Goal: Task Accomplishment & Management: Use online tool/utility

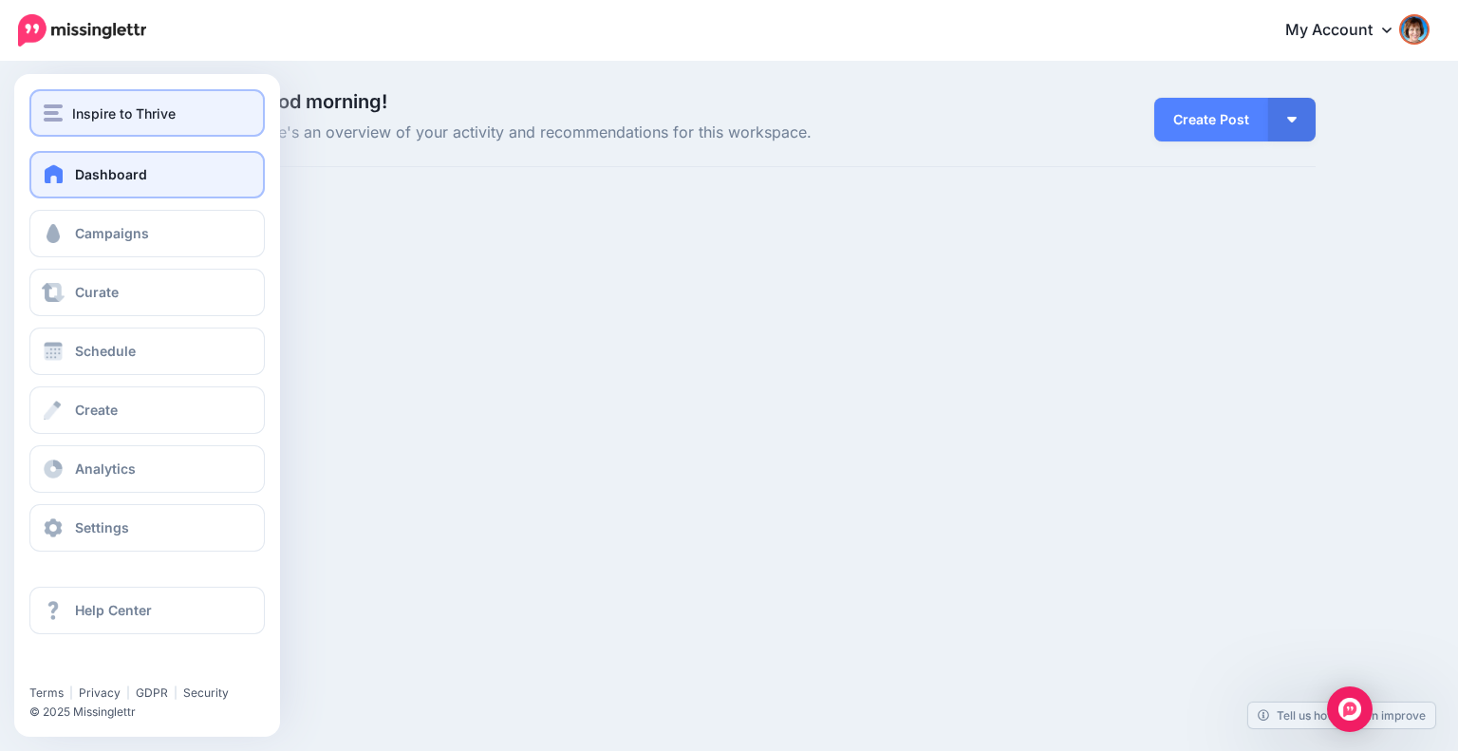
click at [84, 116] on span "Inspire to Thrive" at bounding box center [123, 114] width 103 height 22
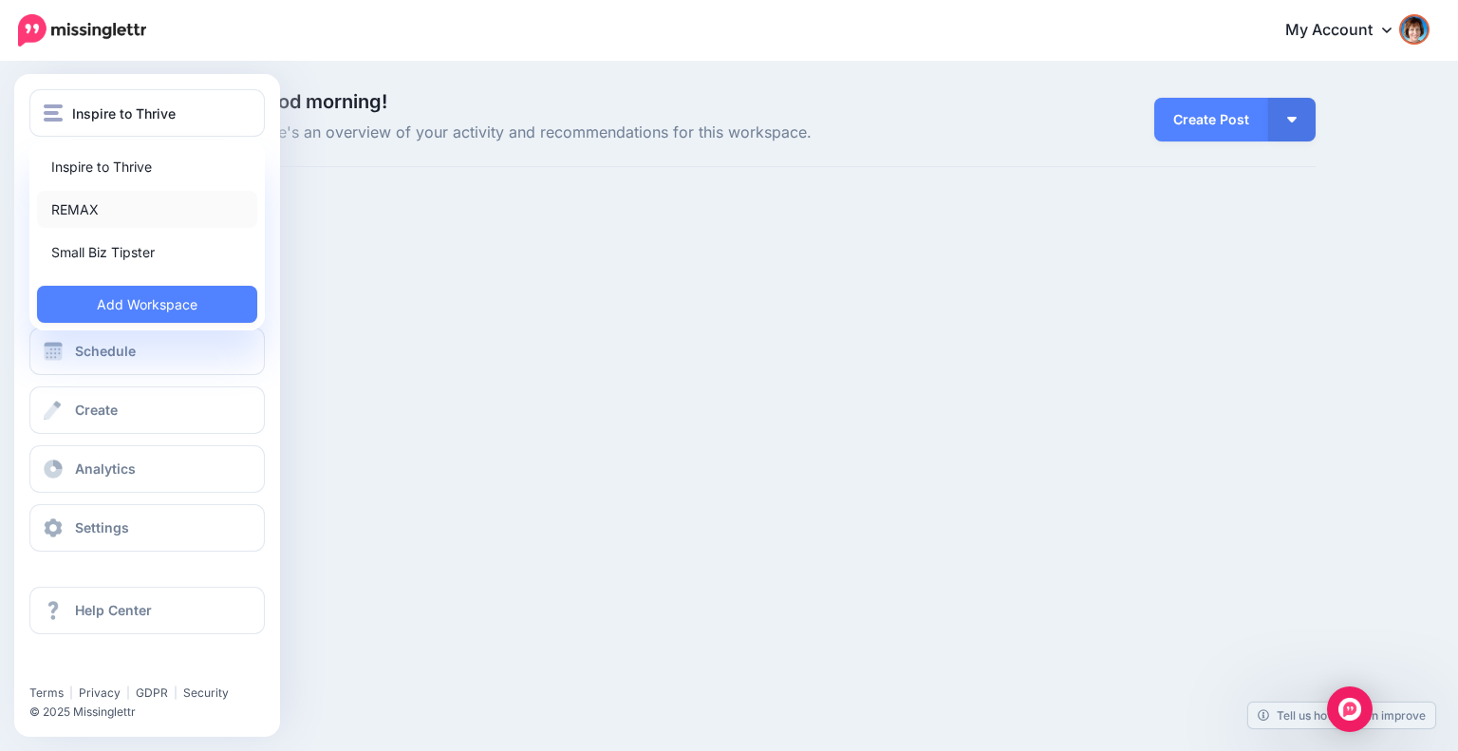
click at [78, 212] on link "REMAX" at bounding box center [147, 209] width 220 height 37
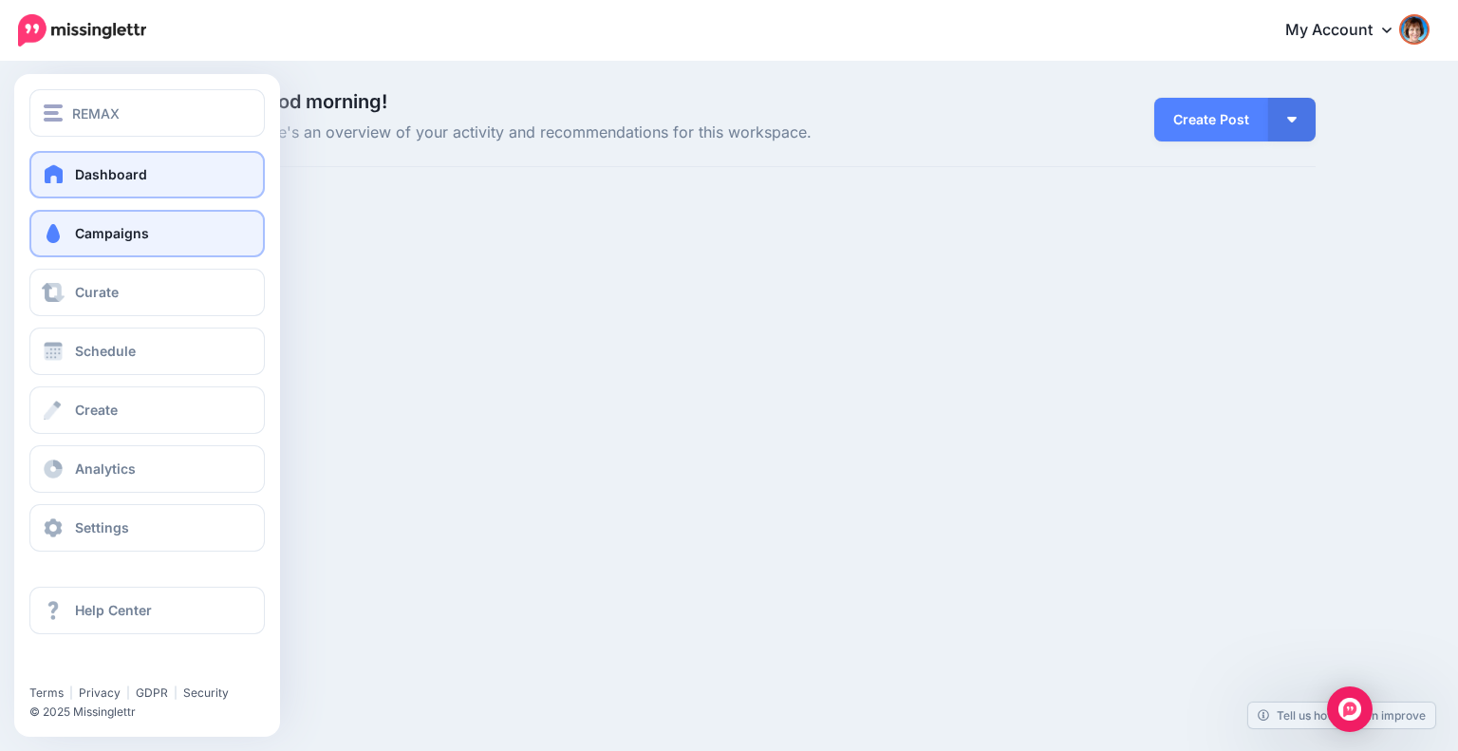
click at [131, 234] on span "Campaigns" at bounding box center [112, 233] width 74 height 16
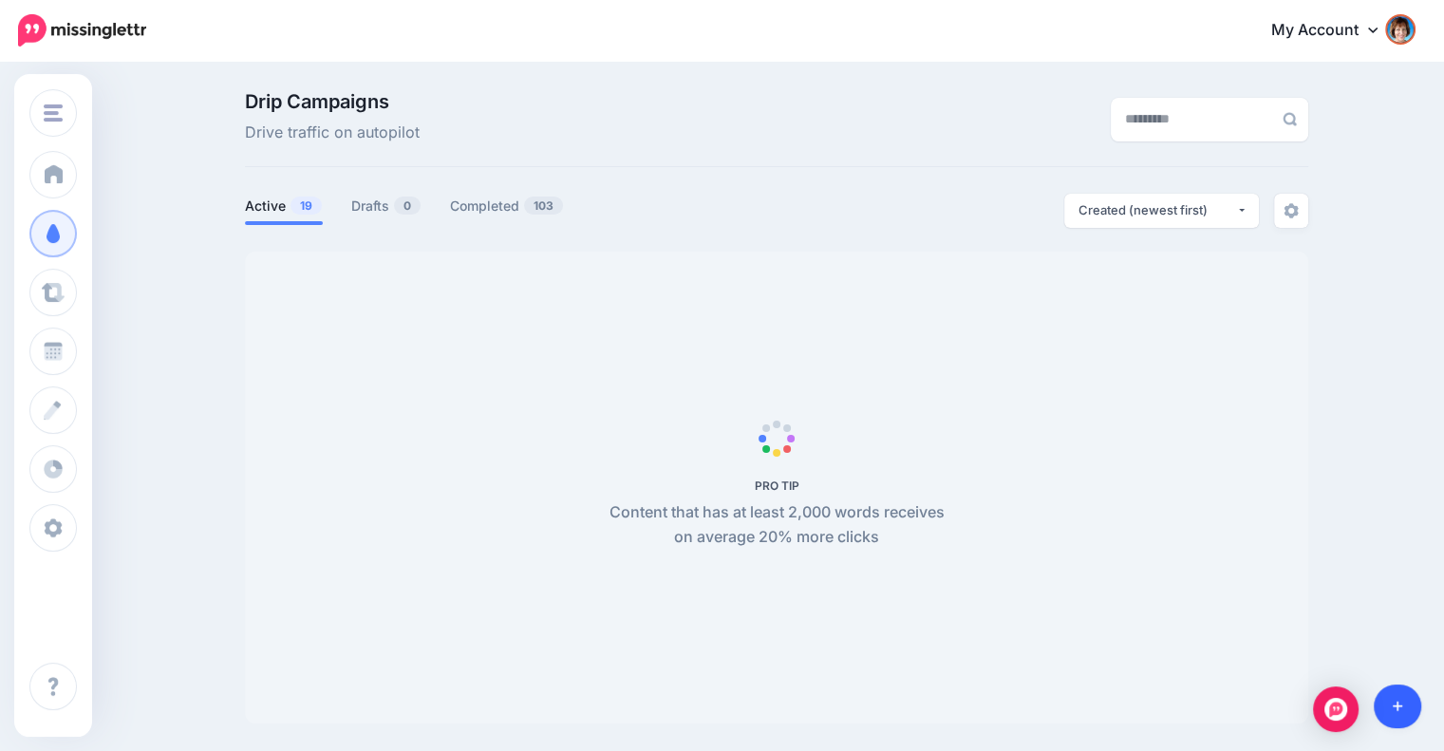
click at [1394, 706] on icon at bounding box center [1398, 706] width 10 height 10
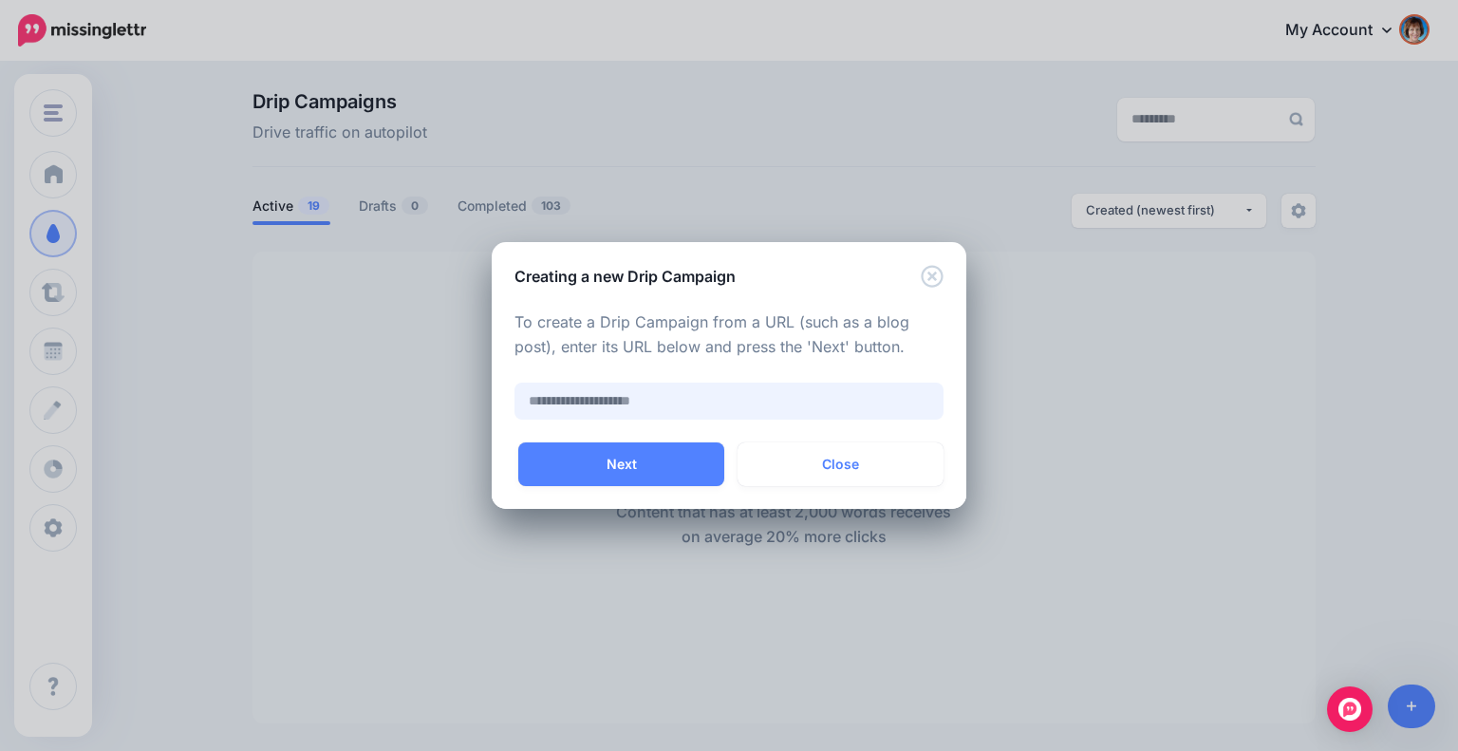
paste input "**********"
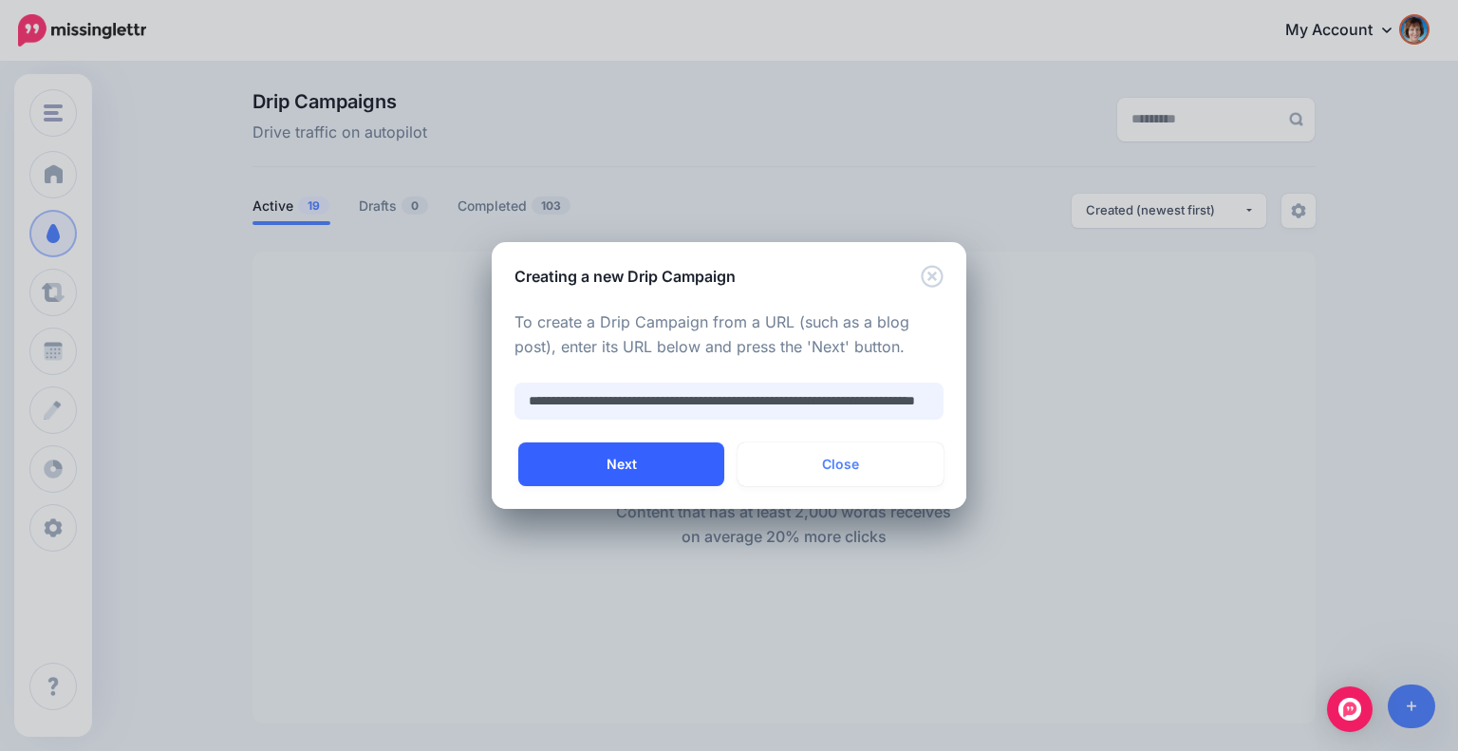
type input "**********"
click at [634, 467] on button "Next" at bounding box center [621, 464] width 206 height 44
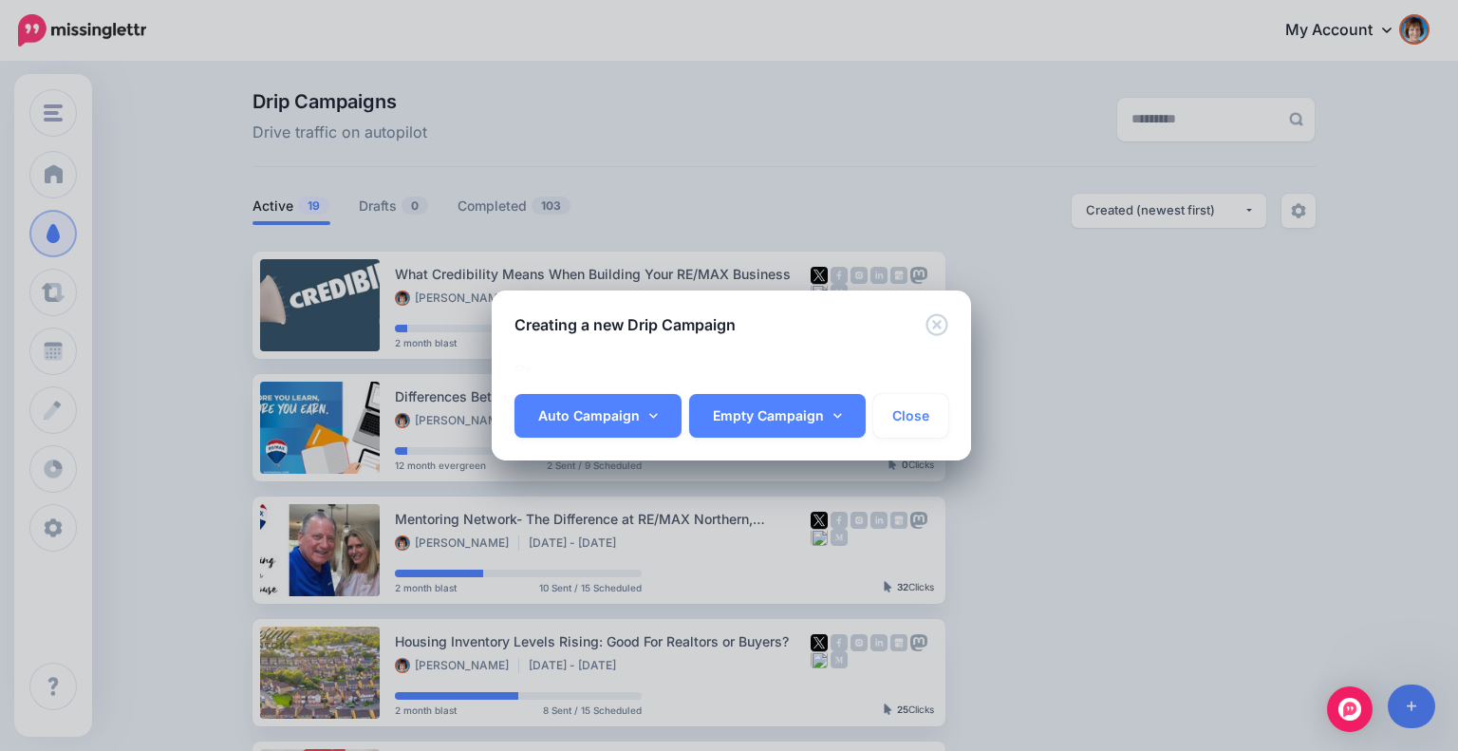
scroll to position [0, 0]
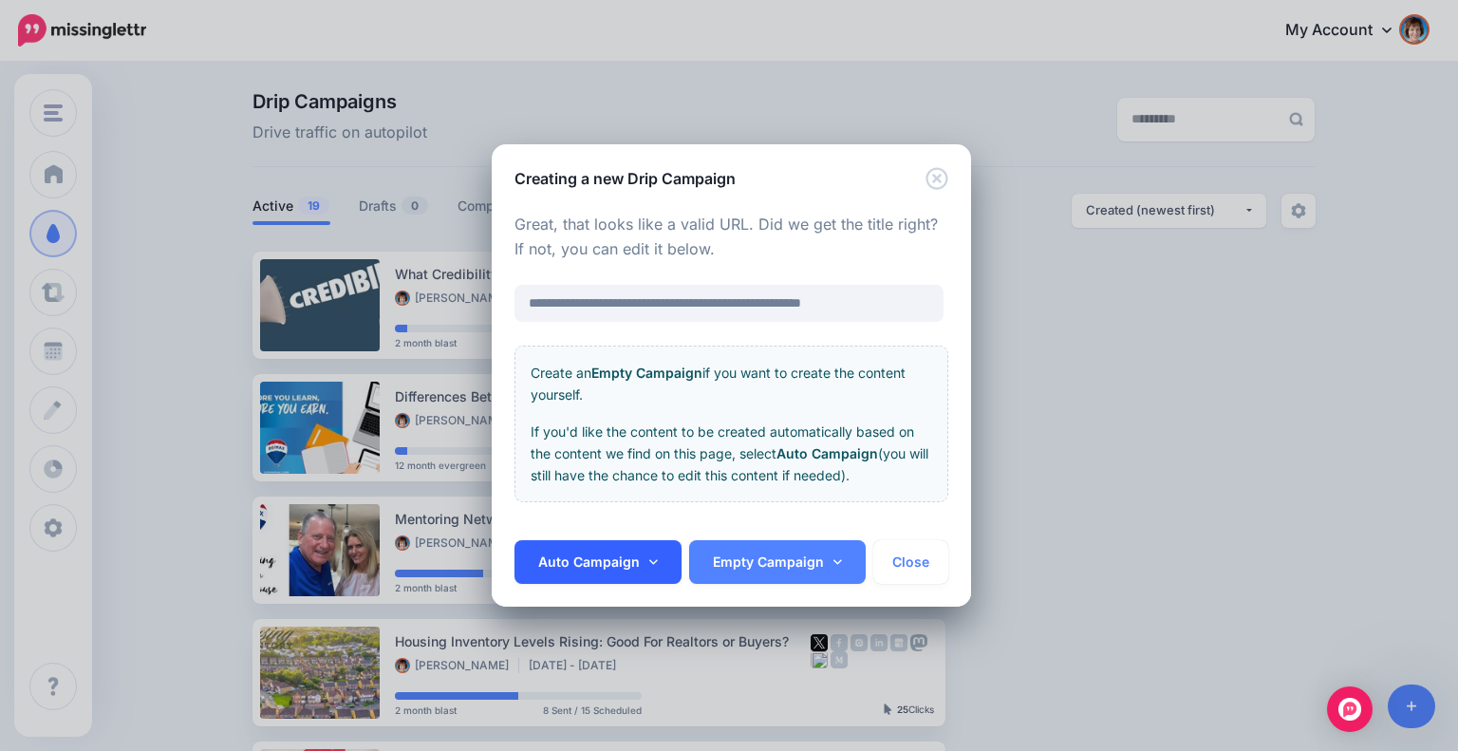
click at [611, 559] on link "Auto Campaign" at bounding box center [597, 562] width 167 height 44
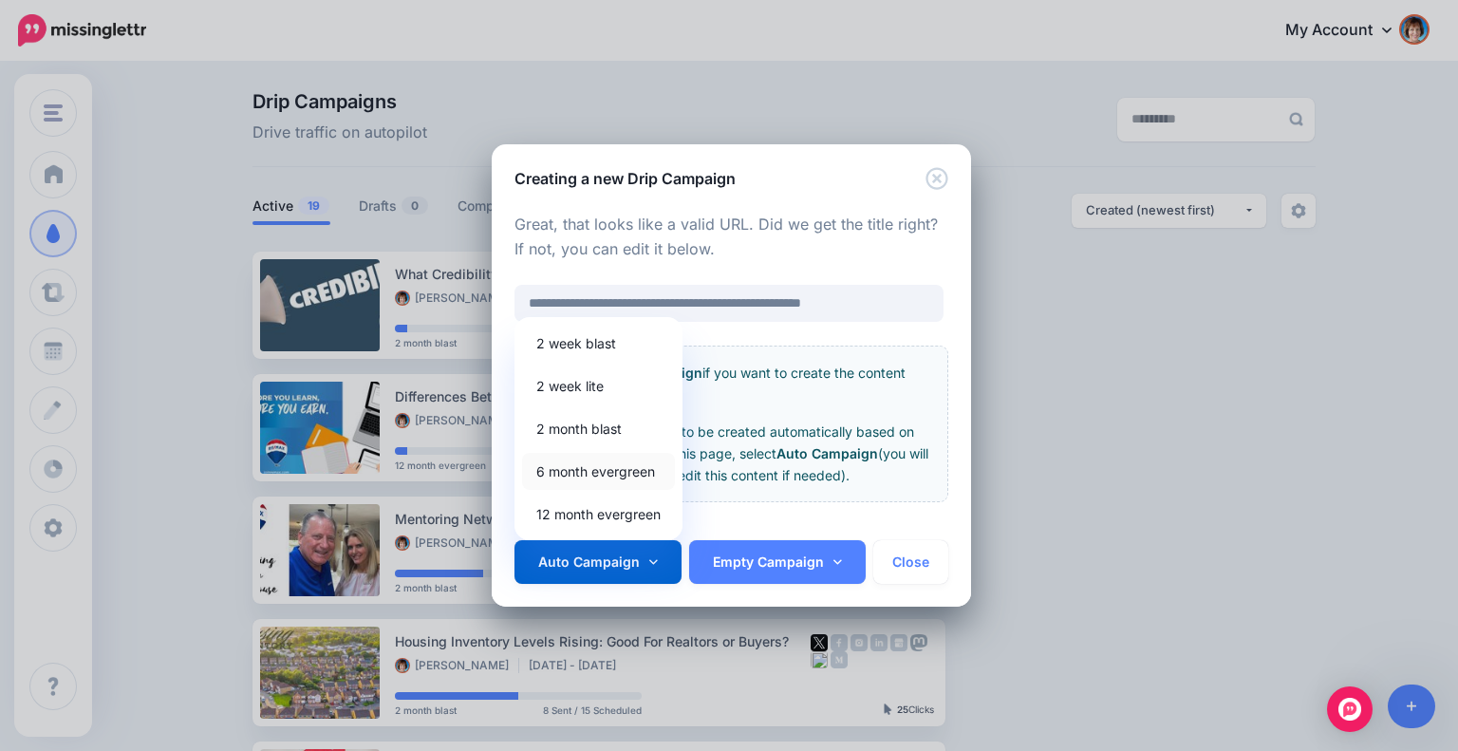
click at [608, 461] on link "6 month evergreen" at bounding box center [598, 471] width 153 height 37
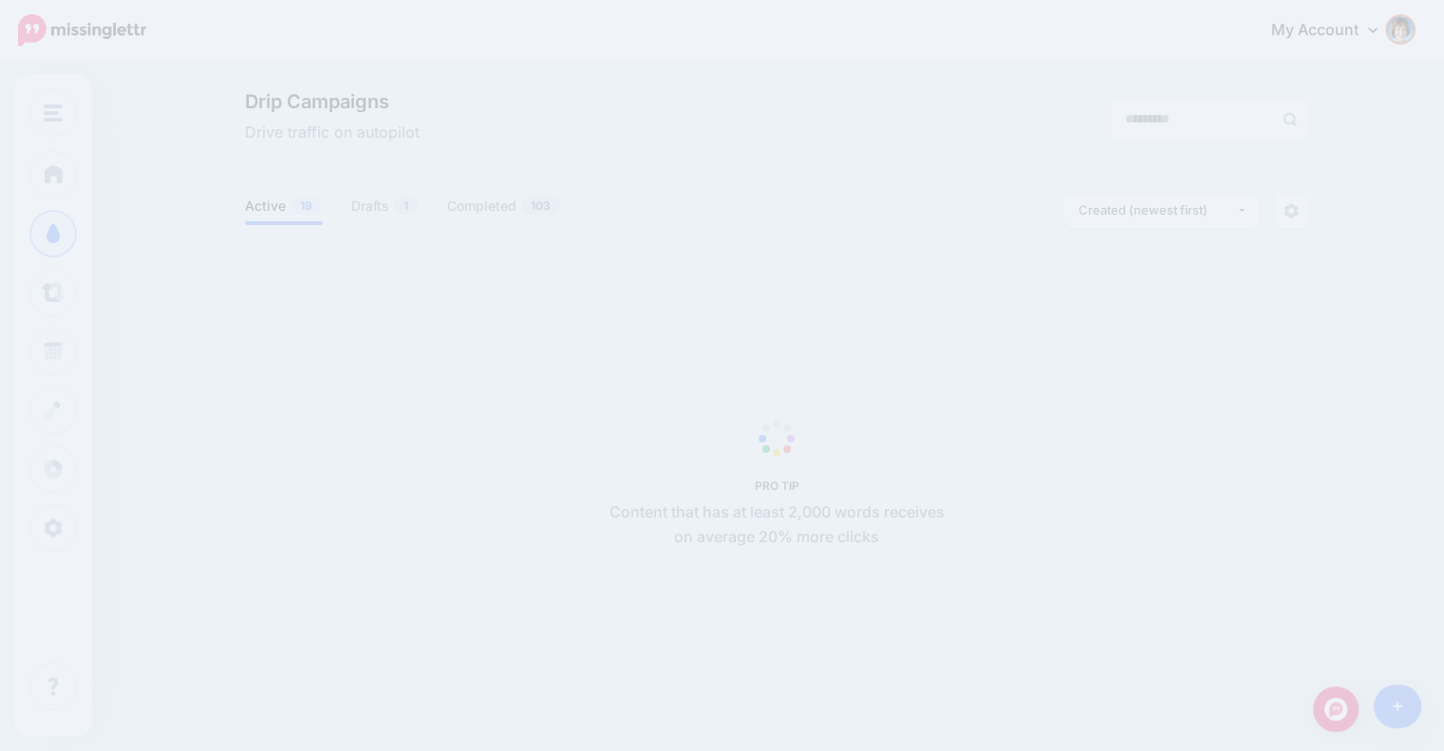
click at [726, 457] on div "PRO TIP Content that has at least 2,000 words receives on average 20% more clic…" at bounding box center [777, 487] width 356 height 124
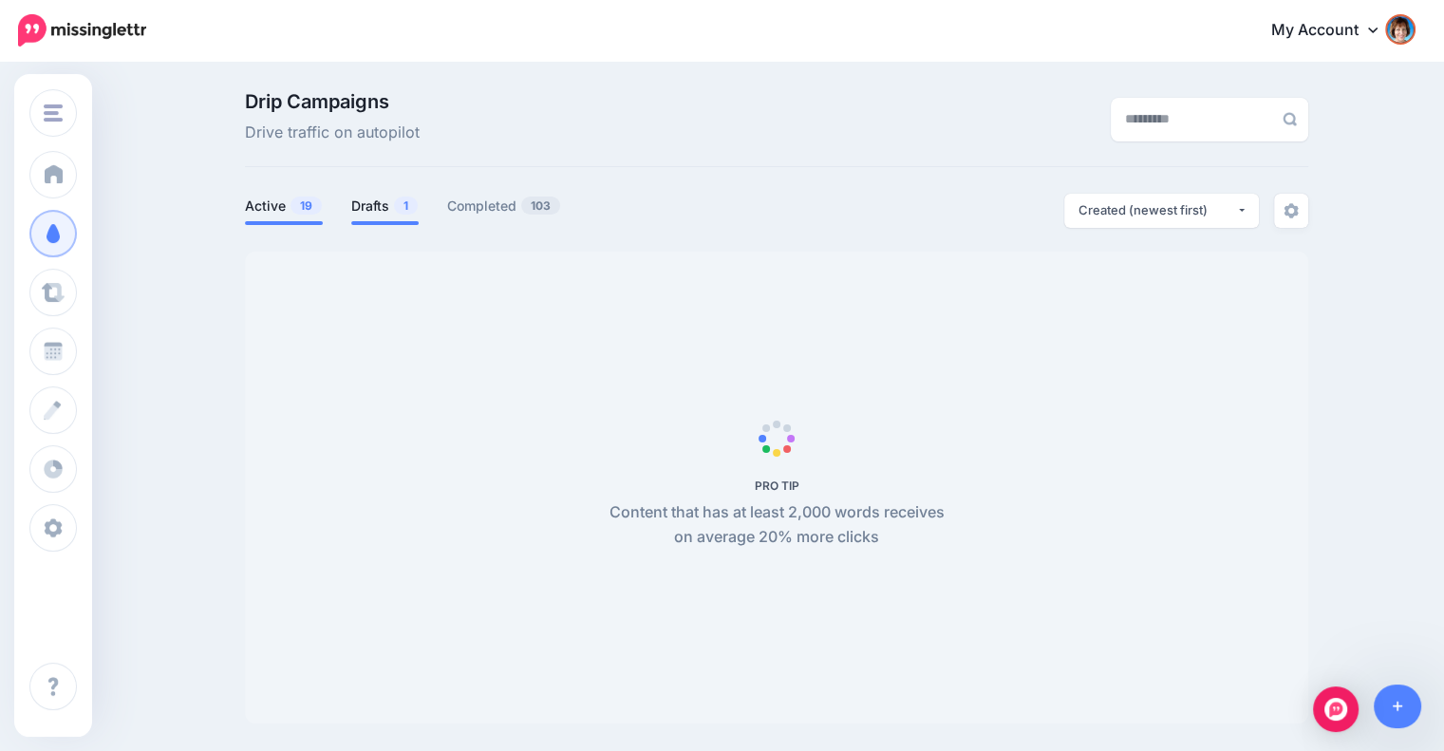
click at [401, 204] on span "1" at bounding box center [406, 205] width 24 height 18
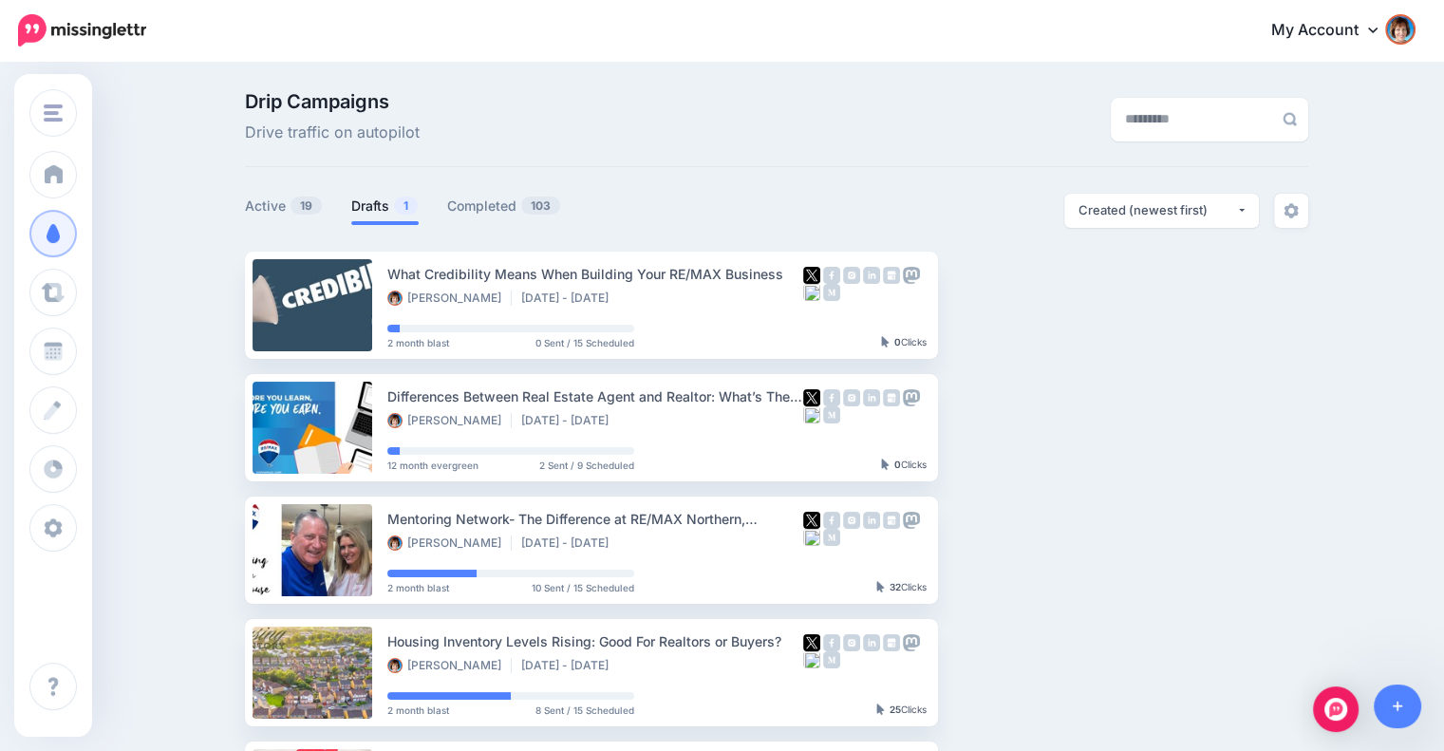
click at [408, 200] on span "1" at bounding box center [406, 205] width 24 height 18
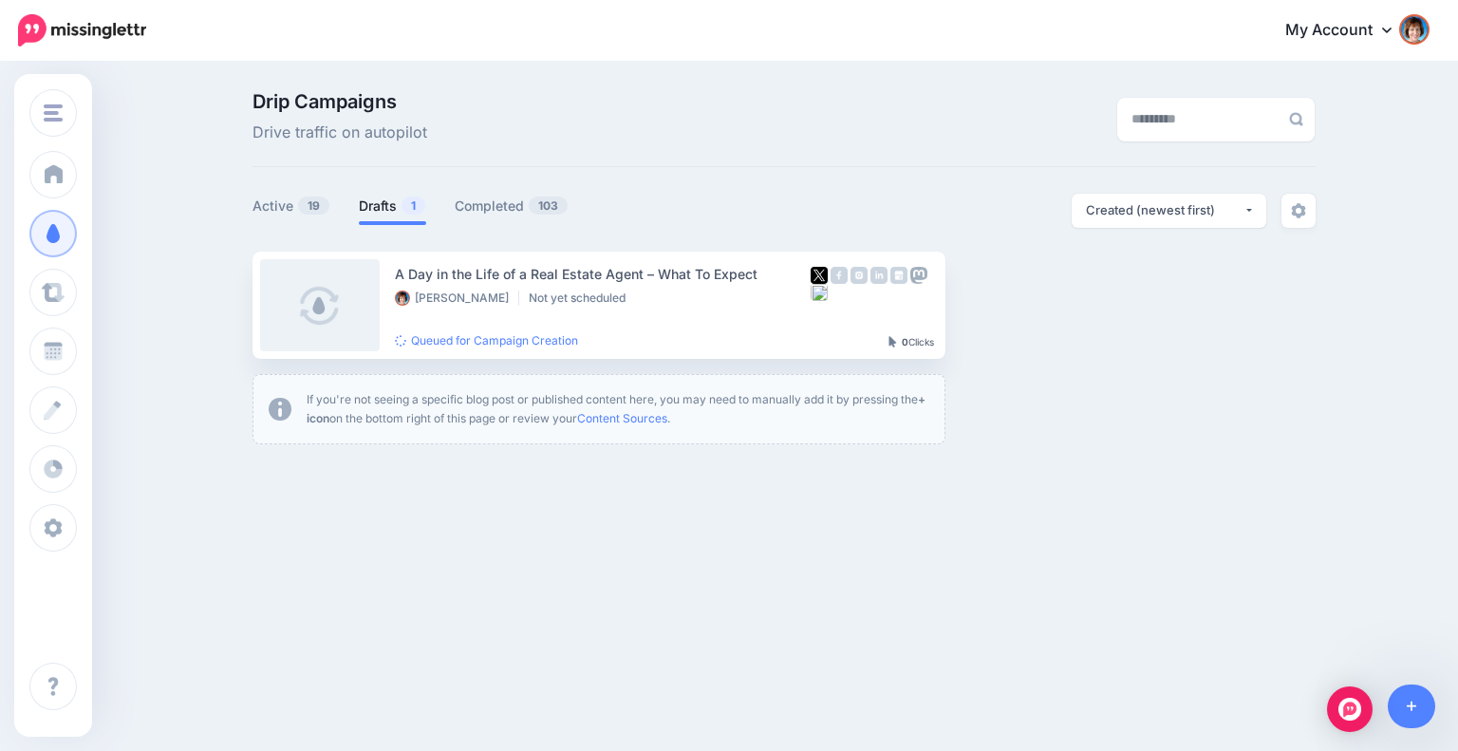
click at [403, 200] on span "1" at bounding box center [414, 205] width 24 height 18
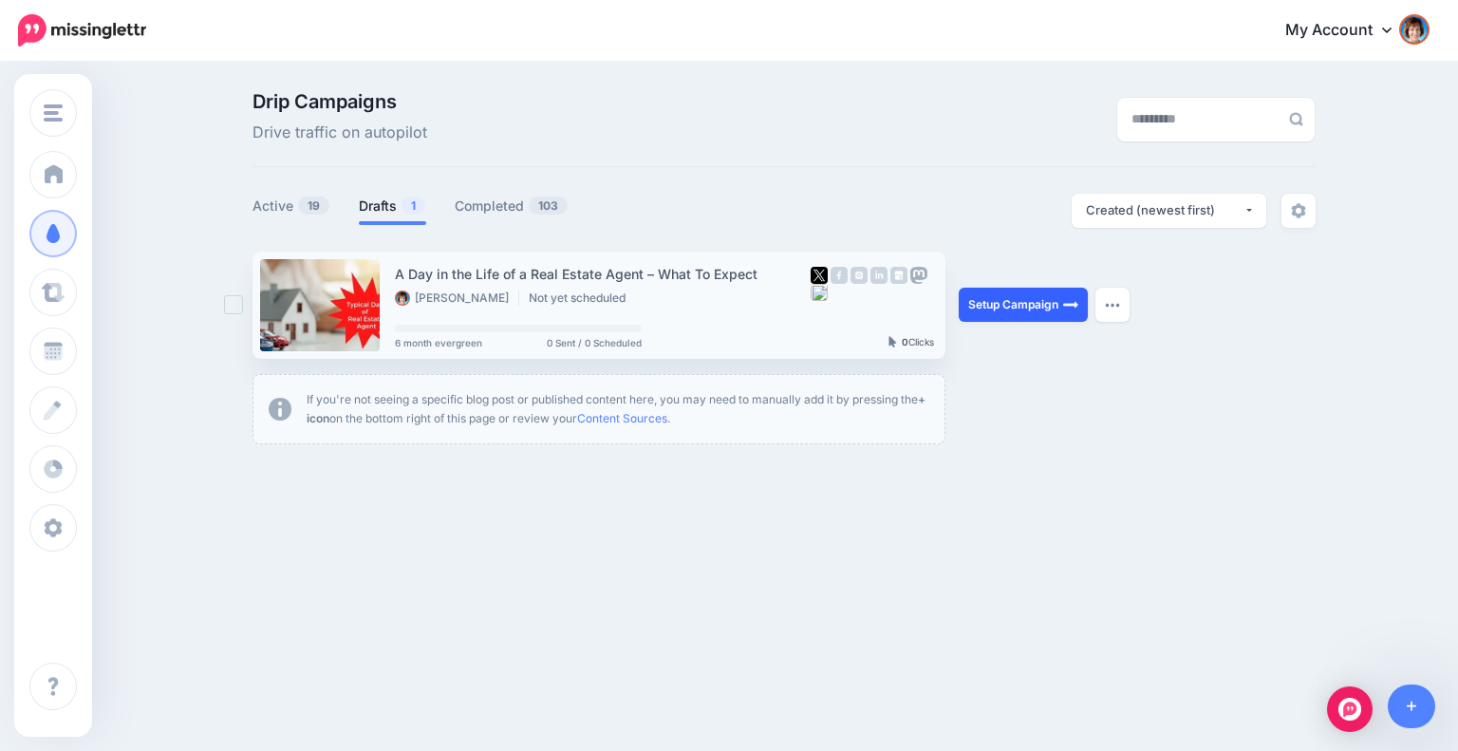
click at [1017, 314] on link "Setup Campaign" at bounding box center [1023, 305] width 129 height 34
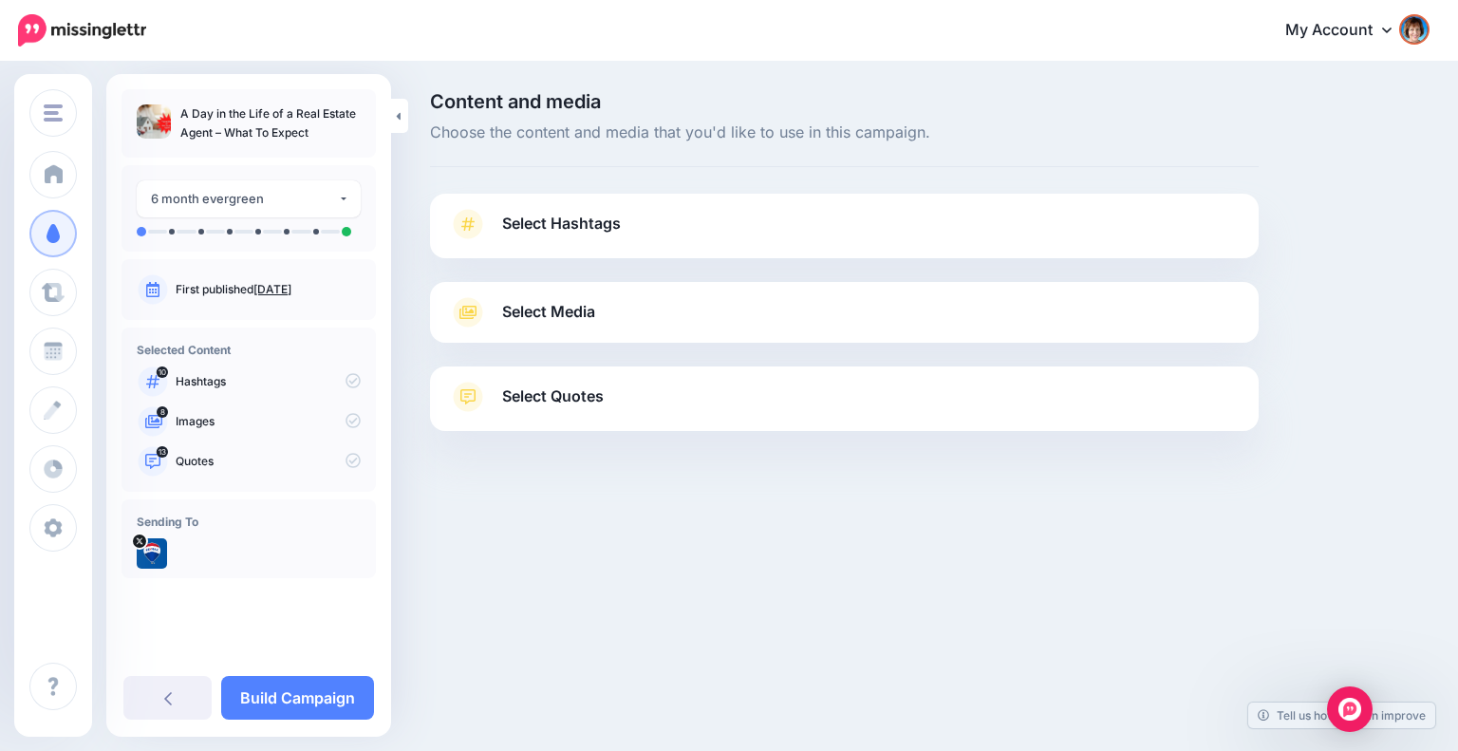
click at [641, 228] on link "Select Hashtags" at bounding box center [844, 233] width 791 height 49
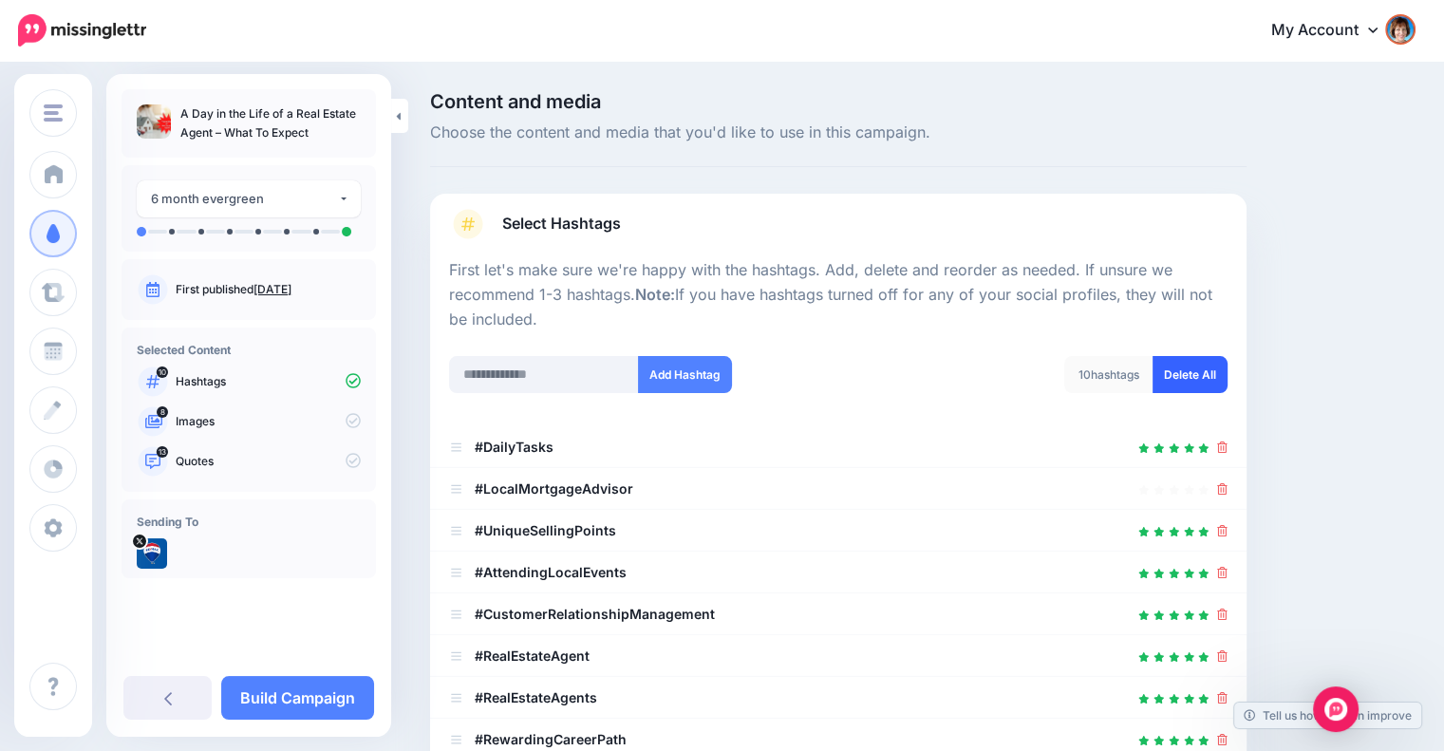
click at [1207, 382] on link "Delete All" at bounding box center [1189, 374] width 75 height 37
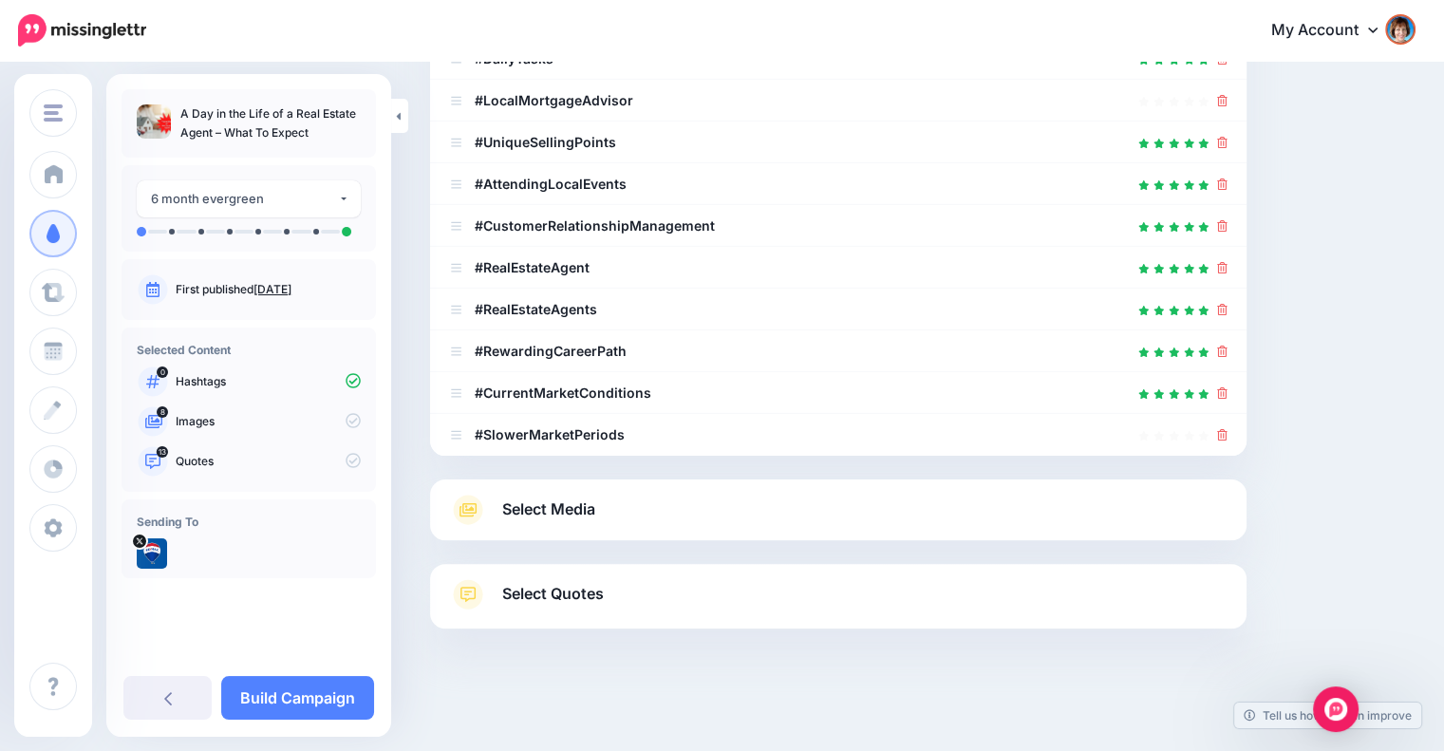
click at [562, 507] on span "Select Media" at bounding box center [548, 509] width 93 height 26
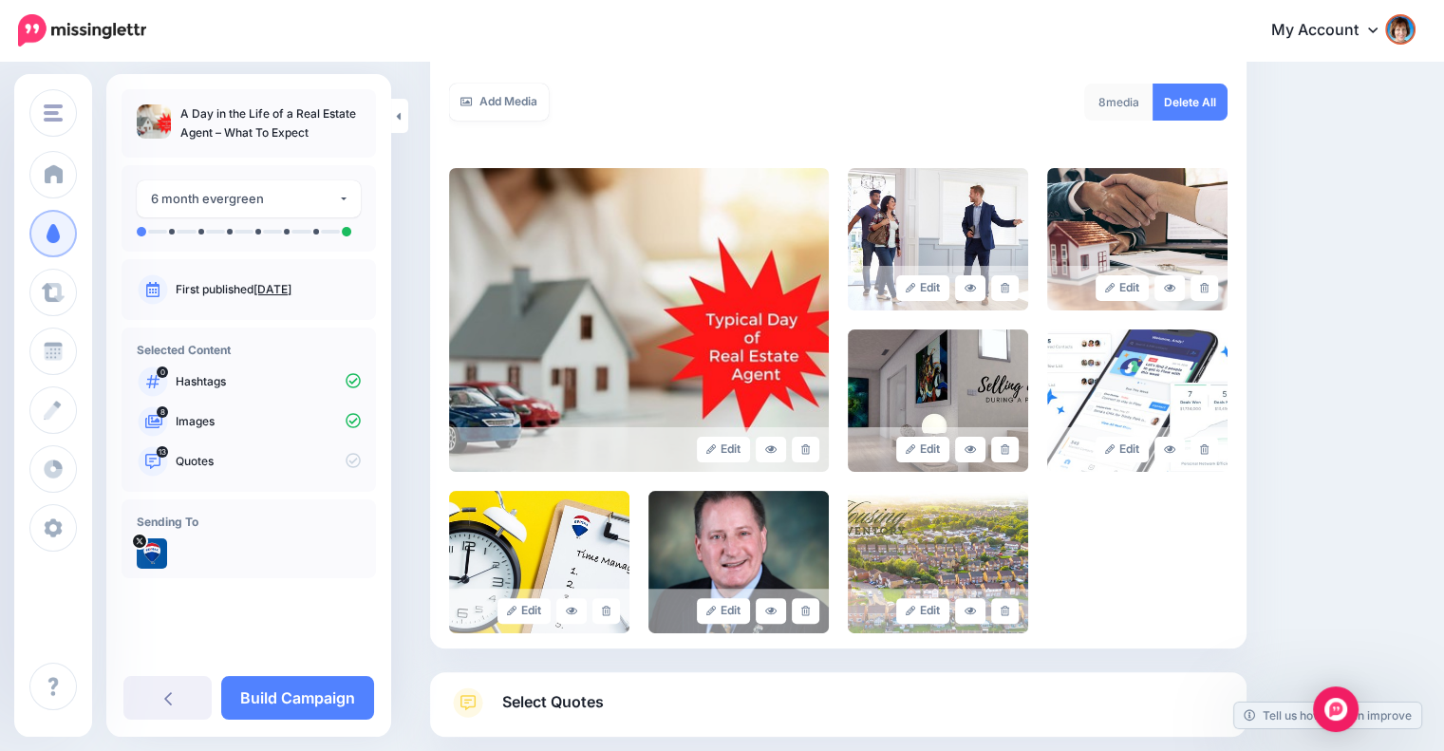
scroll to position [324, 0]
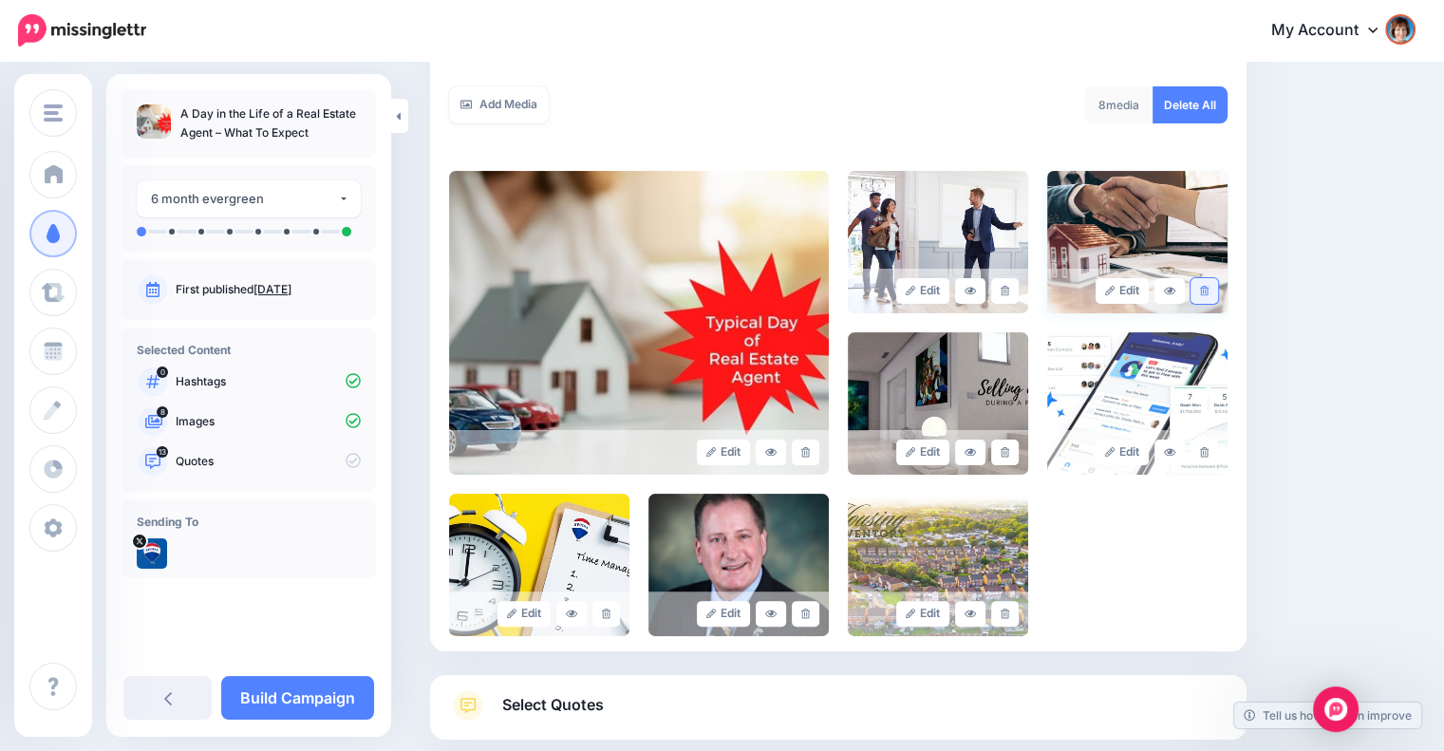
click at [1211, 281] on link at bounding box center [1204, 291] width 28 height 26
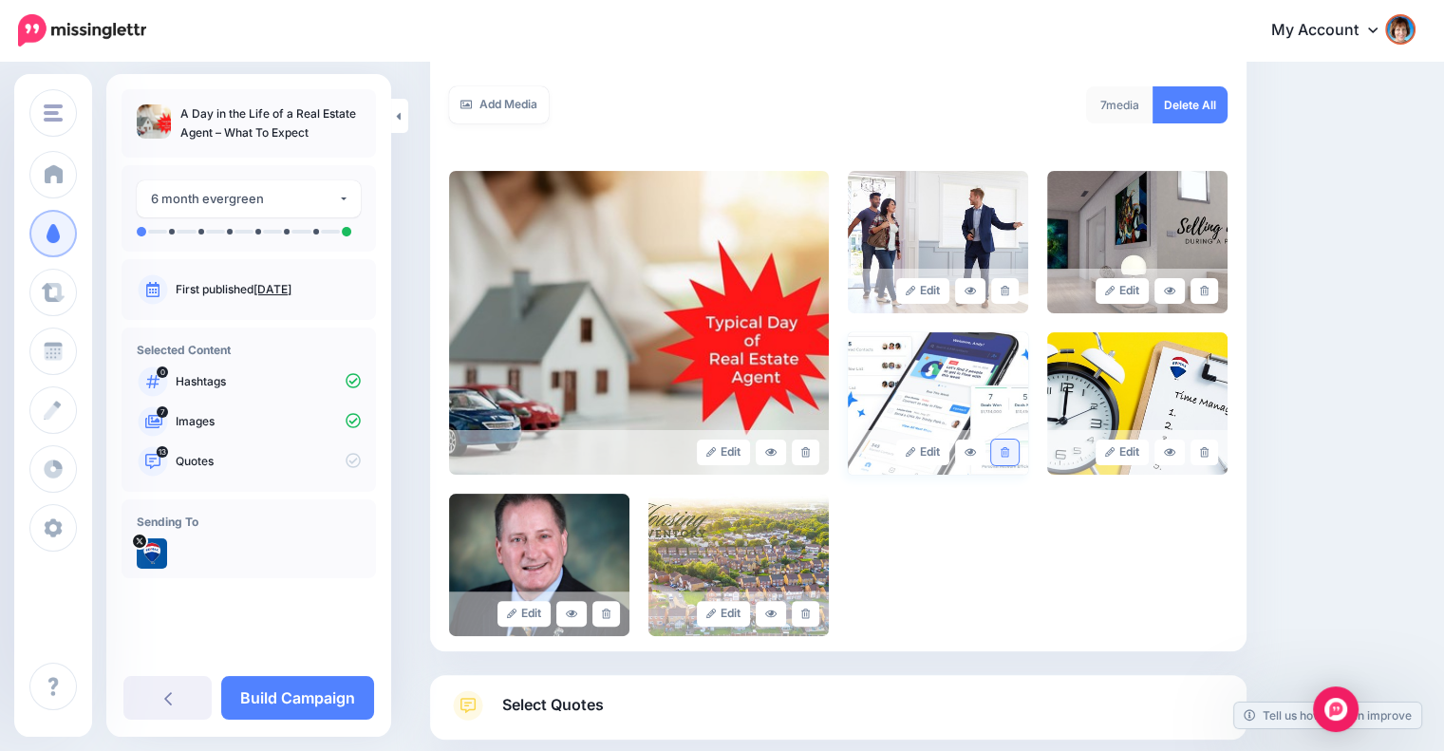
click at [1009, 447] on icon at bounding box center [1005, 452] width 9 height 10
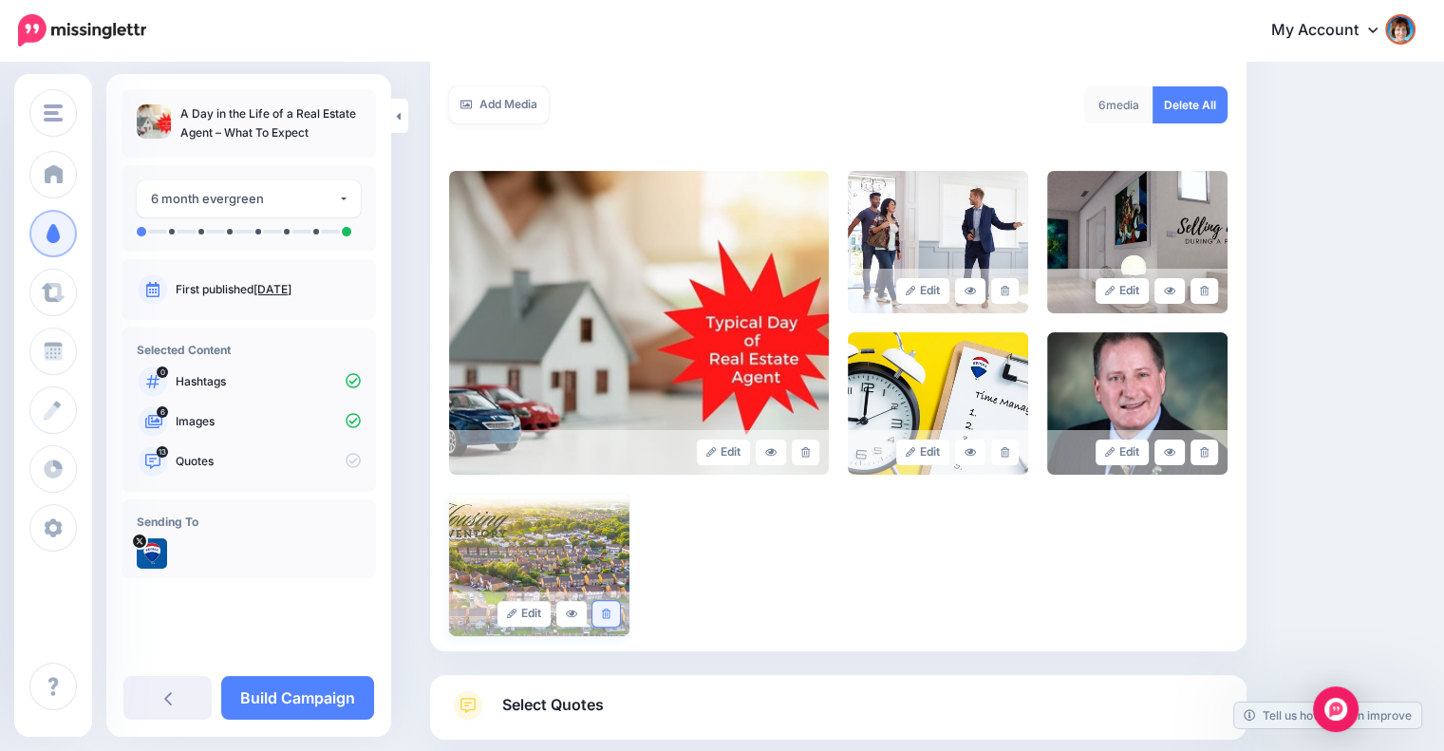
click at [615, 610] on link at bounding box center [606, 614] width 28 height 26
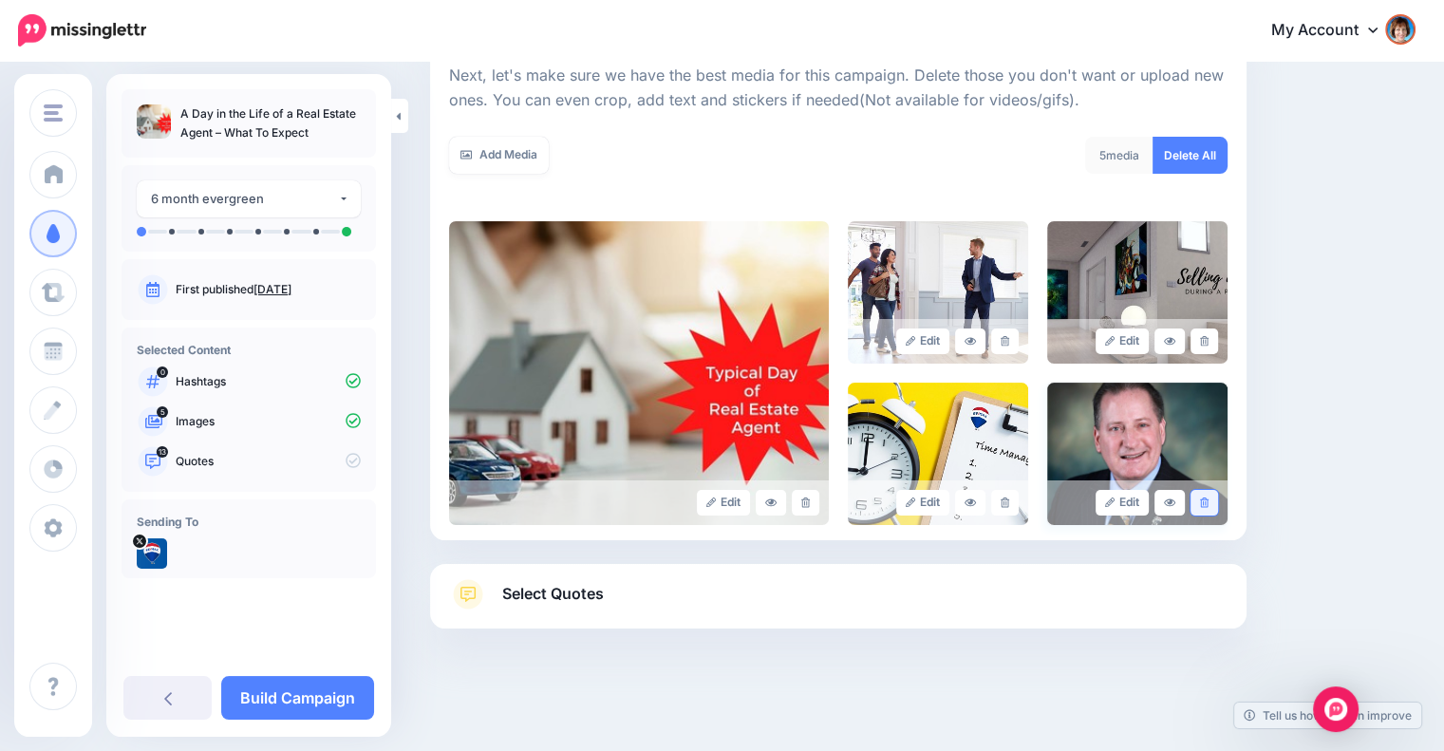
click at [1207, 490] on link at bounding box center [1204, 503] width 28 height 26
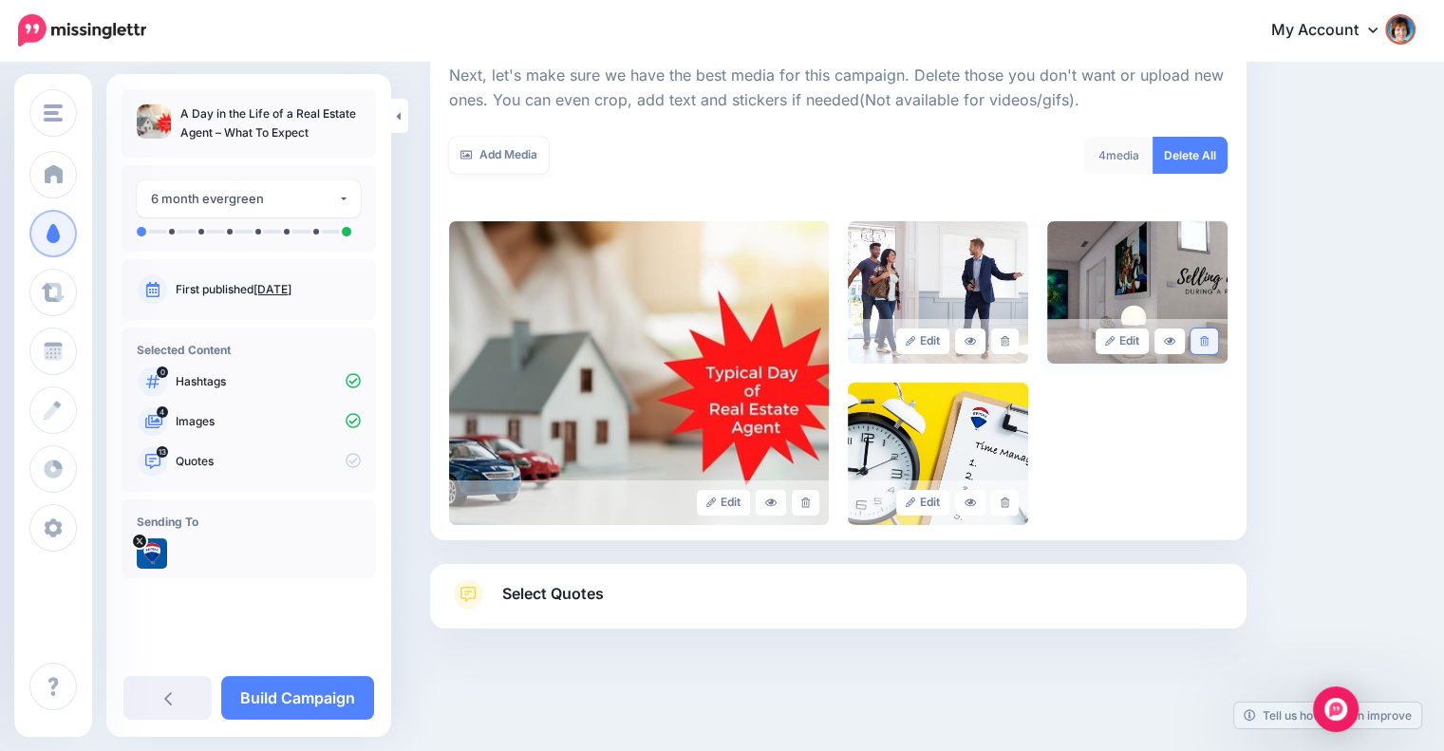
click at [1208, 342] on icon at bounding box center [1204, 341] width 9 height 10
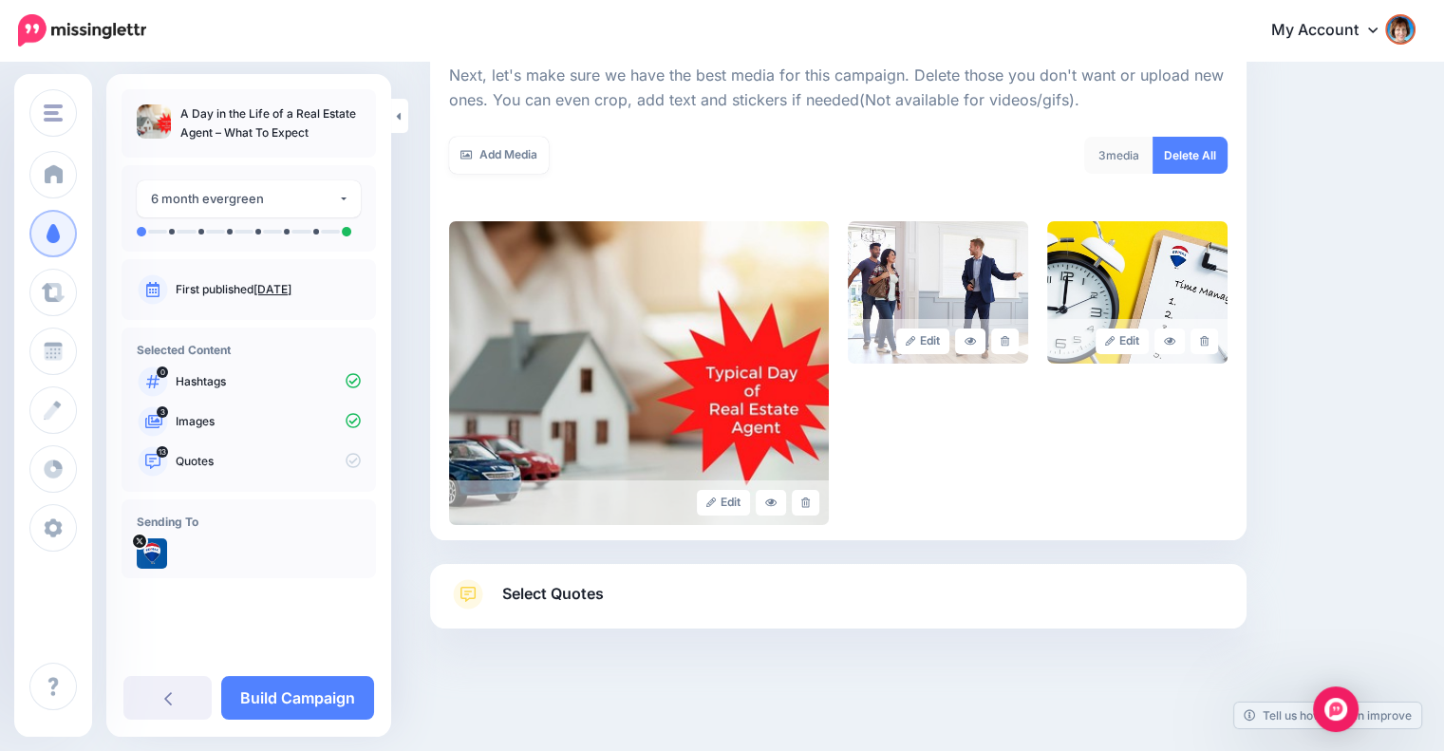
click at [570, 586] on span "Select Quotes" at bounding box center [553, 594] width 102 height 26
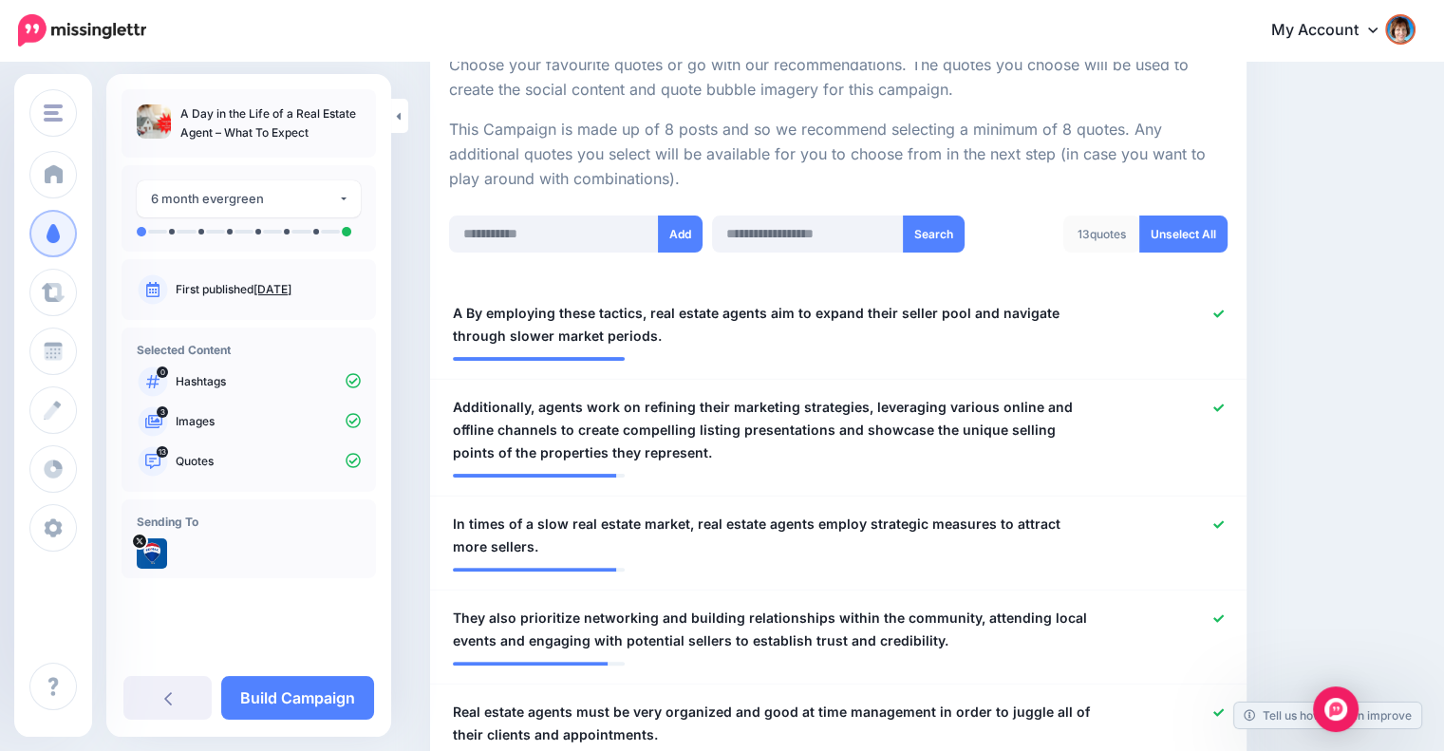
scroll to position [431, 0]
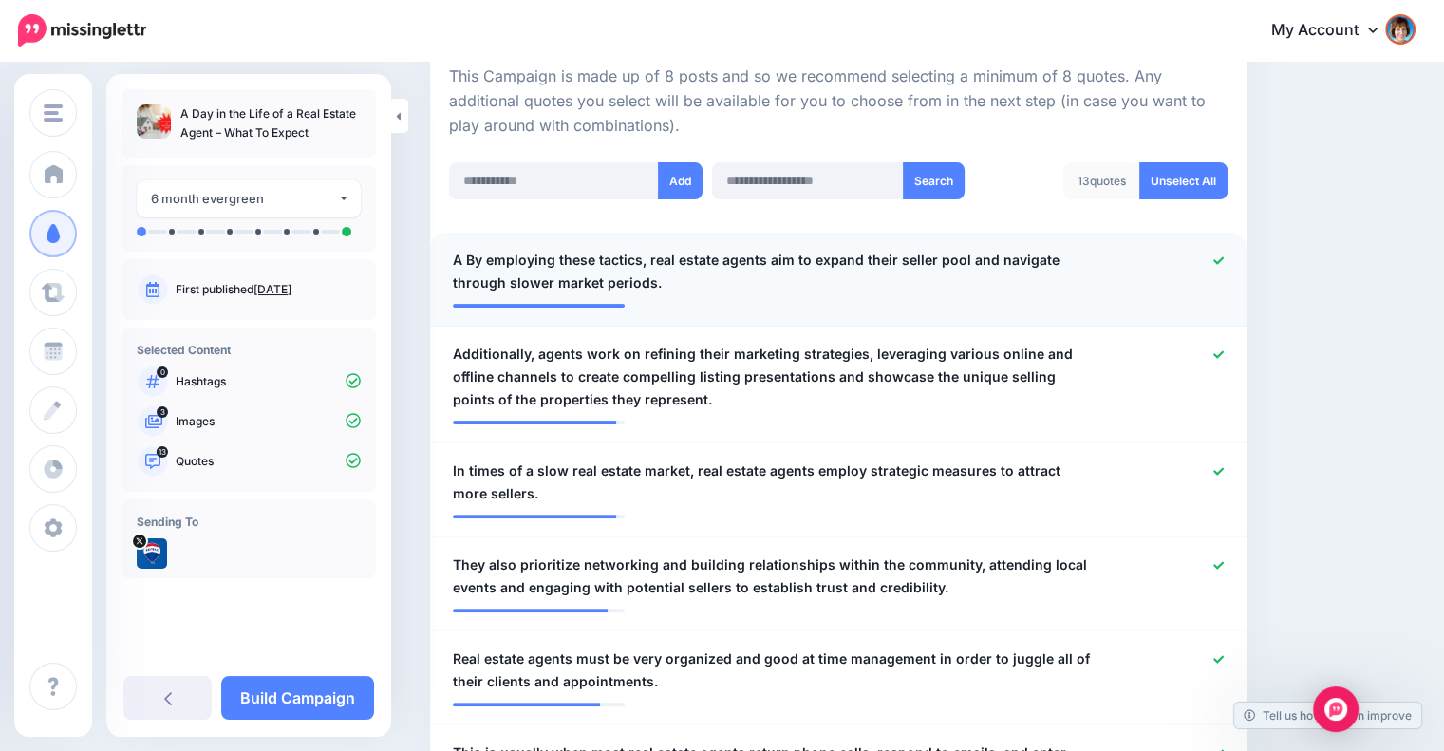
click at [1224, 262] on icon at bounding box center [1218, 260] width 10 height 8
click at [554, 343] on span "Additionally, agents work on refining their marketing strategies, leveraging va…" at bounding box center [772, 377] width 638 height 68
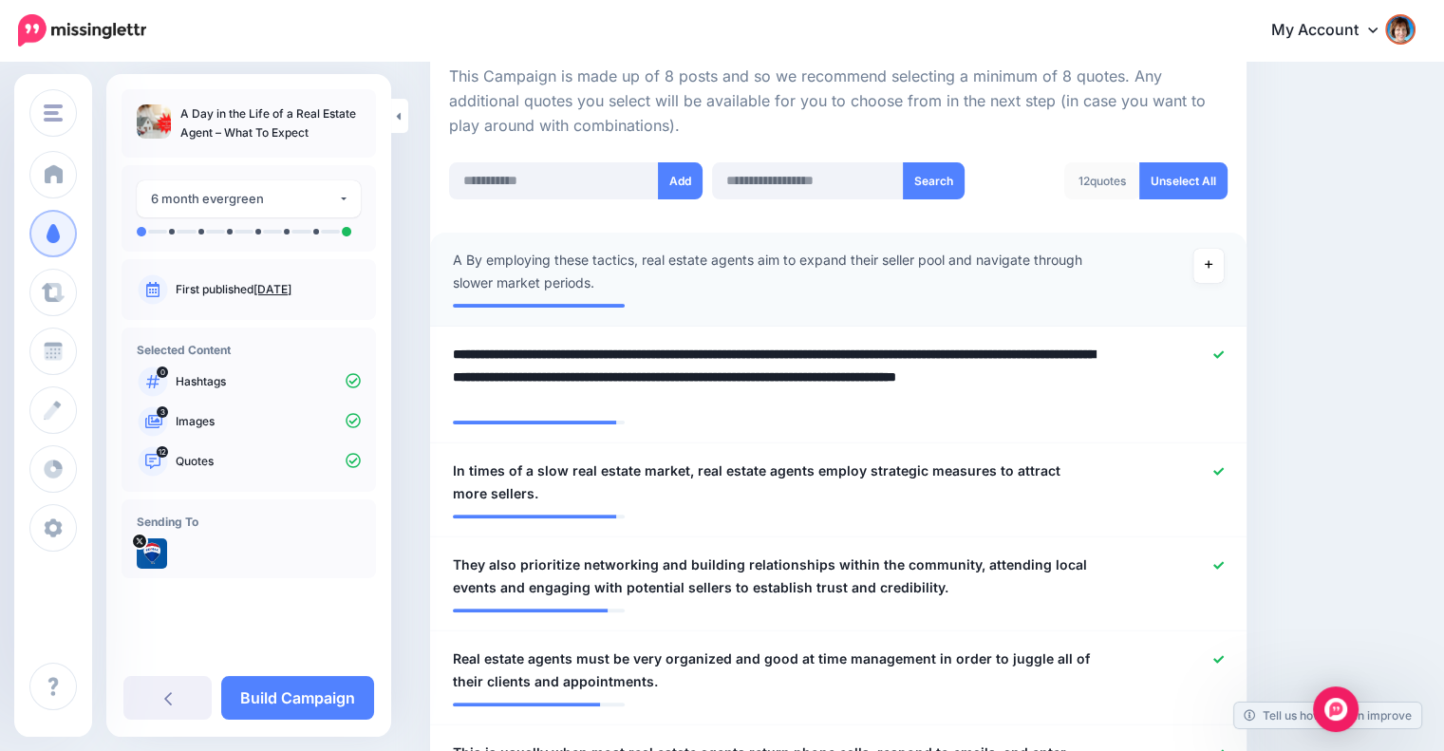
drag, startPoint x: 546, startPoint y: 349, endPoint x: 393, endPoint y: 355, distance: 152.9
type textarea "**********"
click at [774, 398] on textarea "**********" at bounding box center [776, 377] width 647 height 68
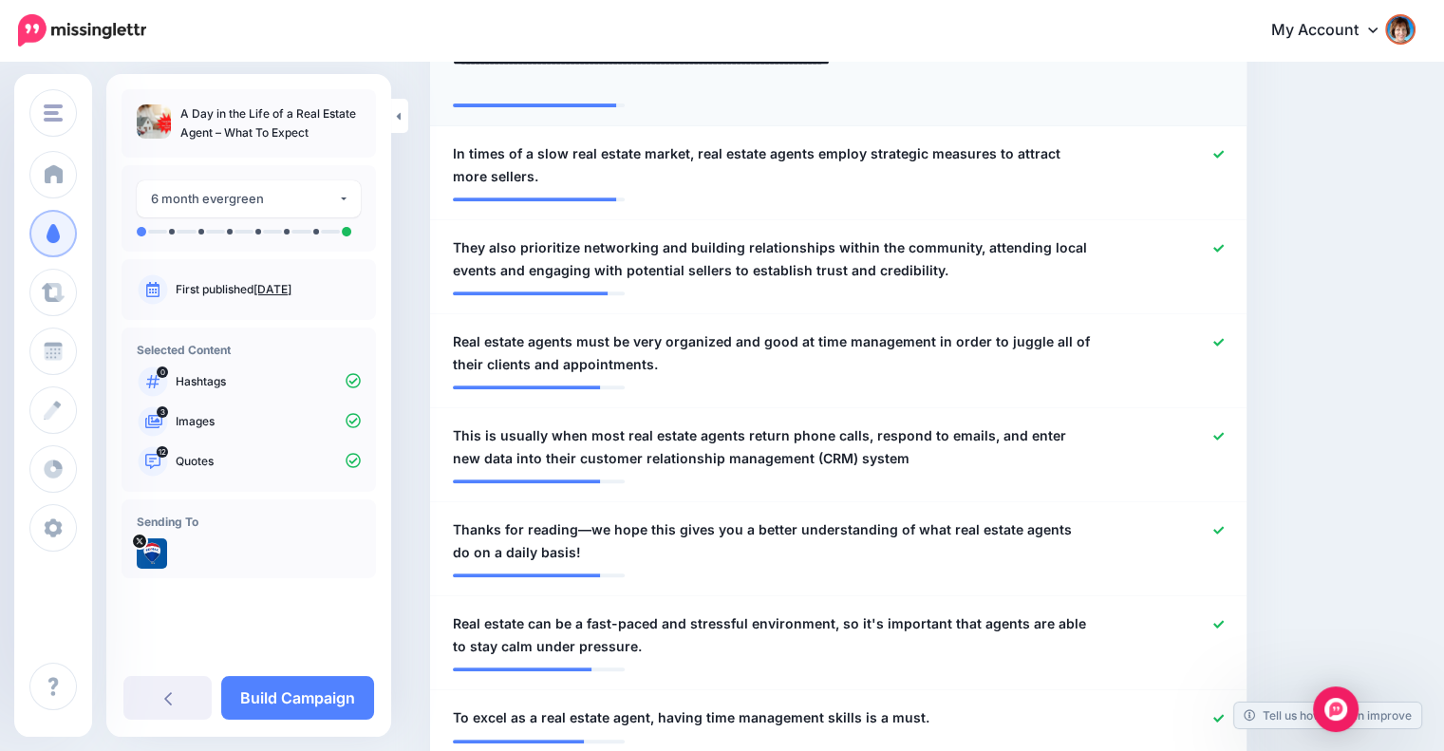
scroll to position [906, 0]
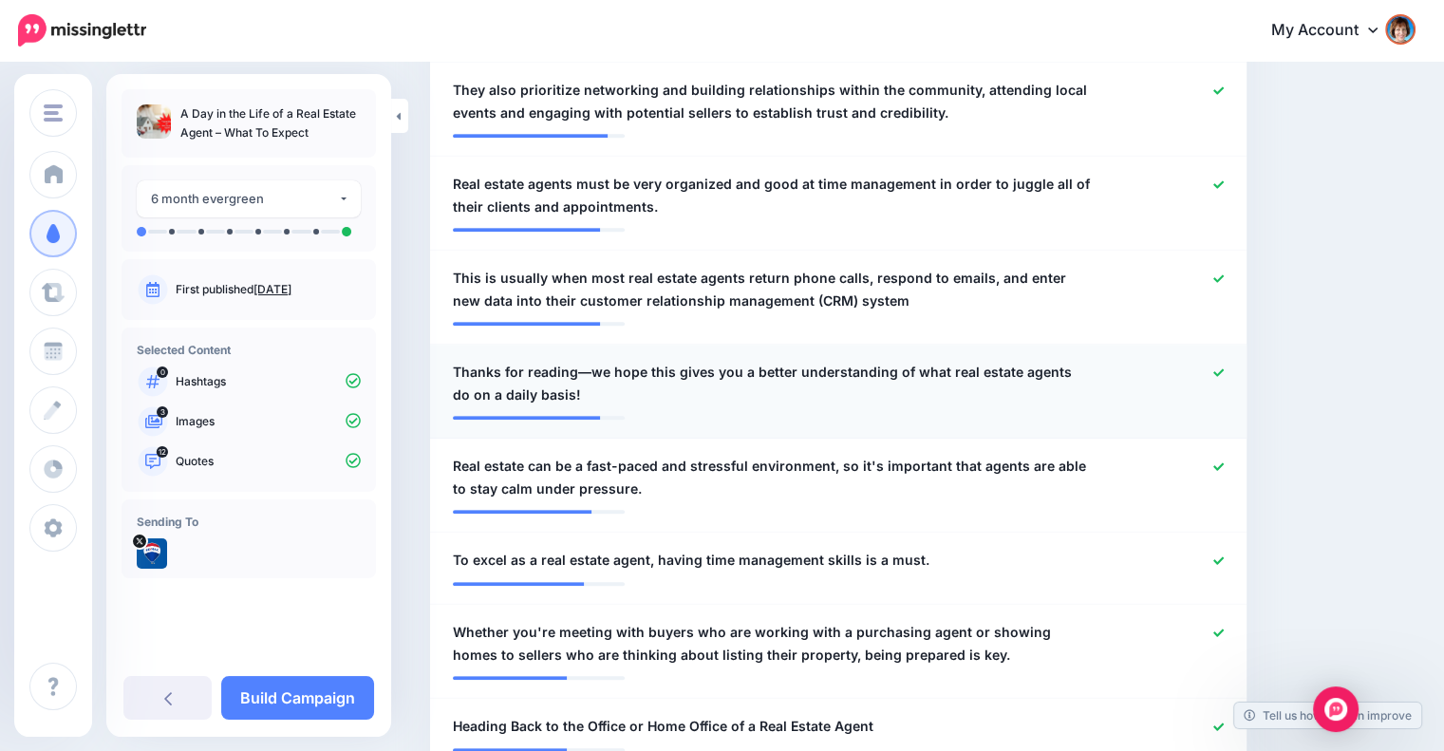
click at [1224, 369] on icon at bounding box center [1218, 372] width 10 height 10
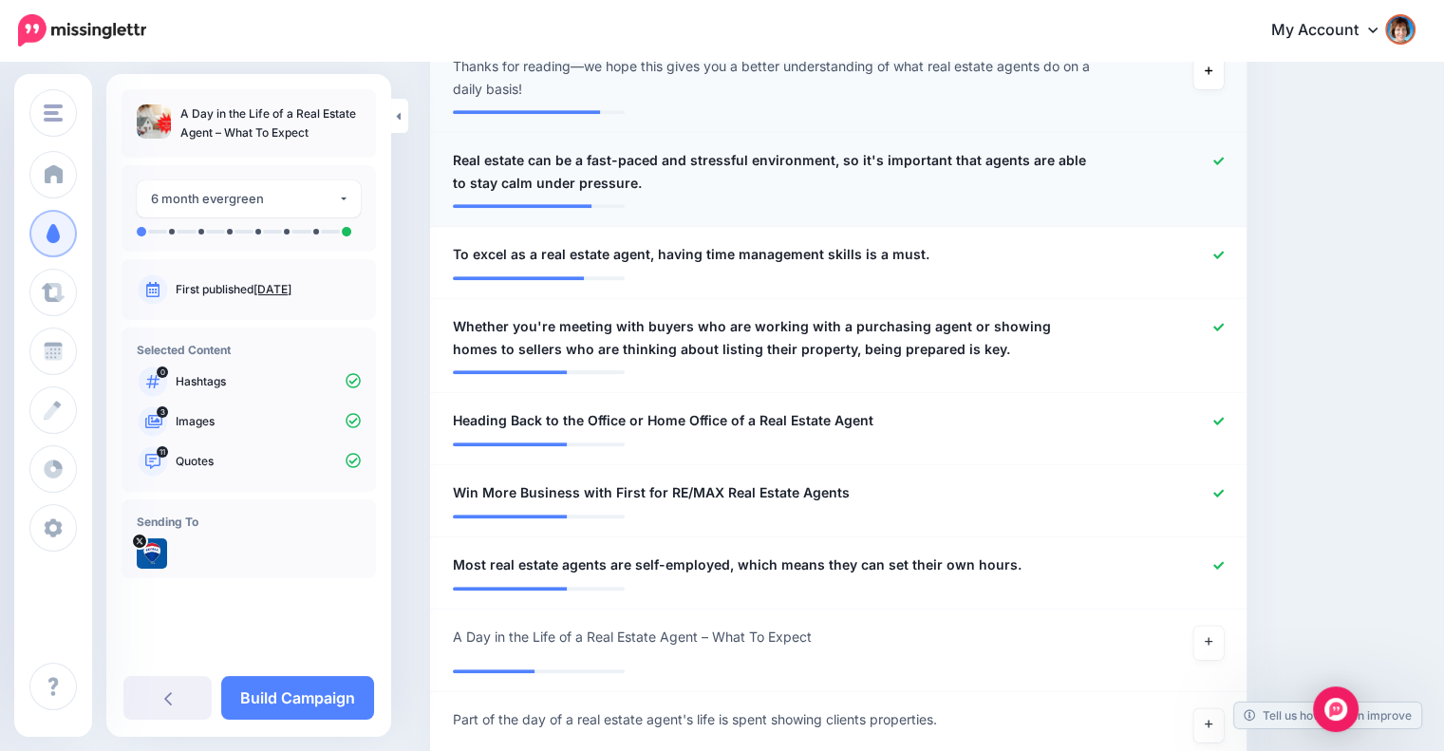
scroll to position [1223, 0]
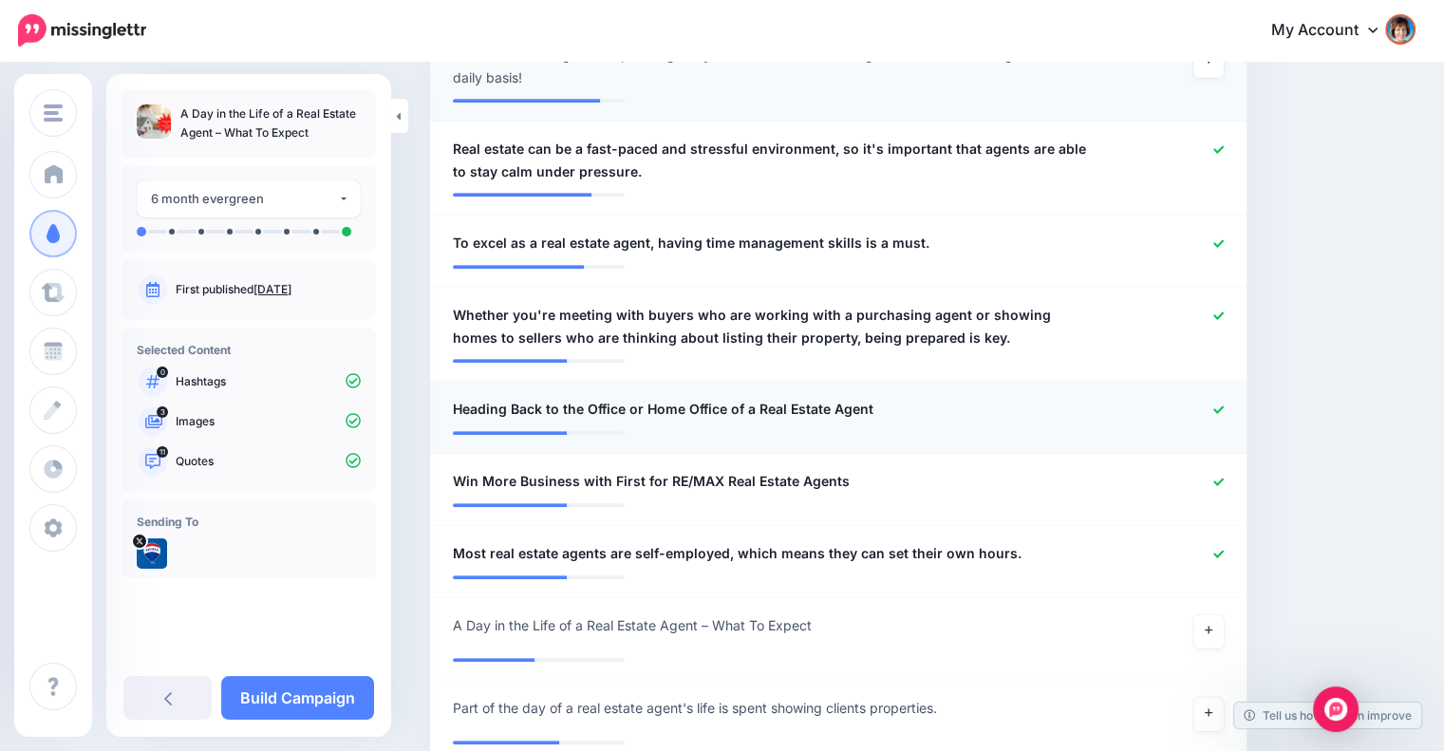
click at [1230, 401] on div at bounding box center [1171, 410] width 133 height 24
click at [1224, 411] on icon at bounding box center [1218, 409] width 10 height 10
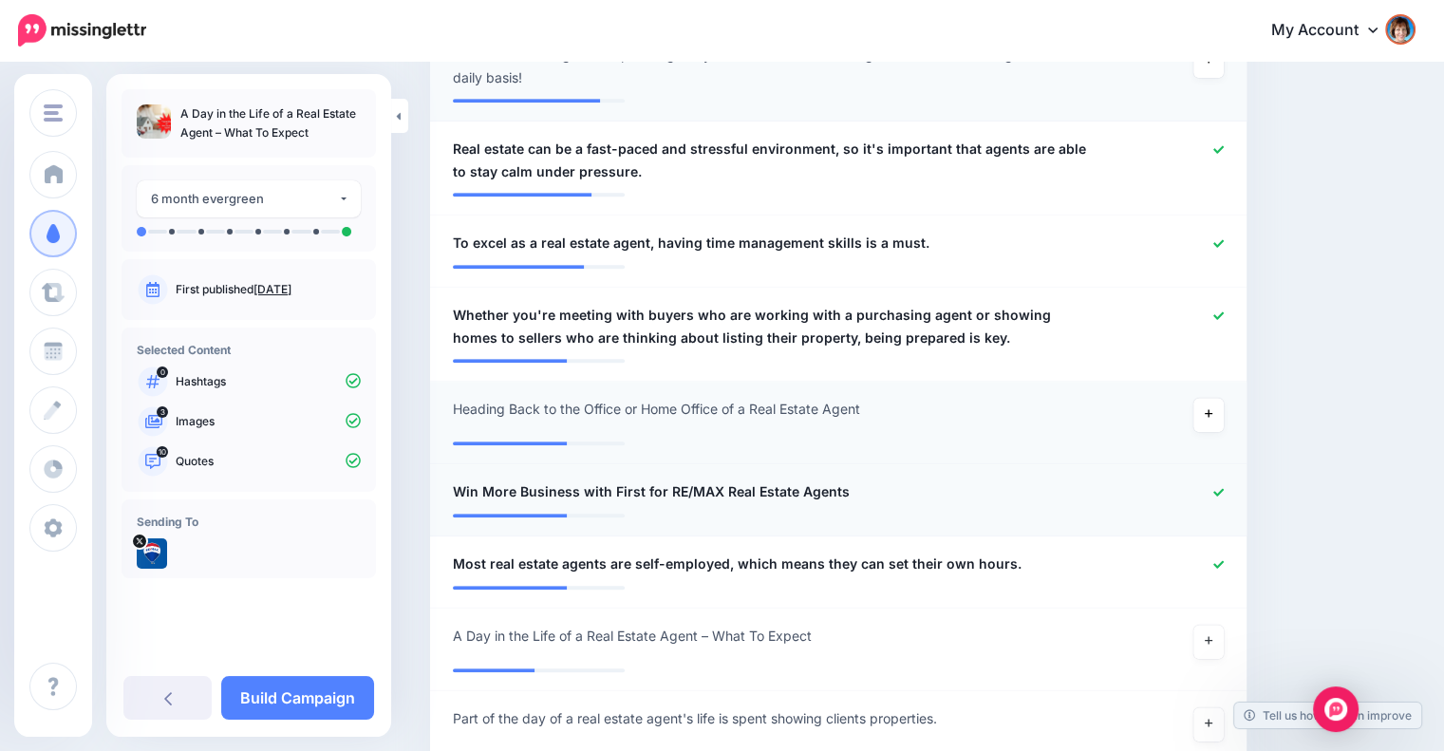
click at [1224, 487] on icon at bounding box center [1218, 492] width 10 height 10
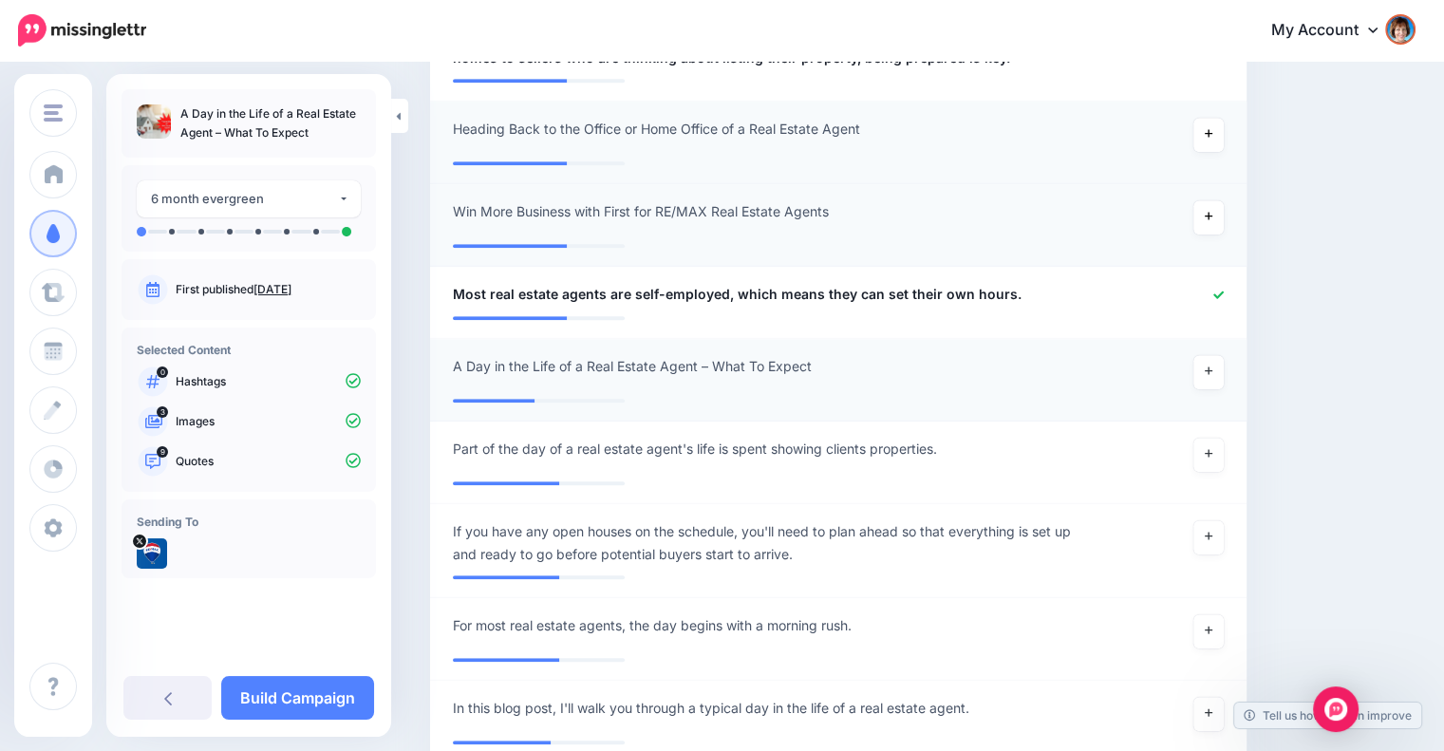
scroll to position [1539, 0]
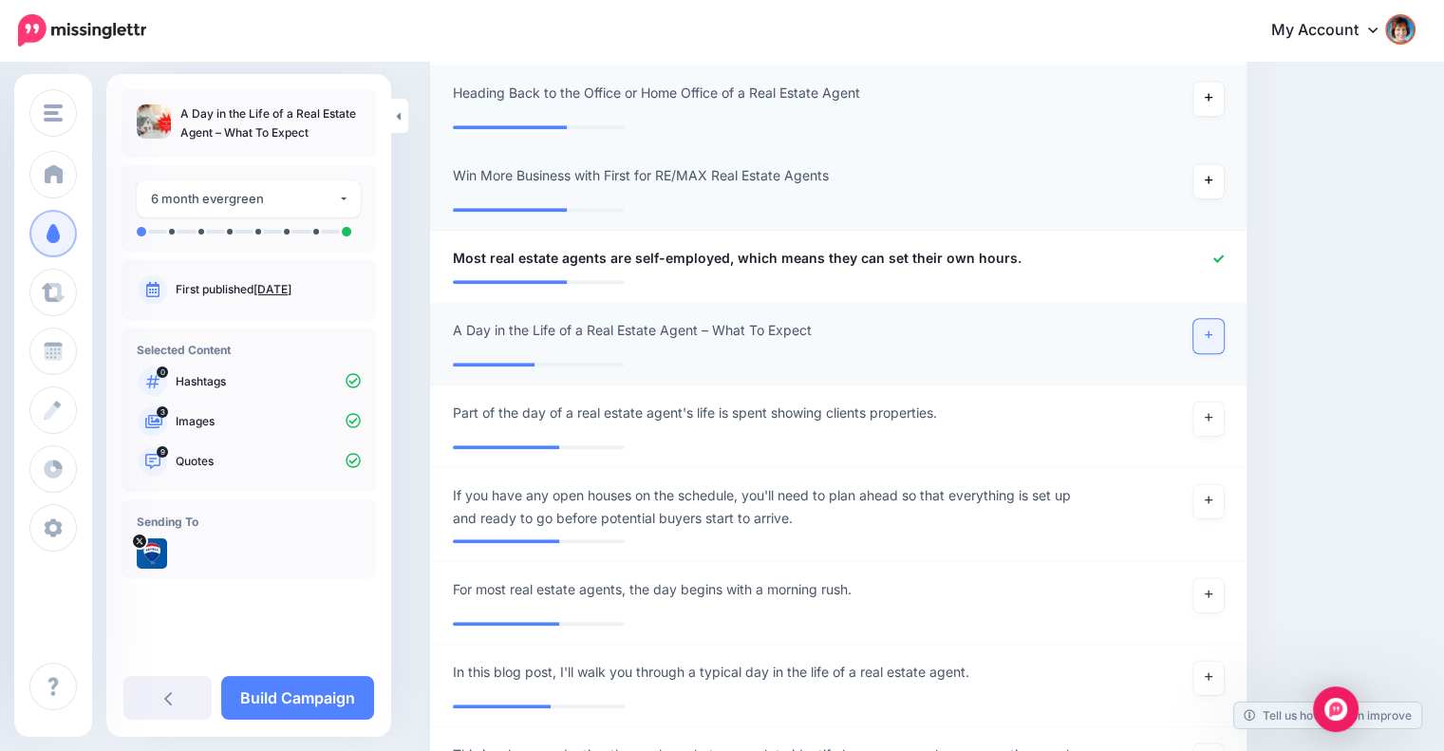
click at [1211, 329] on link at bounding box center [1208, 336] width 30 height 34
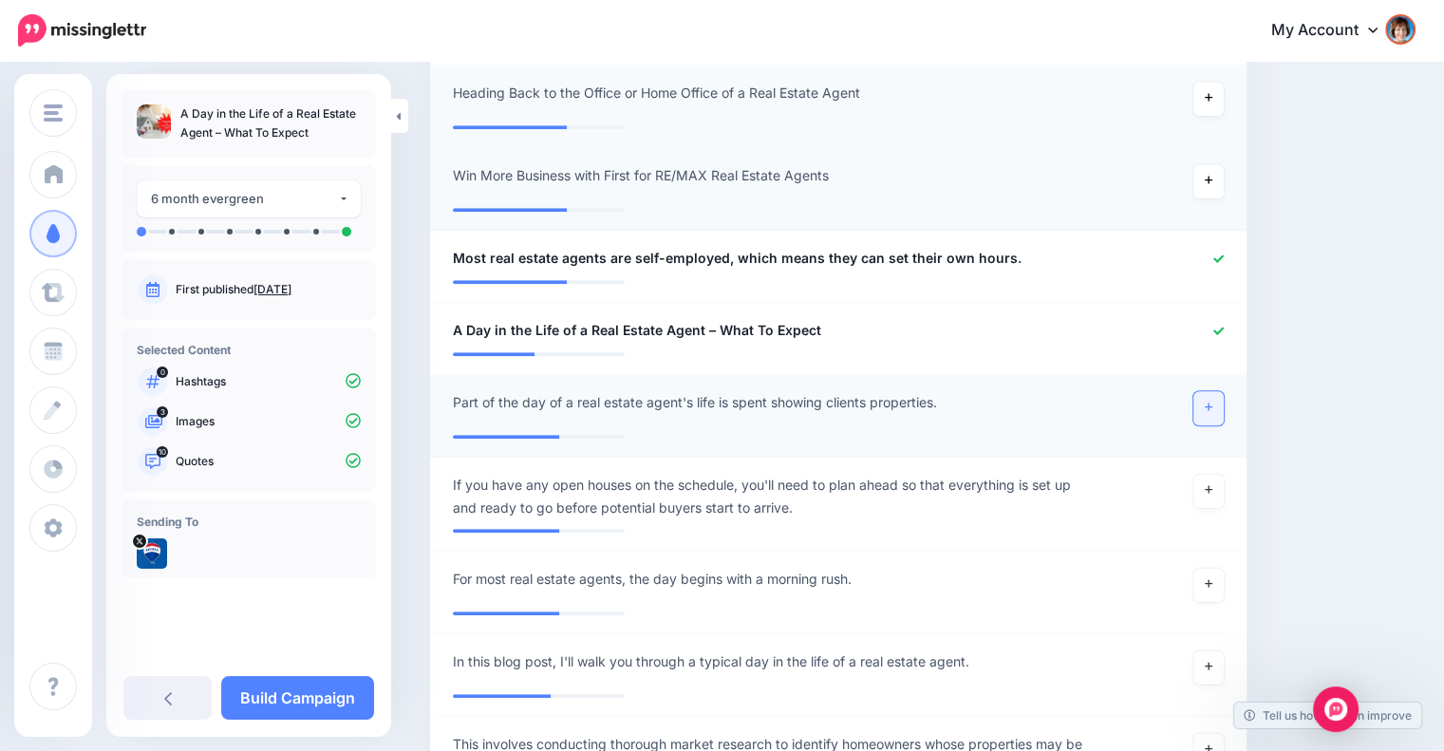
click at [1212, 404] on icon at bounding box center [1209, 407] width 8 height 8
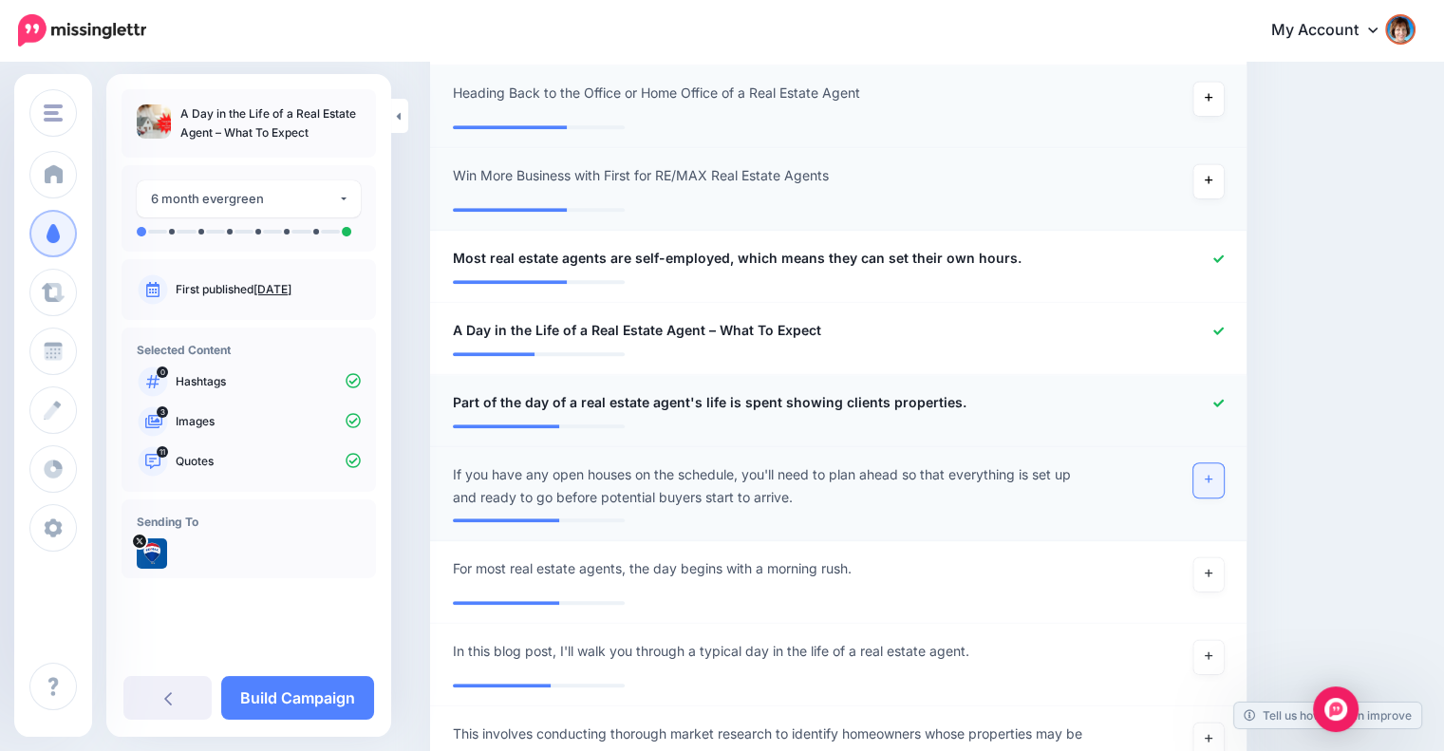
click at [1207, 477] on link at bounding box center [1208, 480] width 30 height 34
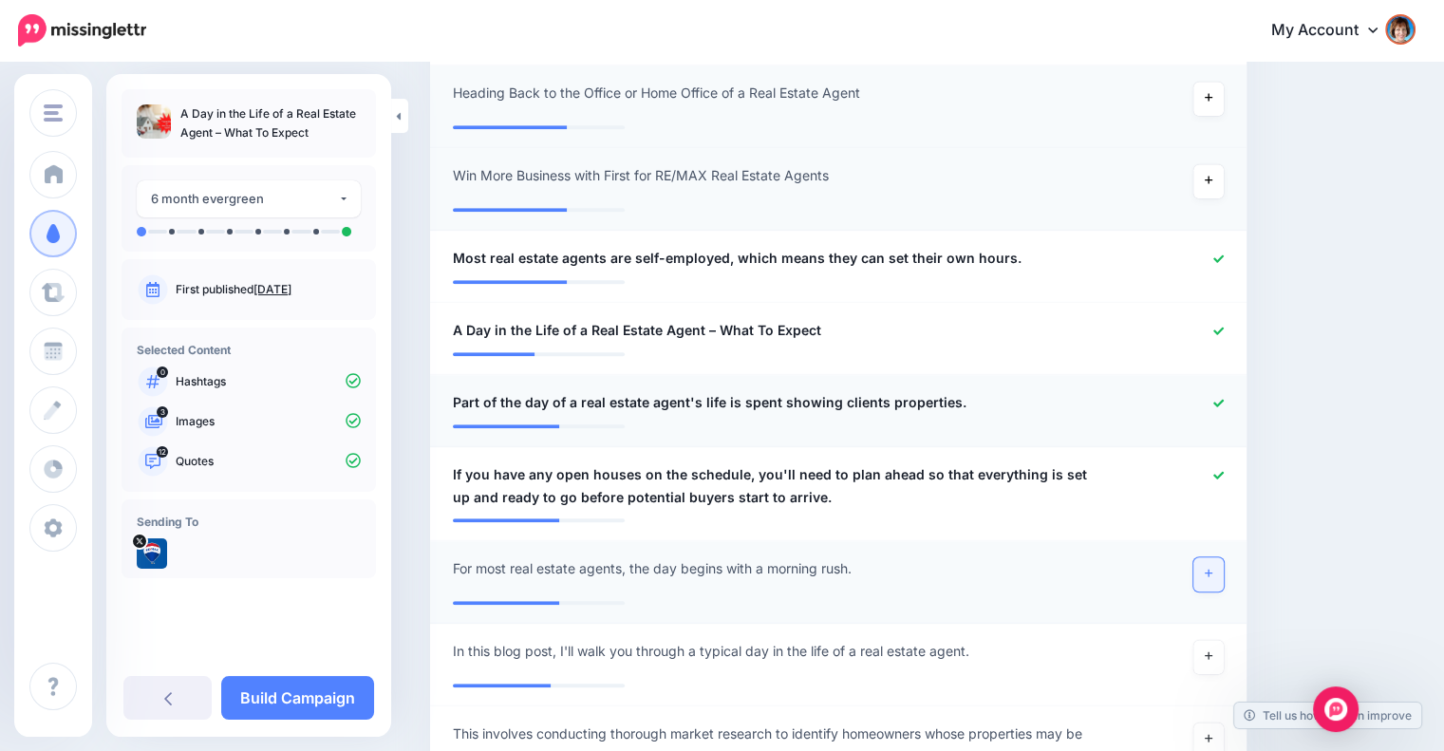
click at [1212, 570] on icon at bounding box center [1209, 573] width 8 height 10
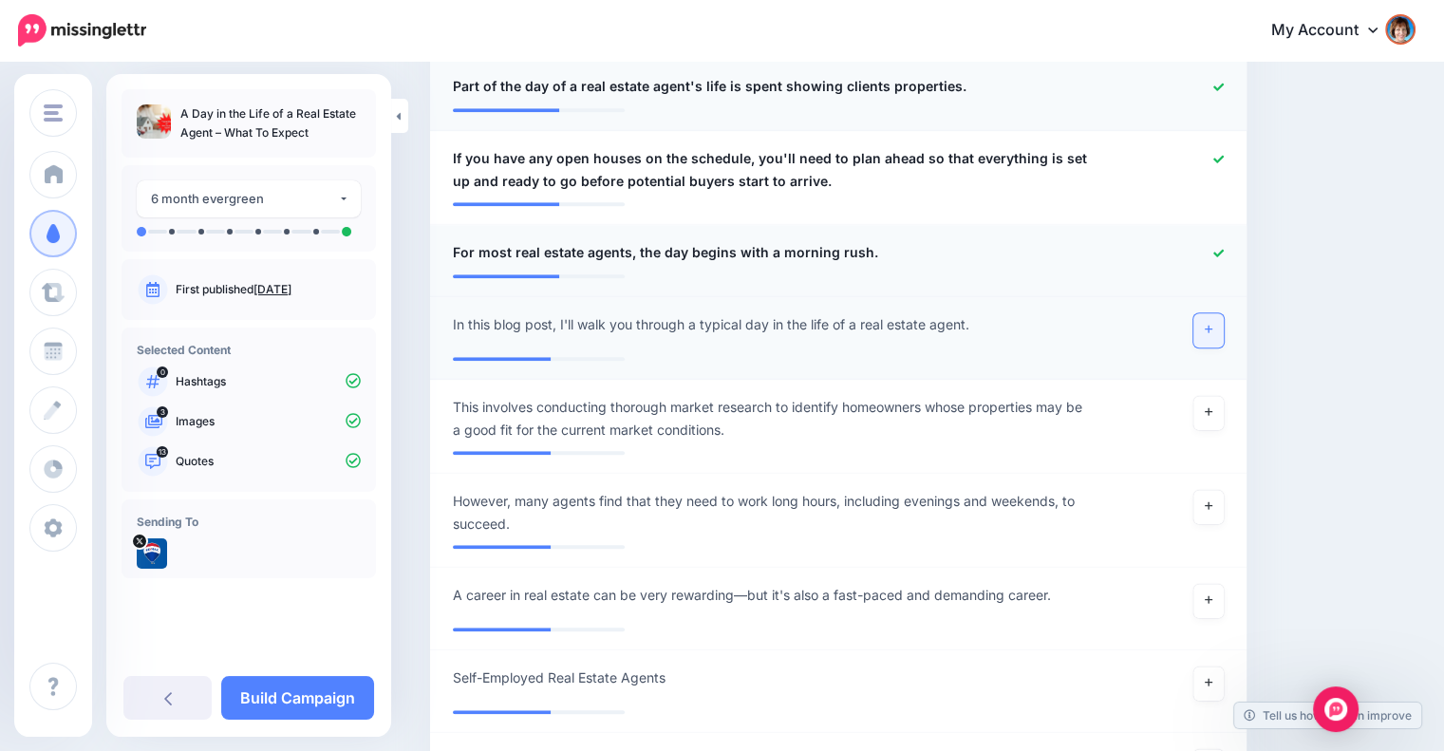
click at [1212, 324] on icon at bounding box center [1209, 329] width 8 height 10
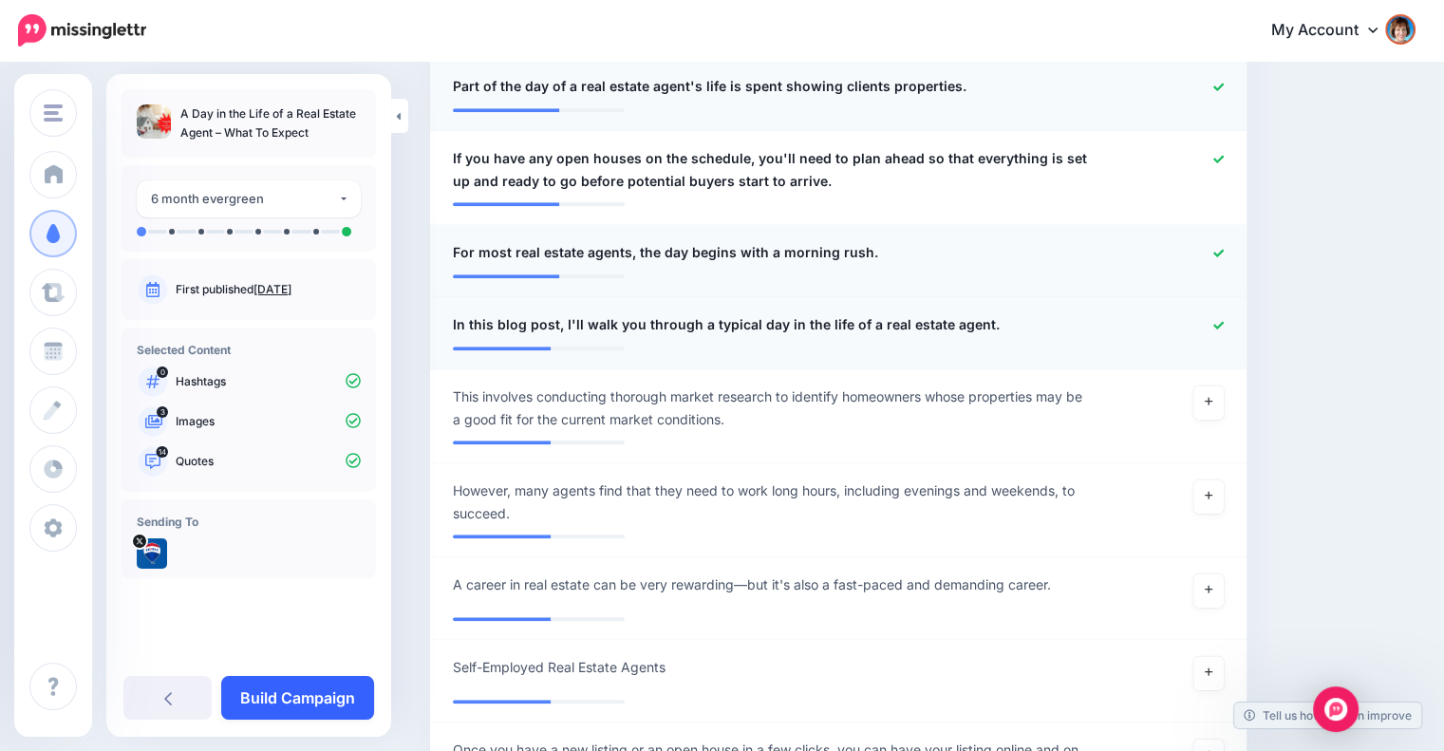
click at [311, 689] on link "Build Campaign" at bounding box center [297, 698] width 153 height 44
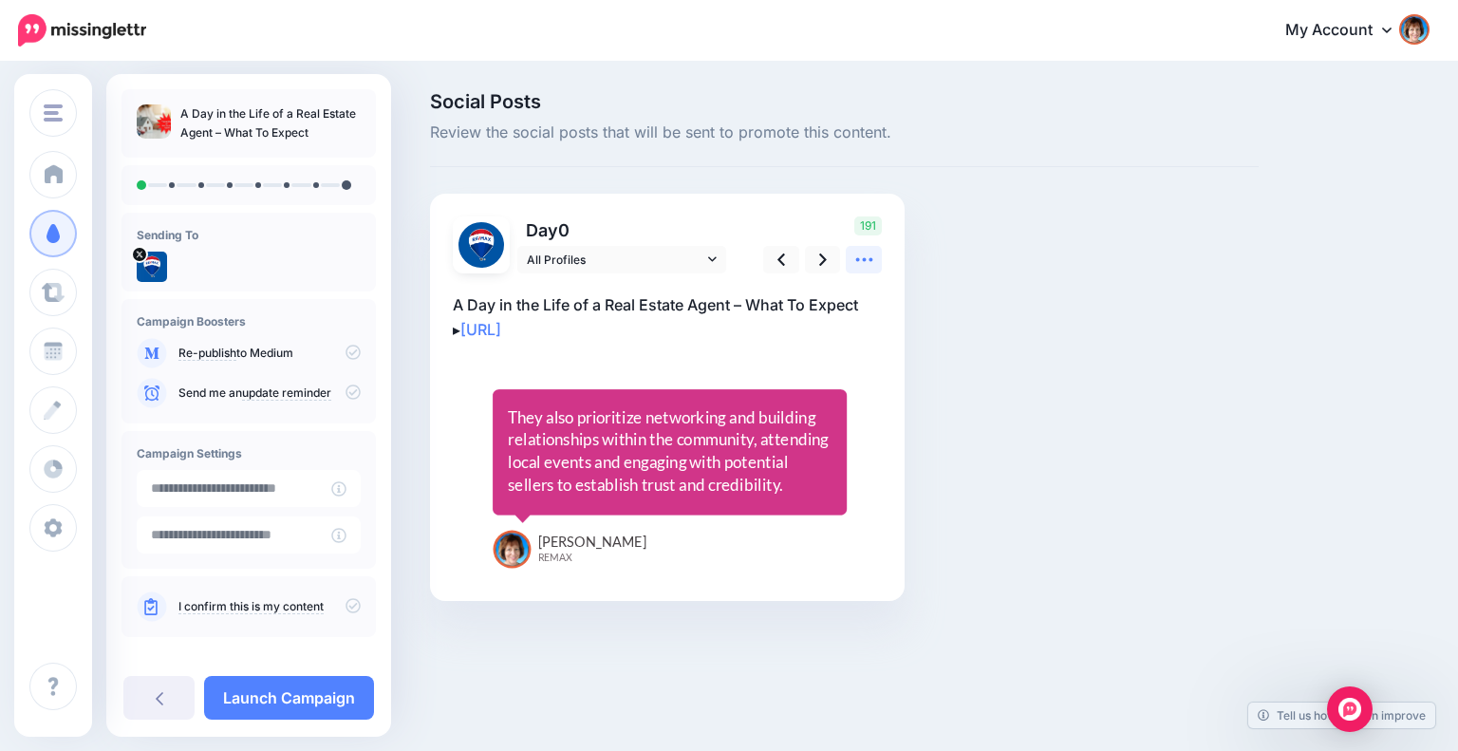
click at [868, 254] on icon at bounding box center [864, 260] width 20 height 20
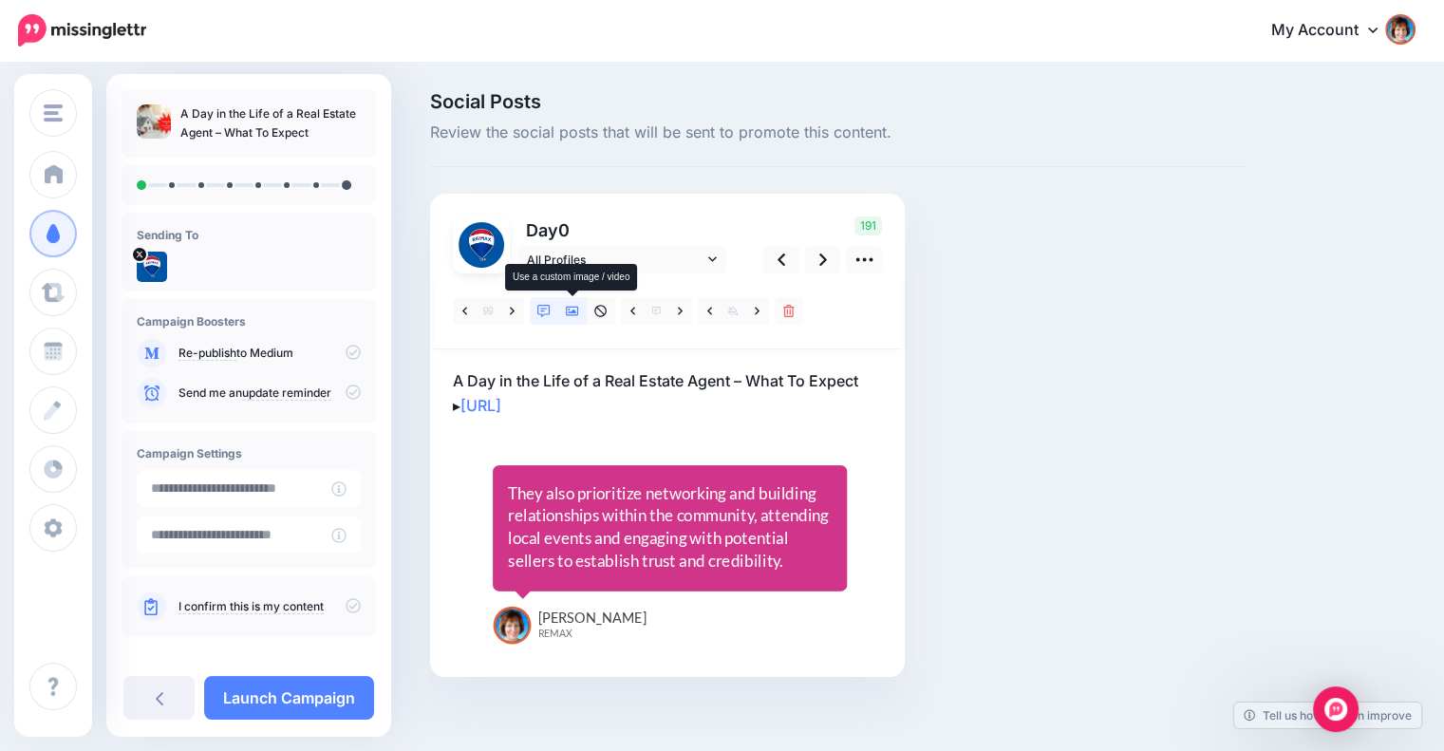
click at [567, 312] on icon at bounding box center [572, 311] width 13 height 13
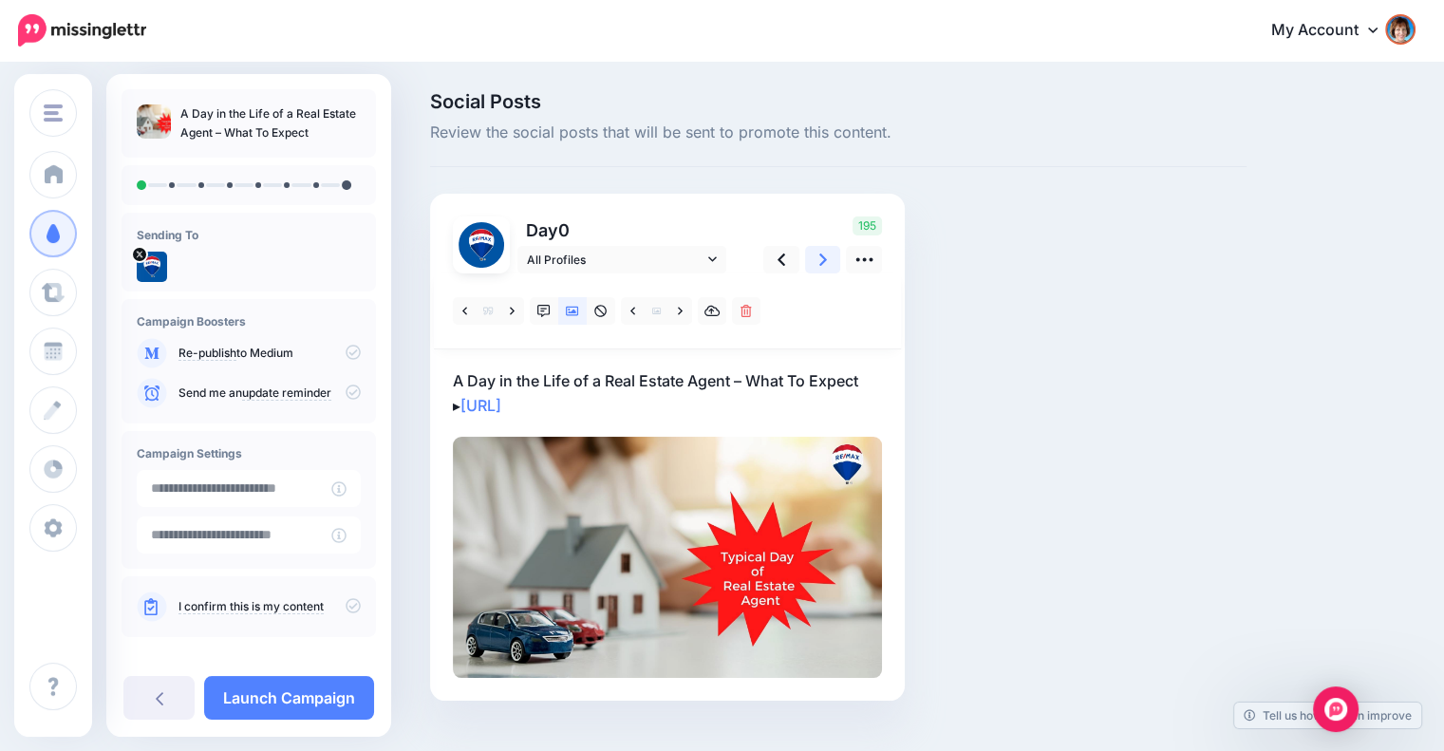
click at [823, 261] on icon at bounding box center [823, 259] width 8 height 12
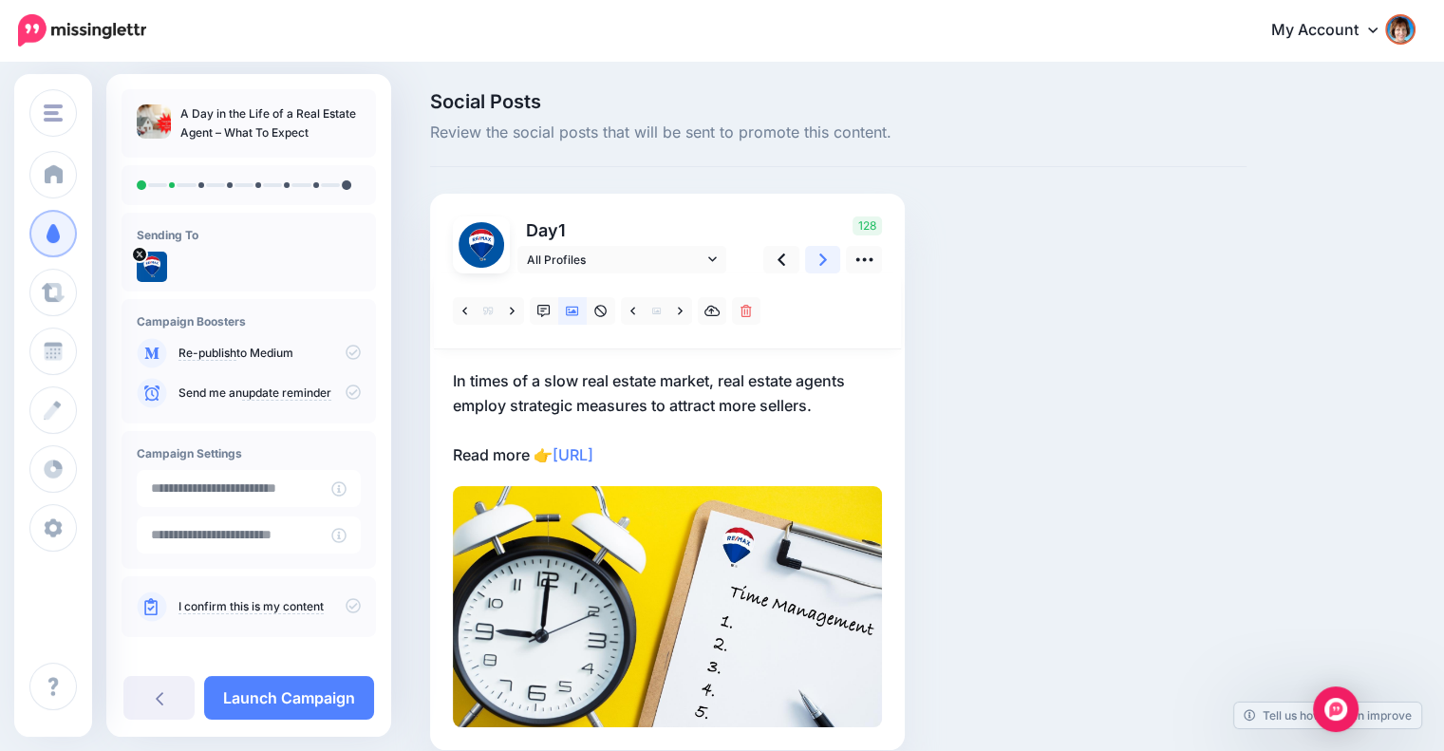
click at [823, 261] on icon at bounding box center [823, 259] width 8 height 12
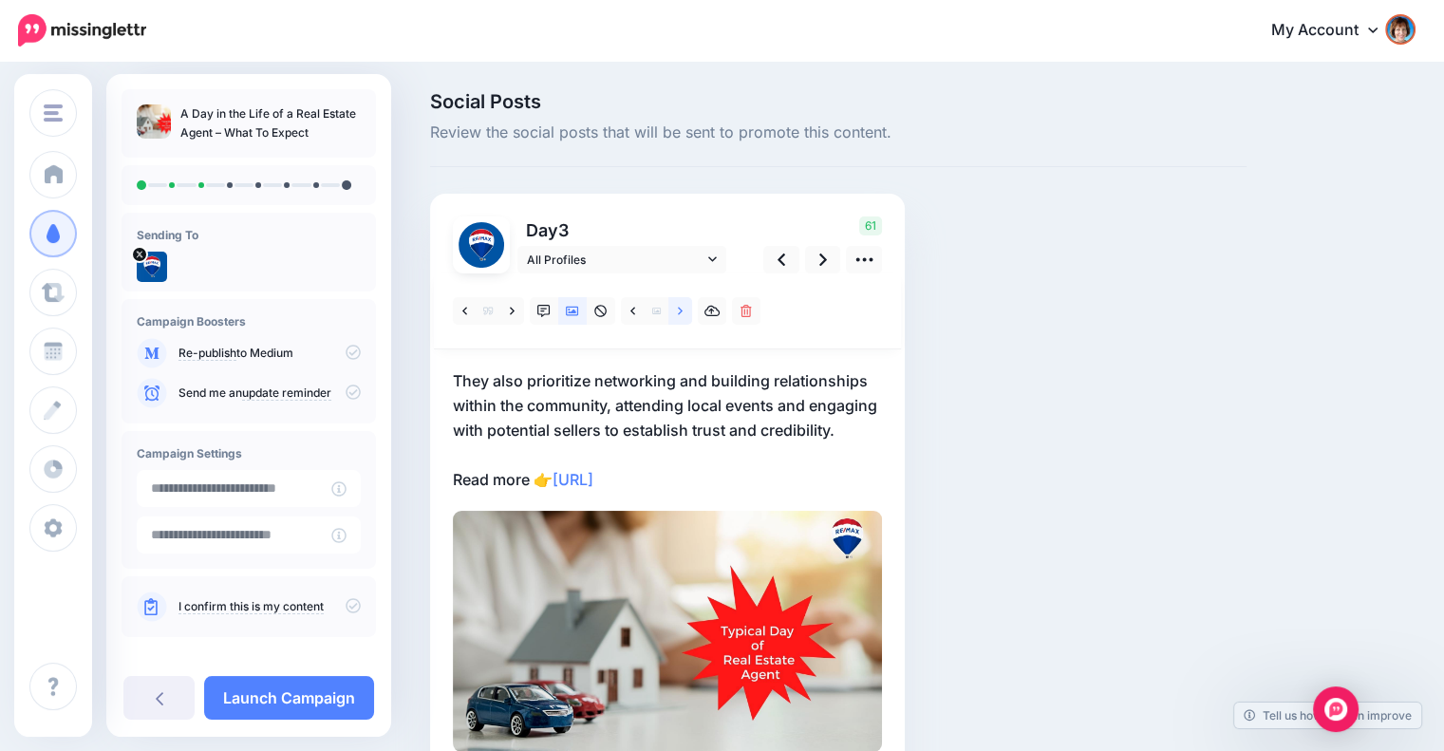
click at [674, 308] on link at bounding box center [680, 311] width 24 height 28
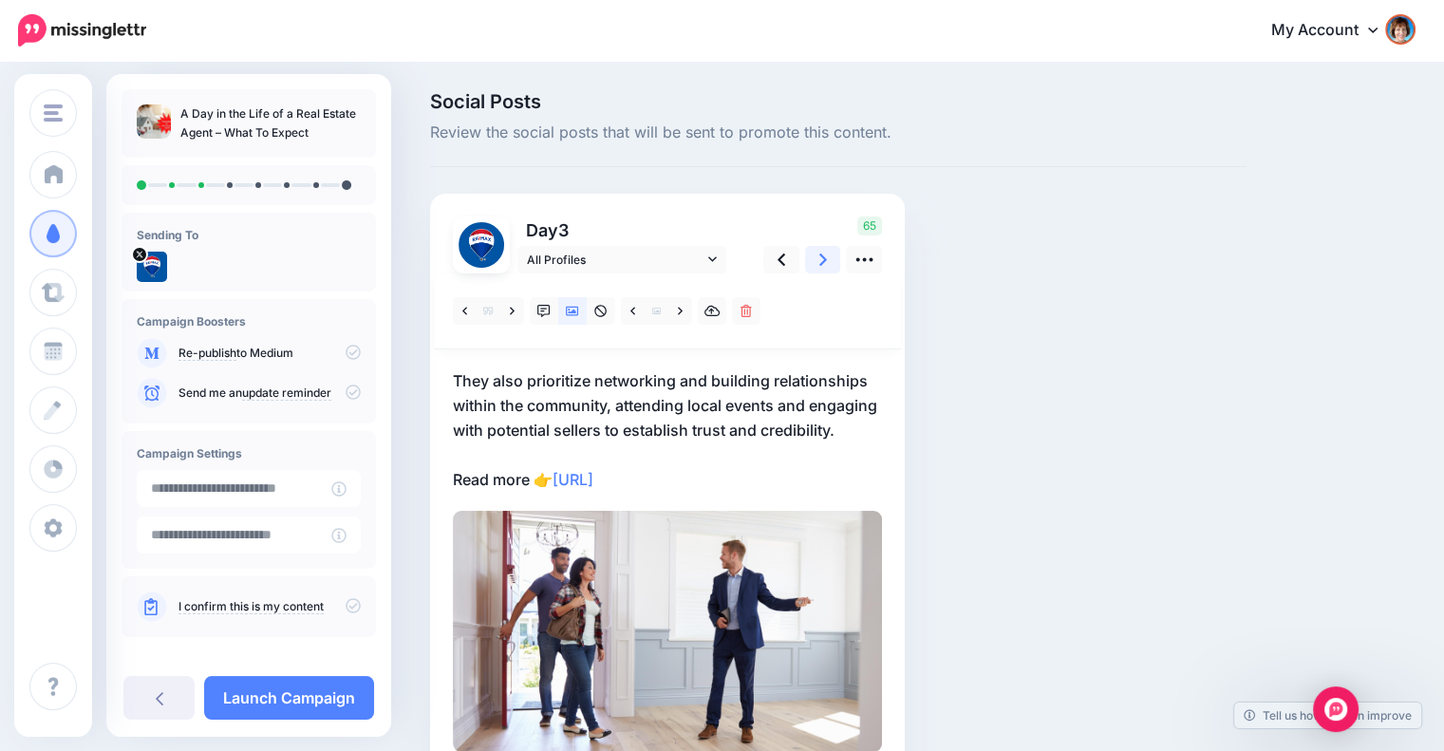
click at [816, 259] on link at bounding box center [823, 260] width 36 height 28
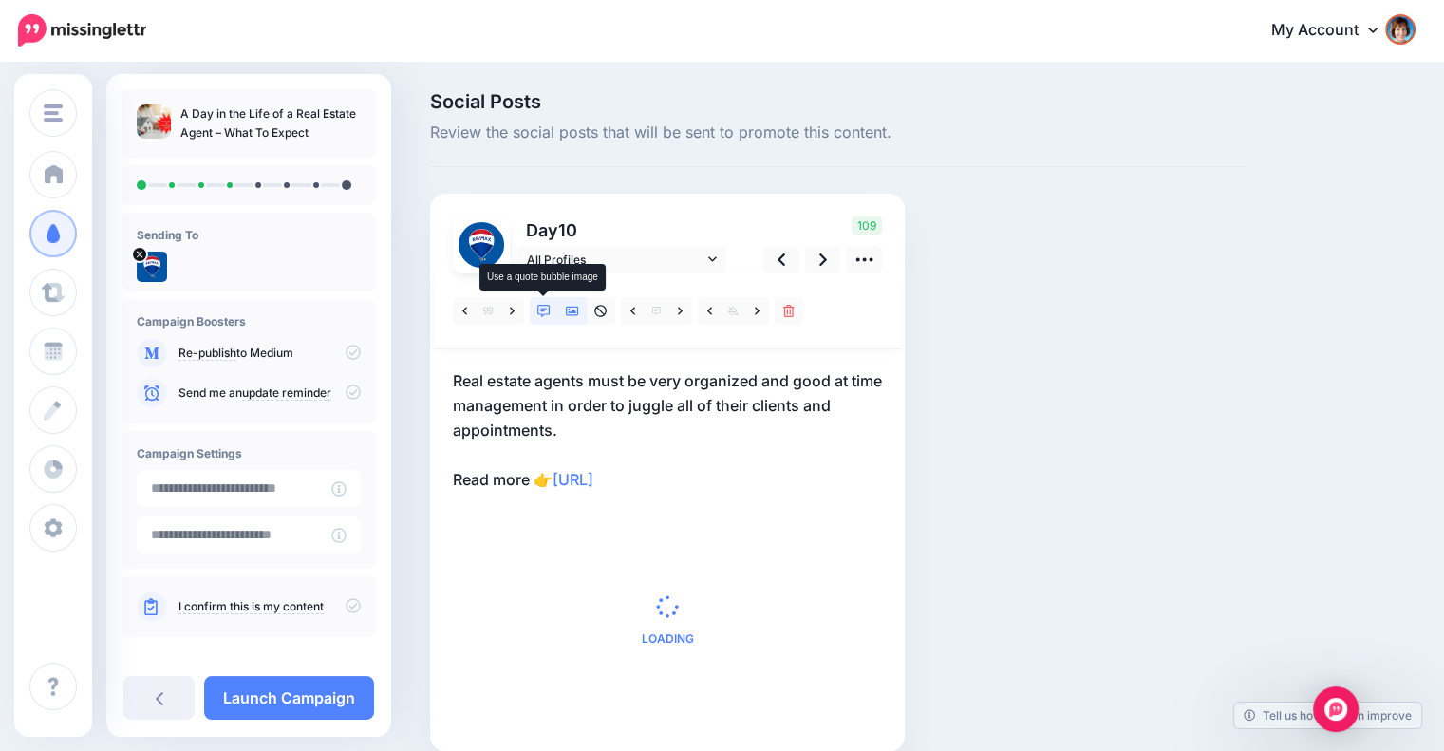
click at [568, 309] on icon at bounding box center [572, 311] width 13 height 13
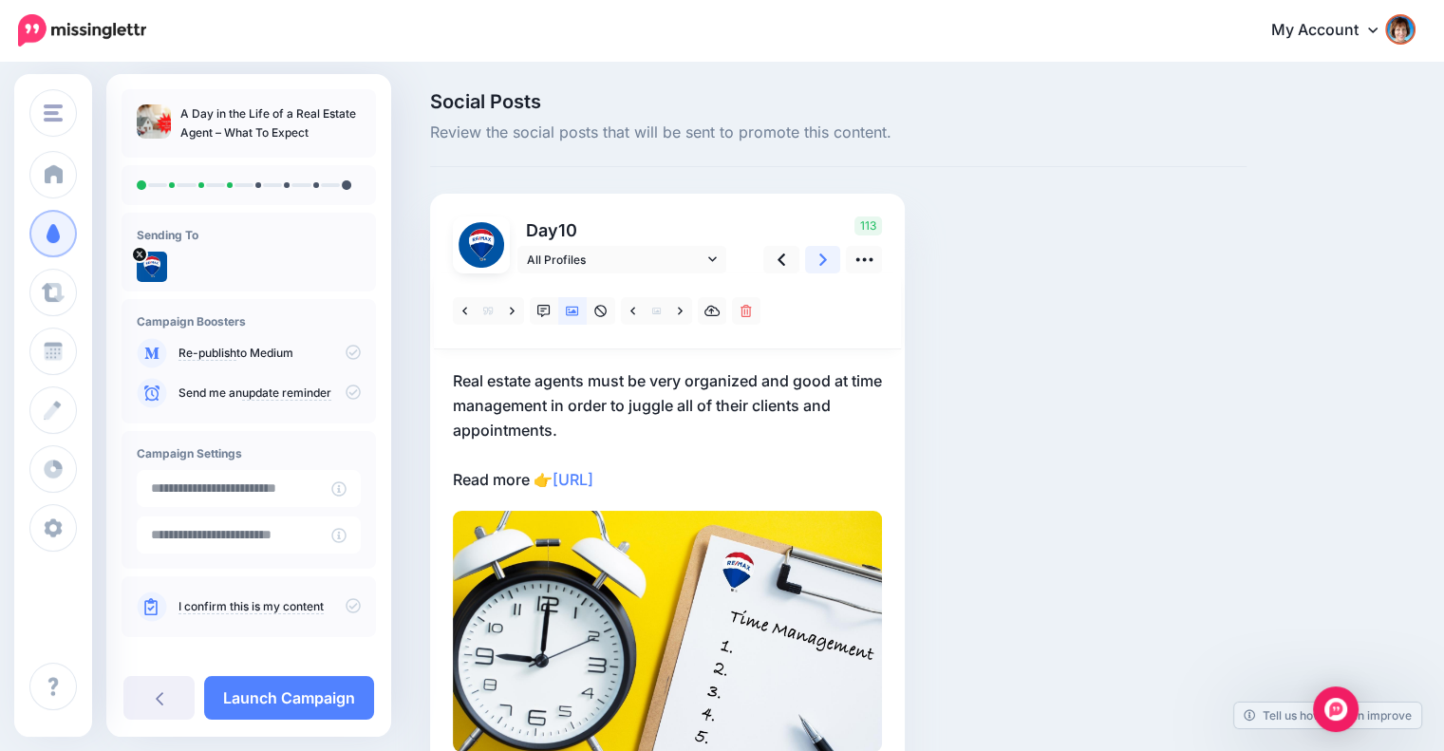
click at [820, 257] on icon at bounding box center [823, 260] width 8 height 20
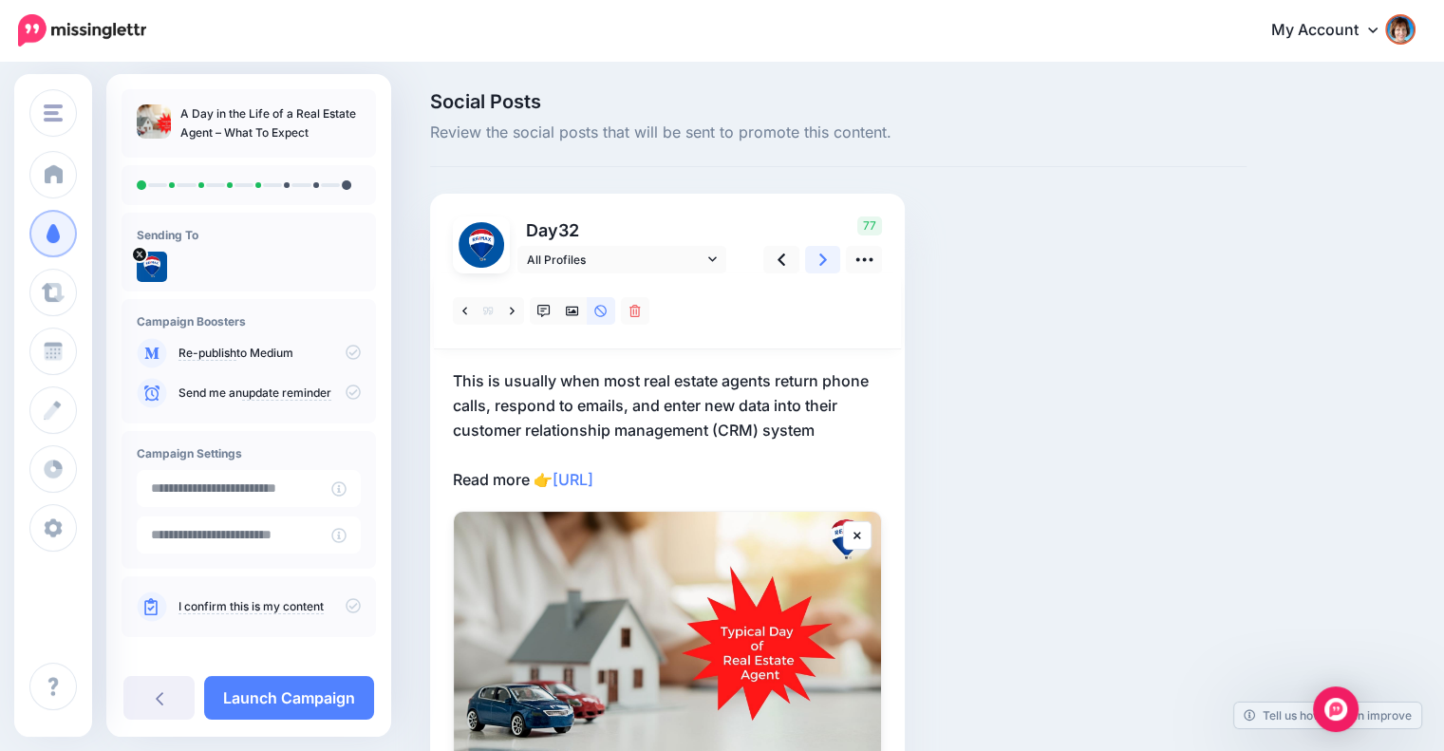
click at [820, 257] on icon at bounding box center [823, 260] width 8 height 20
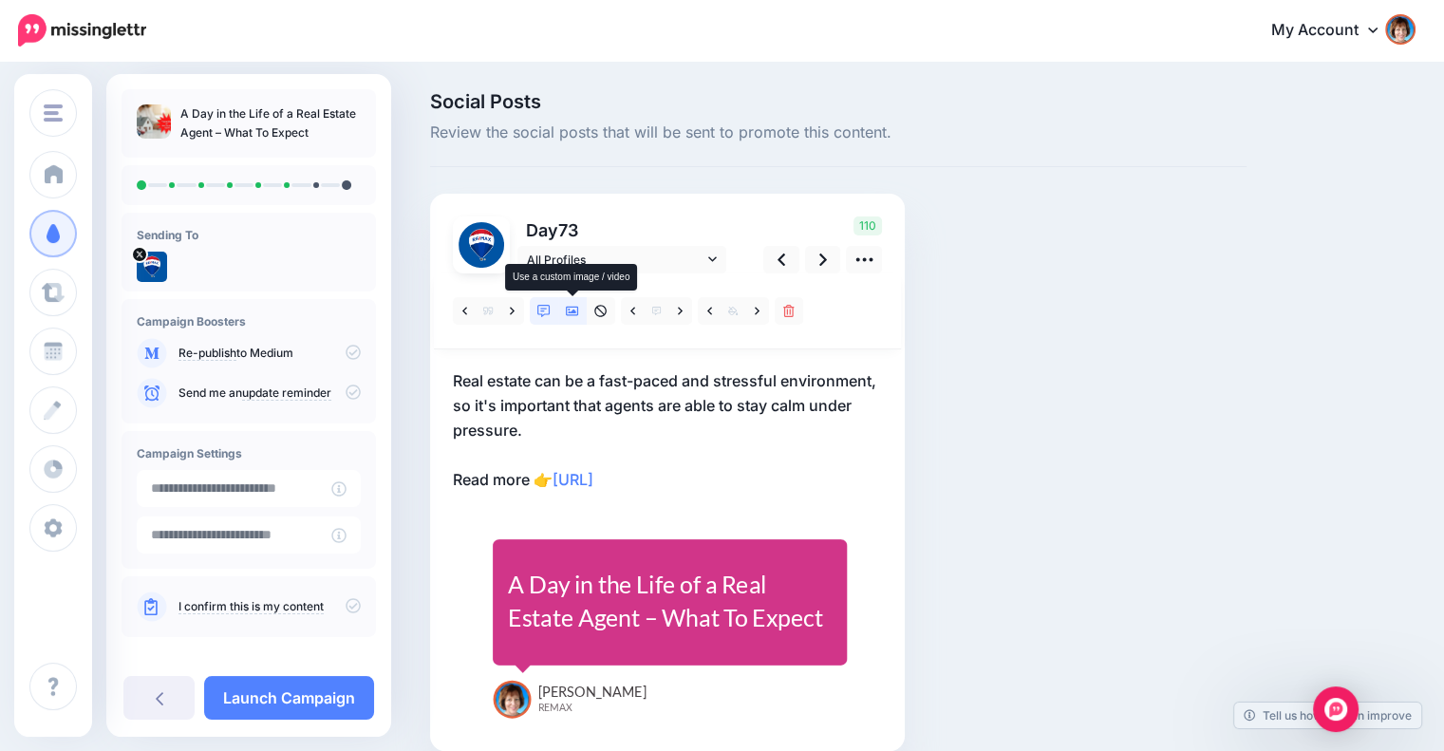
click at [566, 314] on icon at bounding box center [572, 311] width 13 height 13
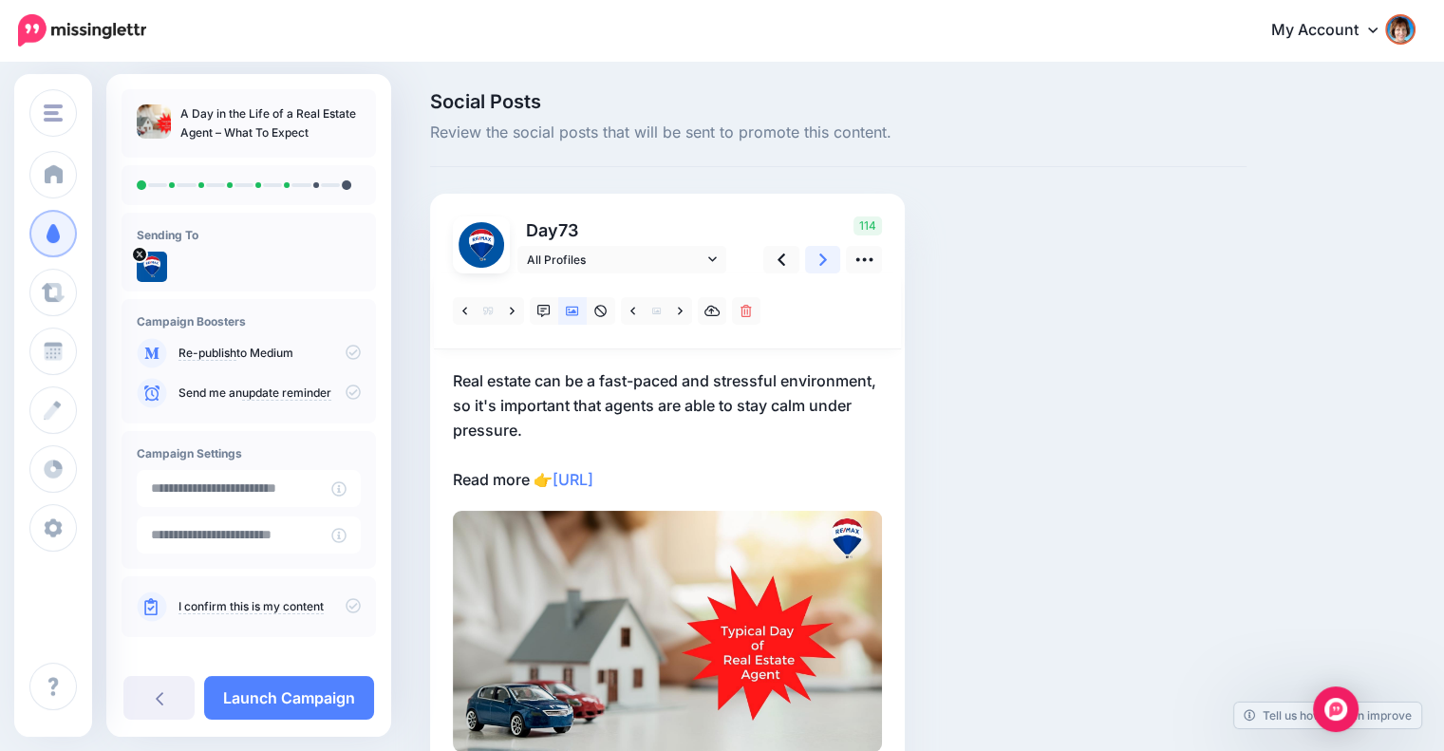
click at [824, 262] on icon at bounding box center [823, 260] width 8 height 20
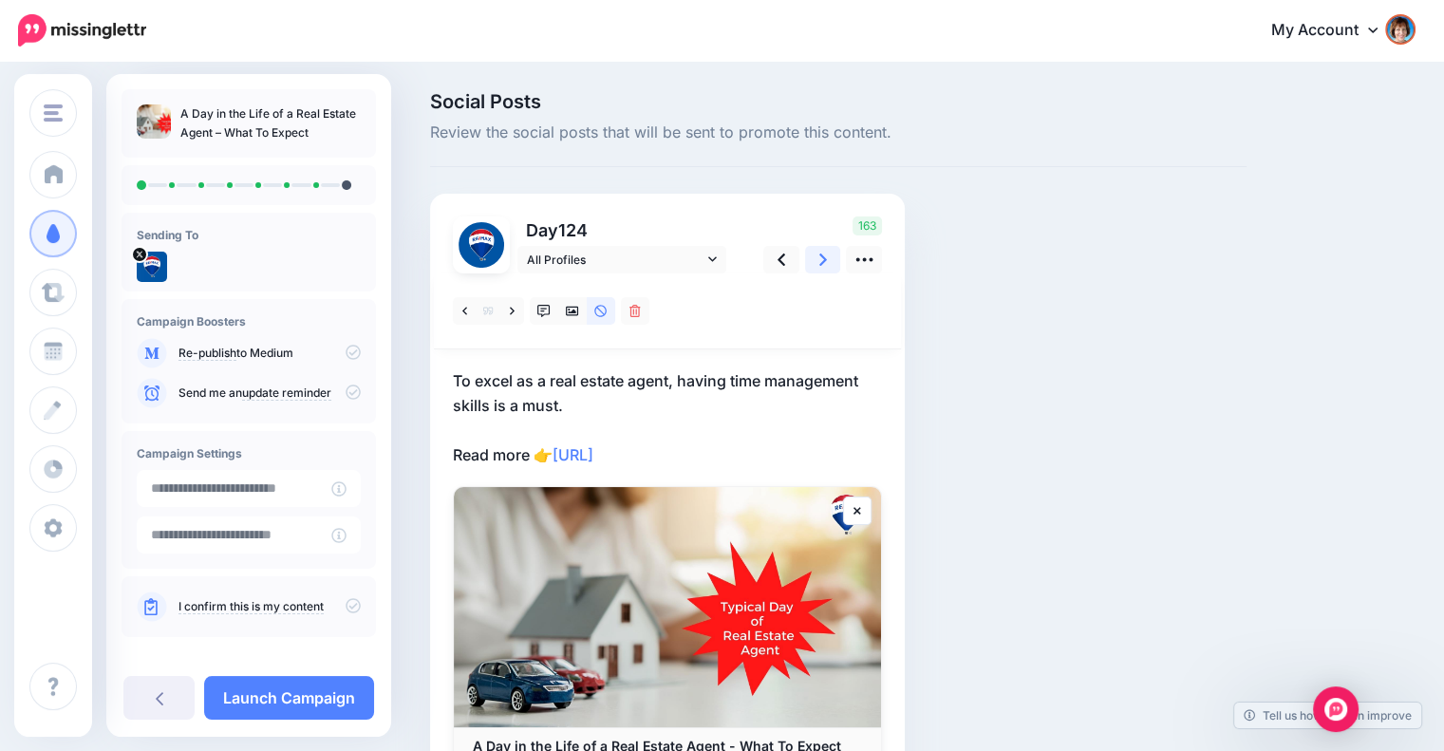
click at [824, 262] on icon at bounding box center [823, 260] width 8 height 20
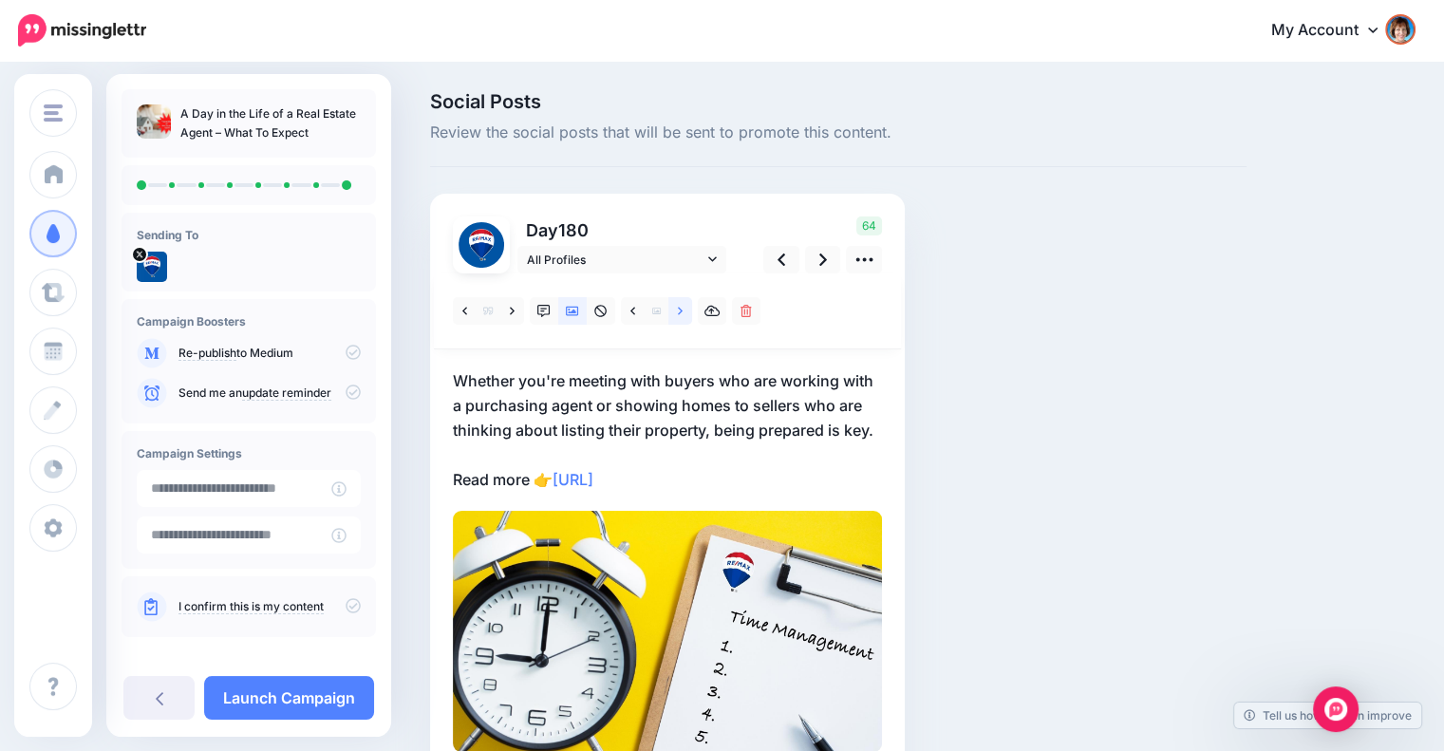
click at [679, 308] on icon at bounding box center [680, 311] width 5 height 8
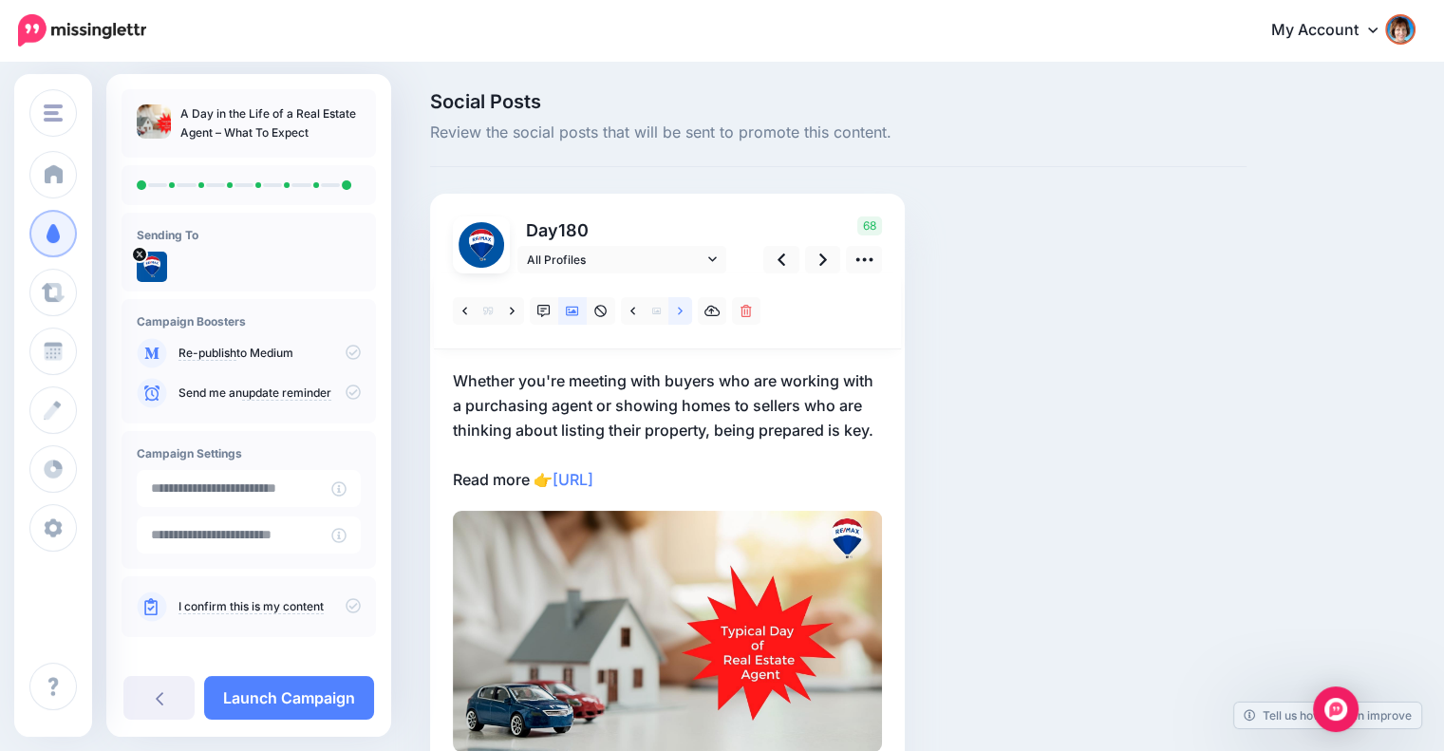
click at [682, 309] on icon at bounding box center [680, 311] width 5 height 13
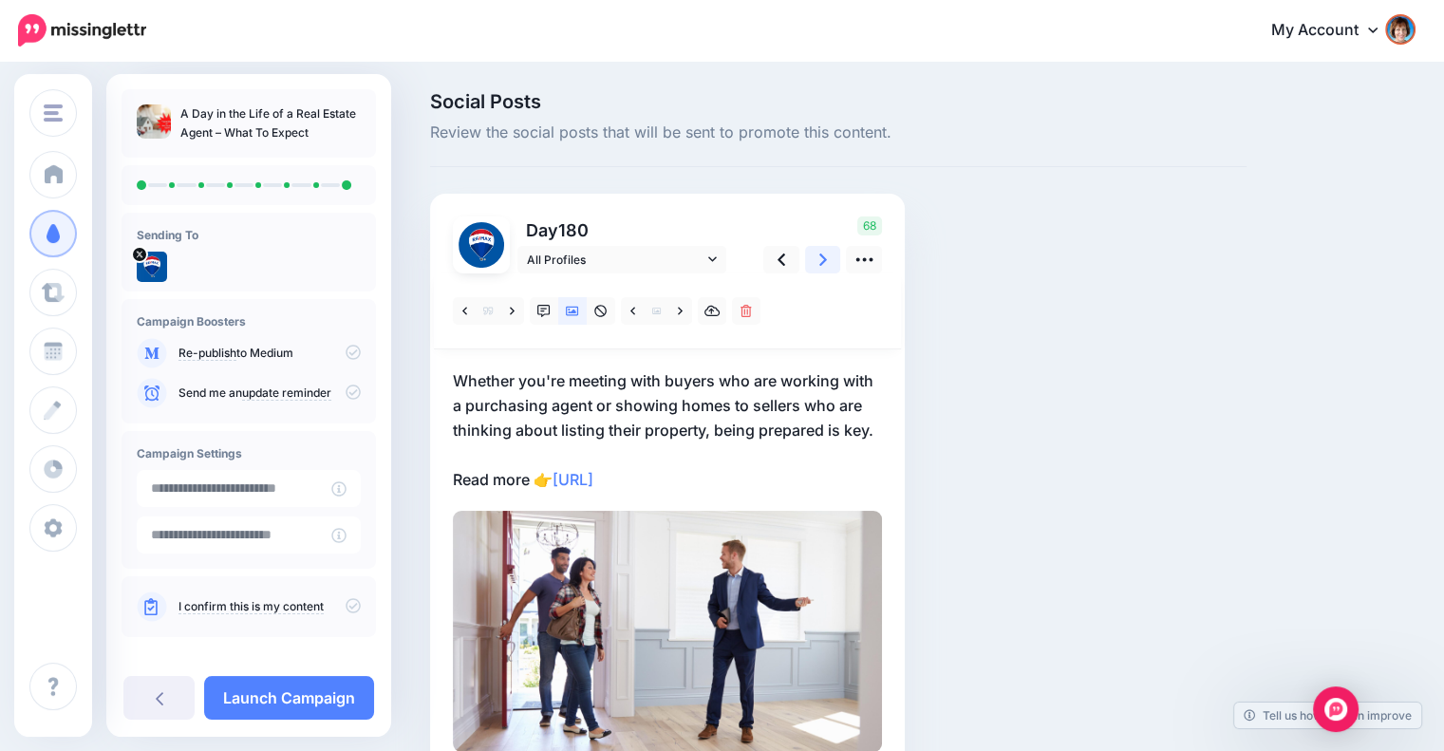
click at [805, 265] on link at bounding box center [823, 260] width 36 height 28
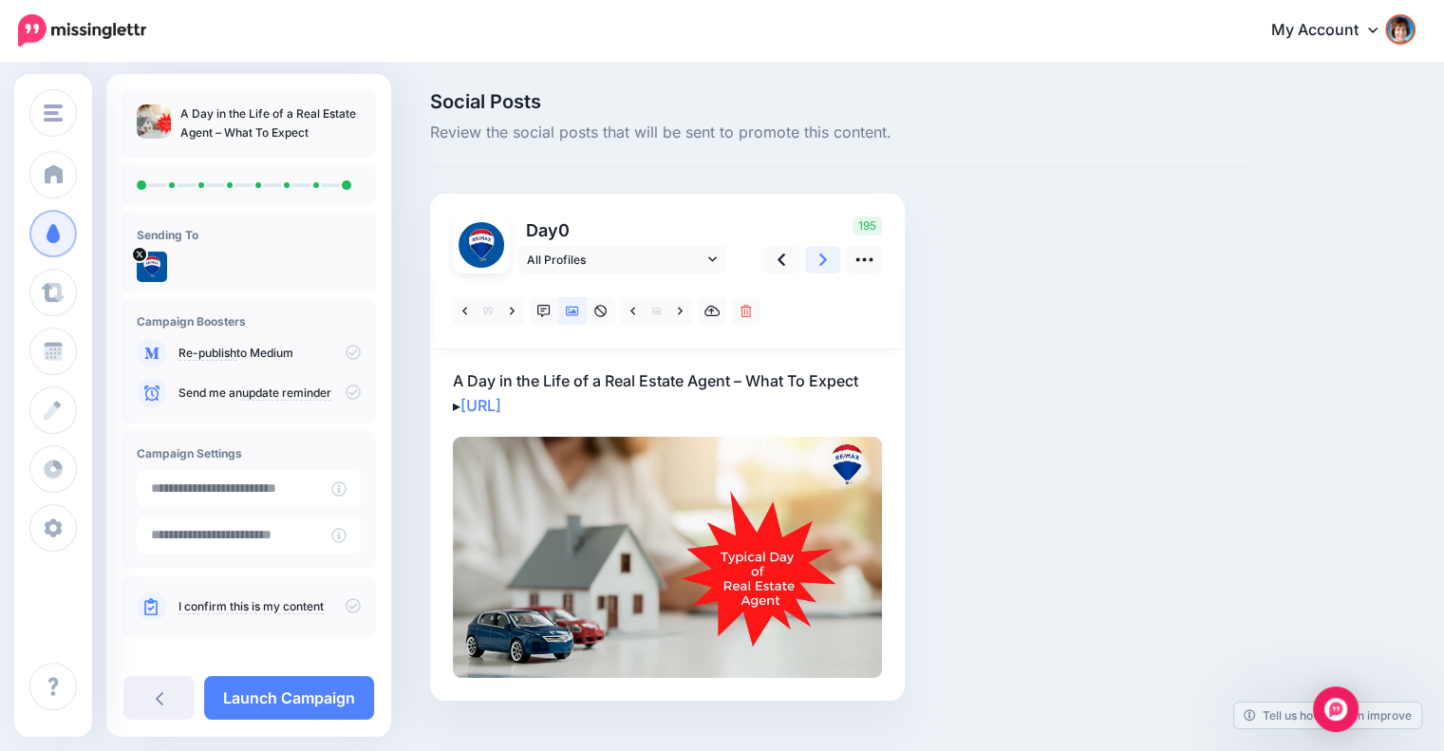
click at [805, 265] on link at bounding box center [823, 260] width 36 height 28
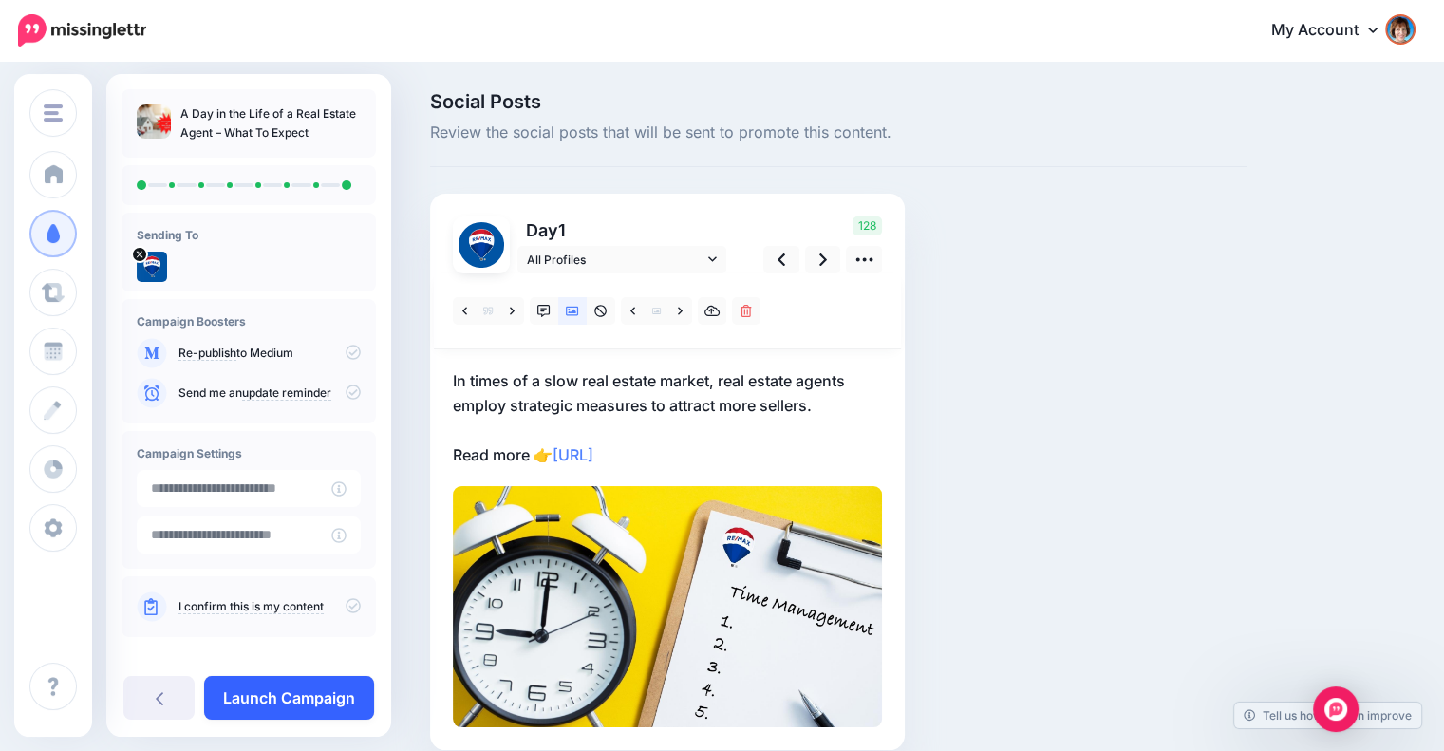
click at [314, 694] on link "Launch Campaign" at bounding box center [289, 698] width 170 height 44
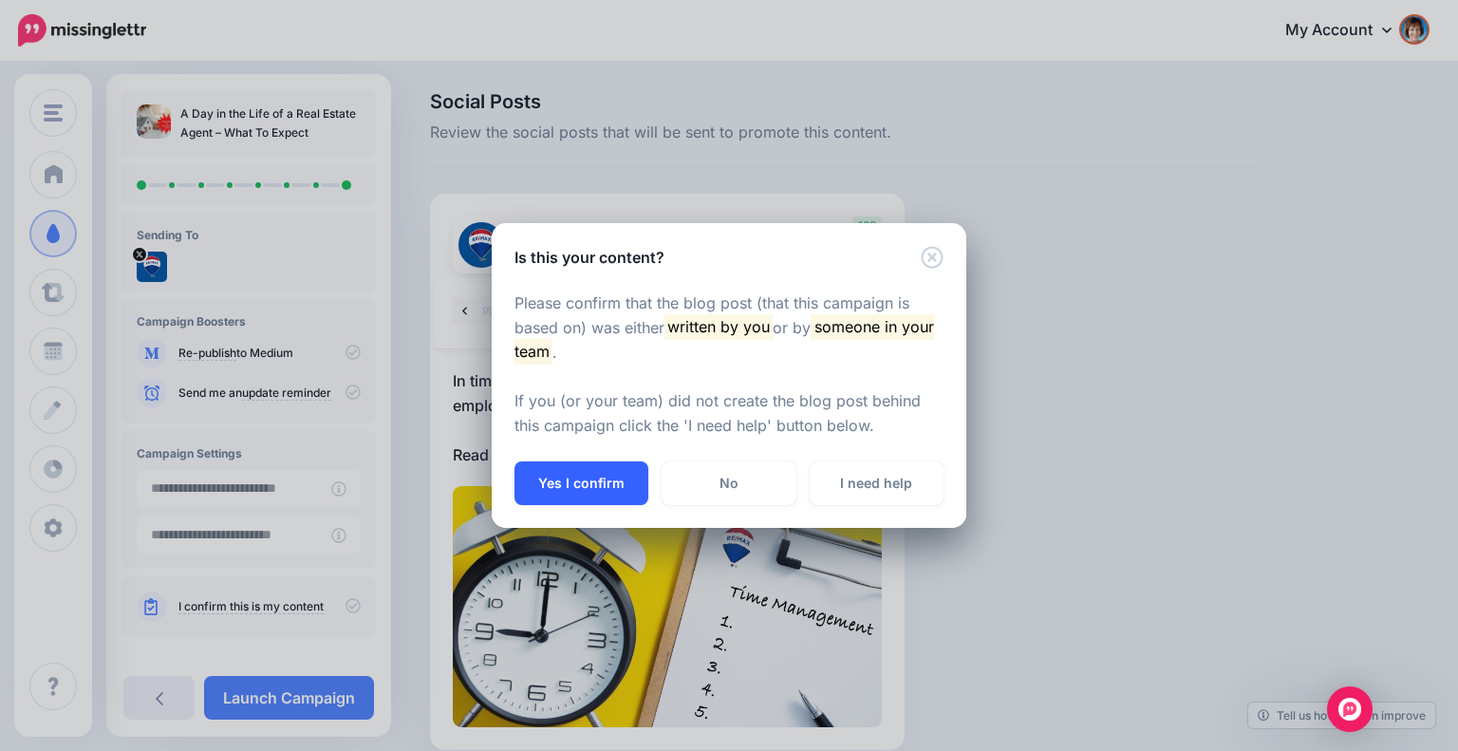
click at [545, 477] on button "Yes I confirm" at bounding box center [581, 483] width 134 height 44
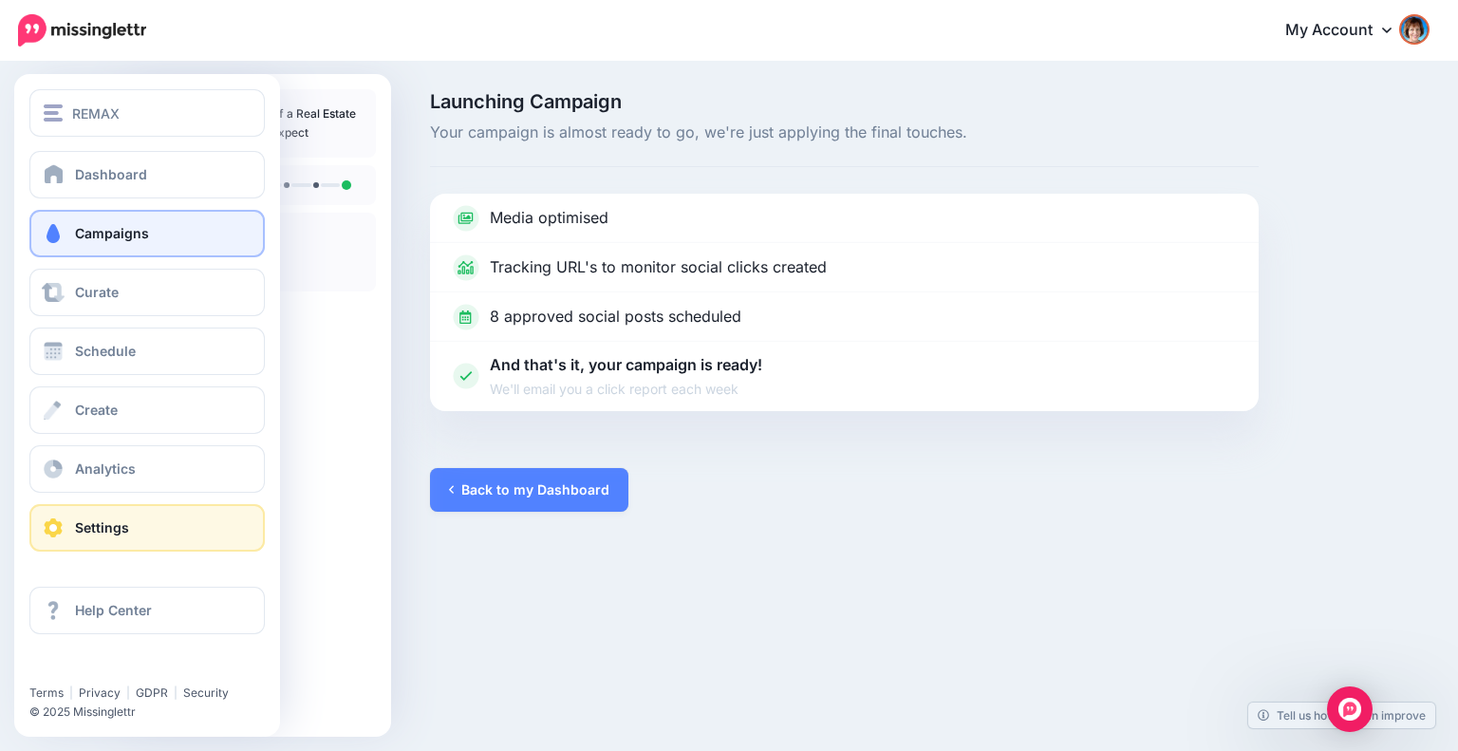
click at [84, 523] on span "Settings" at bounding box center [102, 527] width 54 height 16
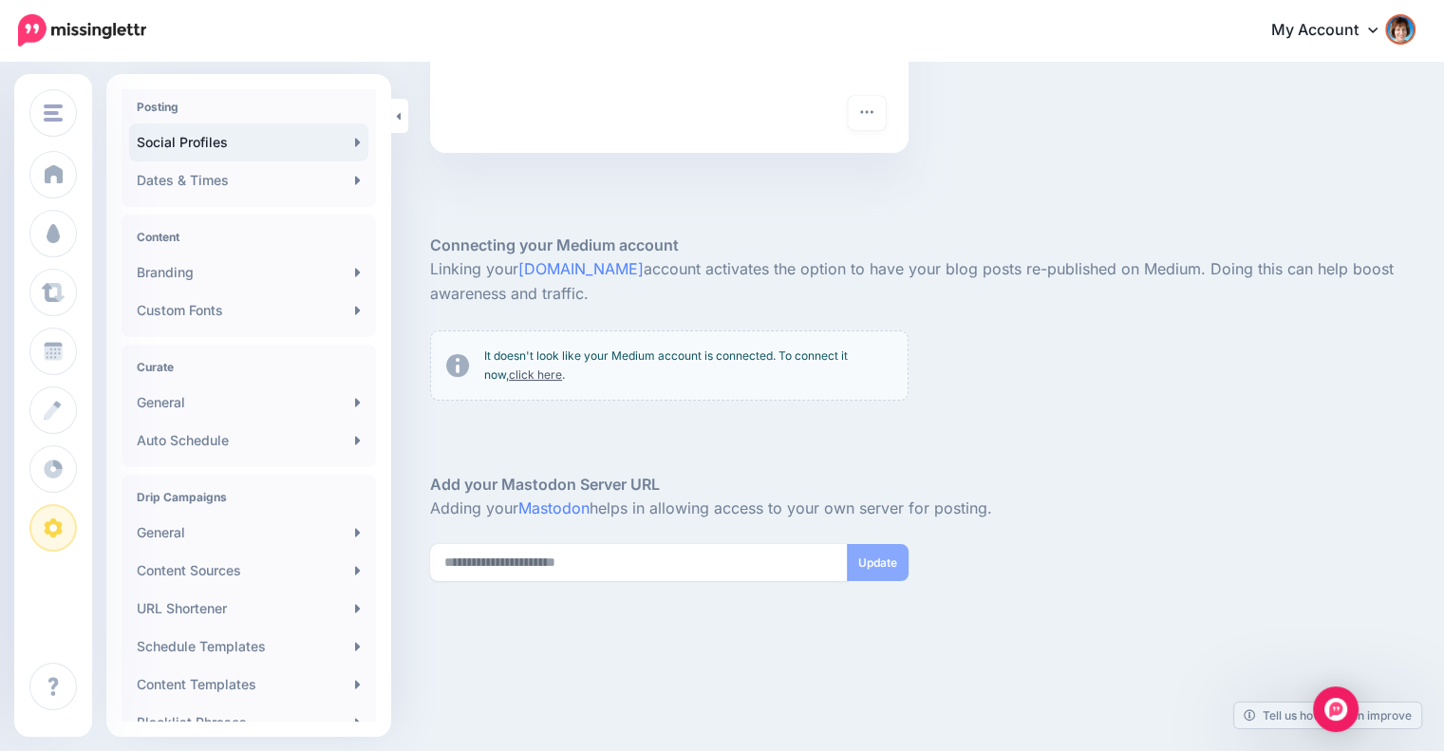
scroll to position [292, 0]
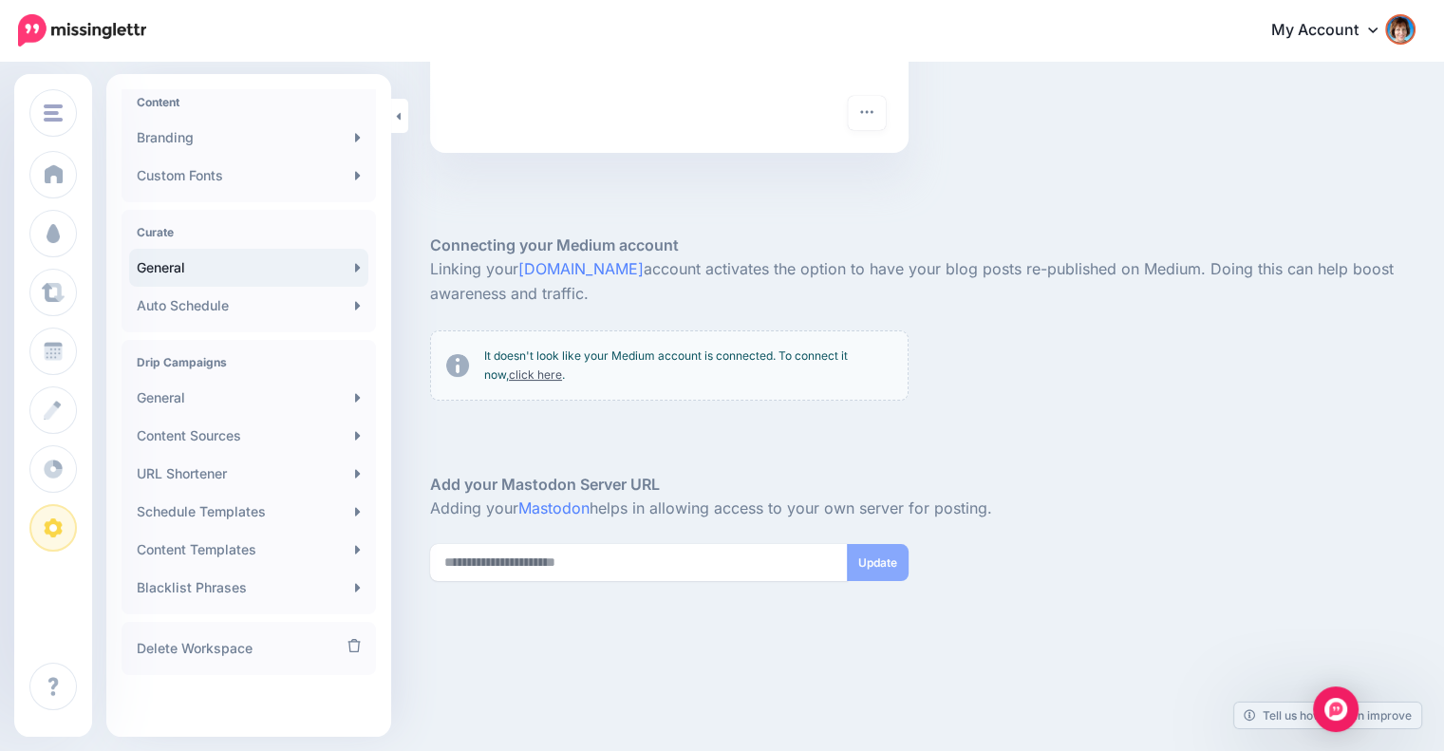
click at [230, 263] on link "General" at bounding box center [248, 268] width 239 height 38
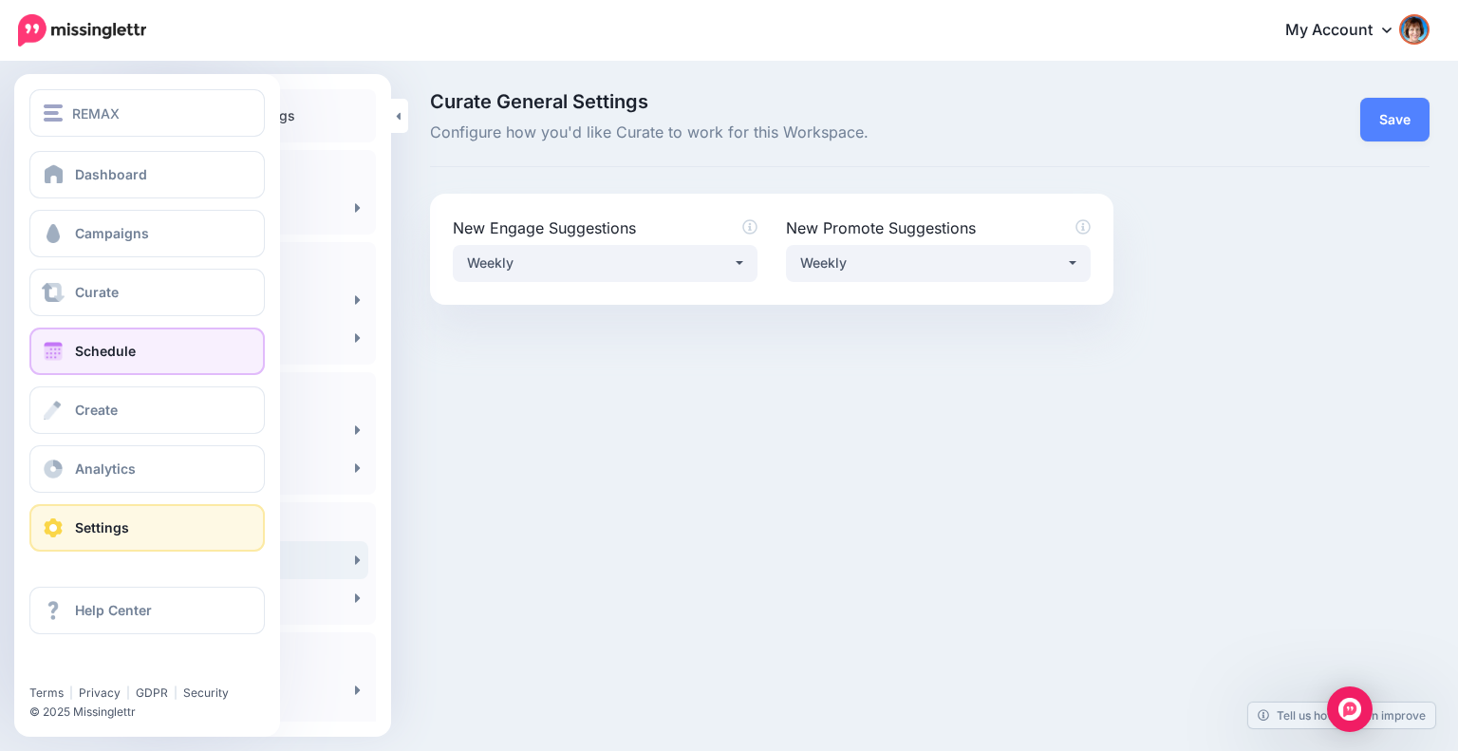
click at [96, 351] on span "Schedule" at bounding box center [105, 351] width 61 height 16
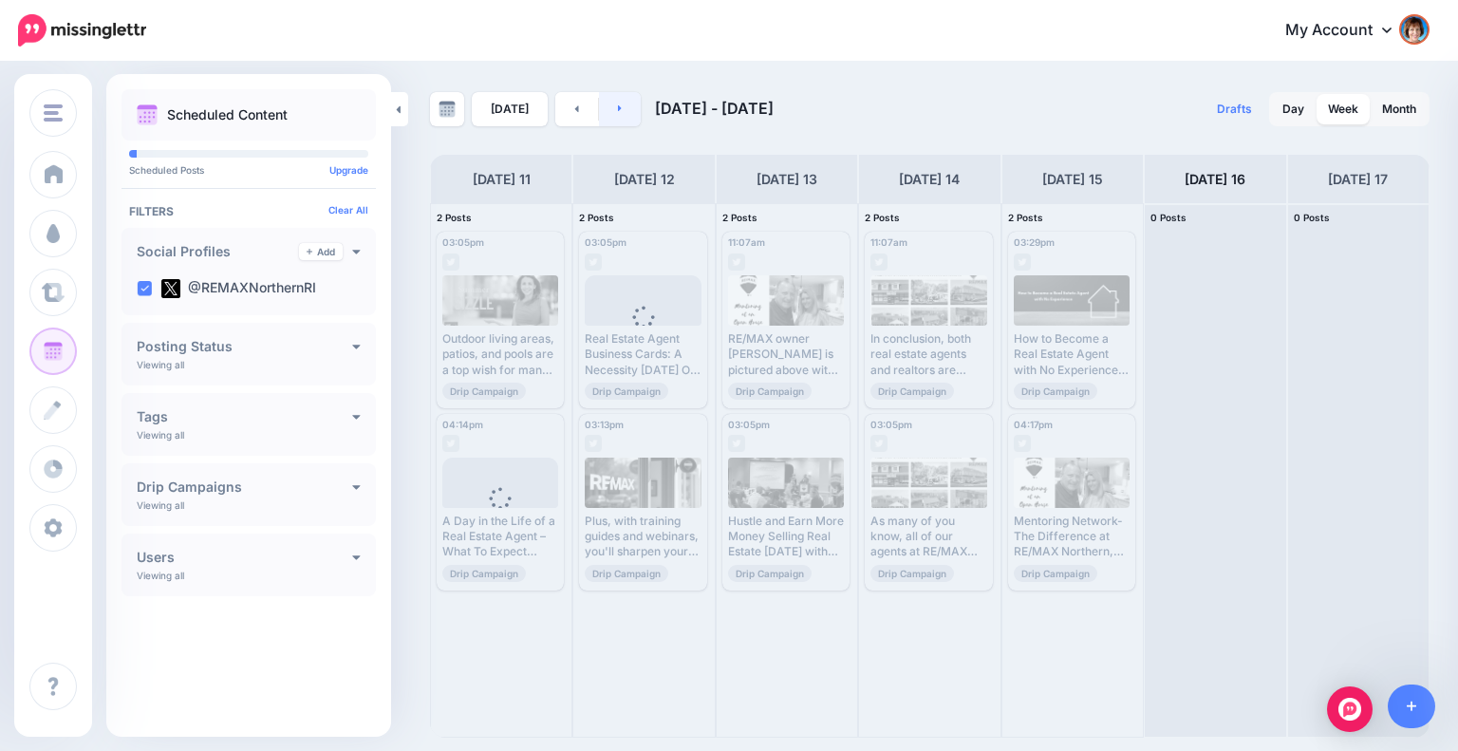
click at [605, 101] on link at bounding box center [620, 109] width 43 height 34
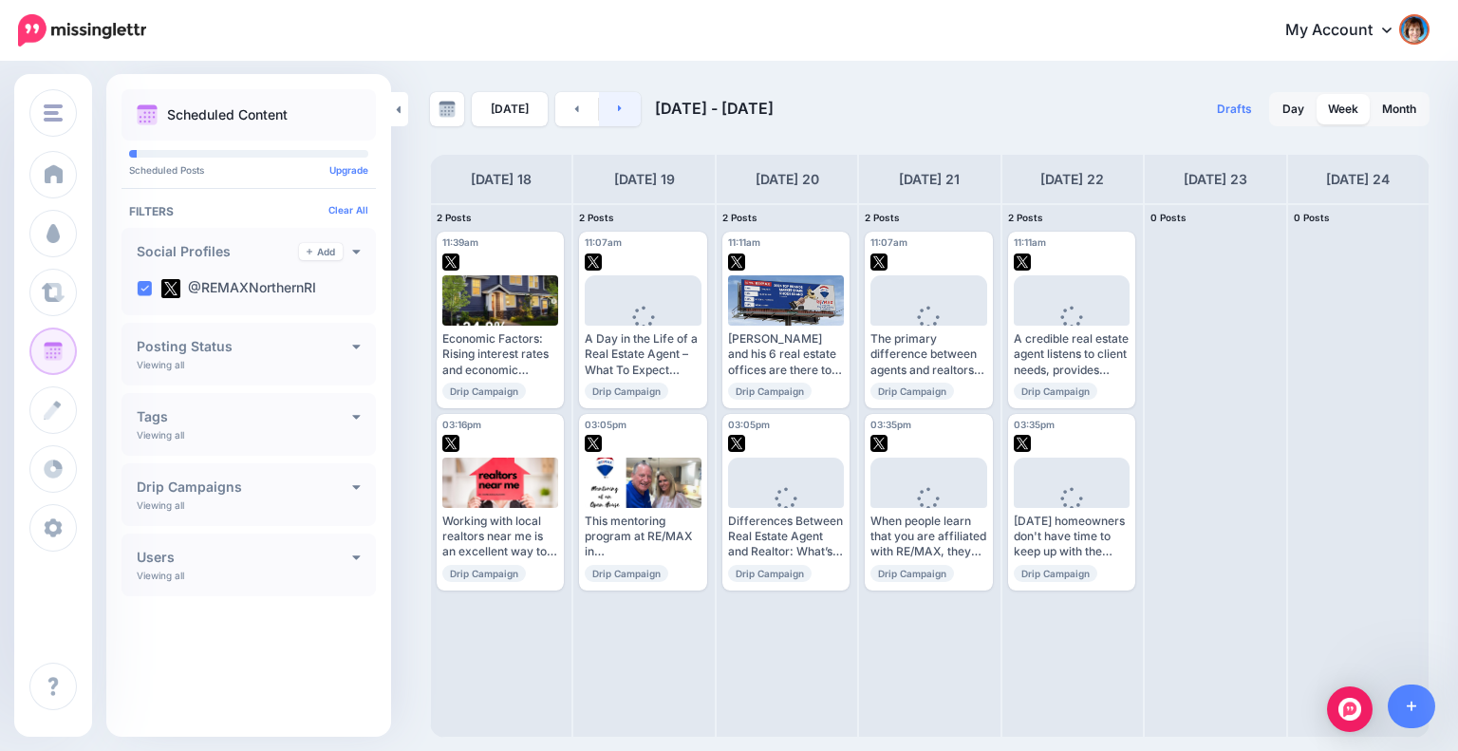
click at [618, 108] on link at bounding box center [620, 109] width 43 height 34
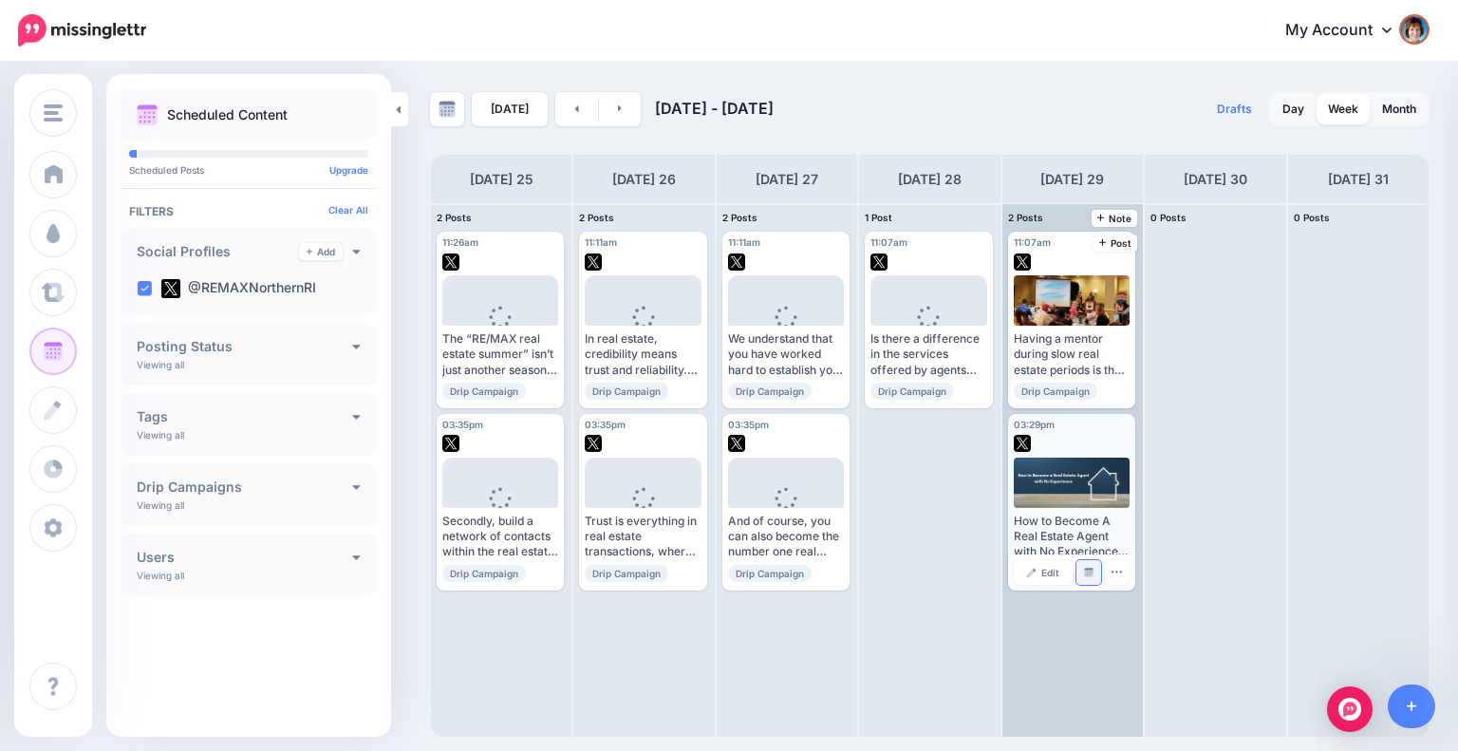
click at [1090, 570] on img at bounding box center [1088, 572] width 9 height 9
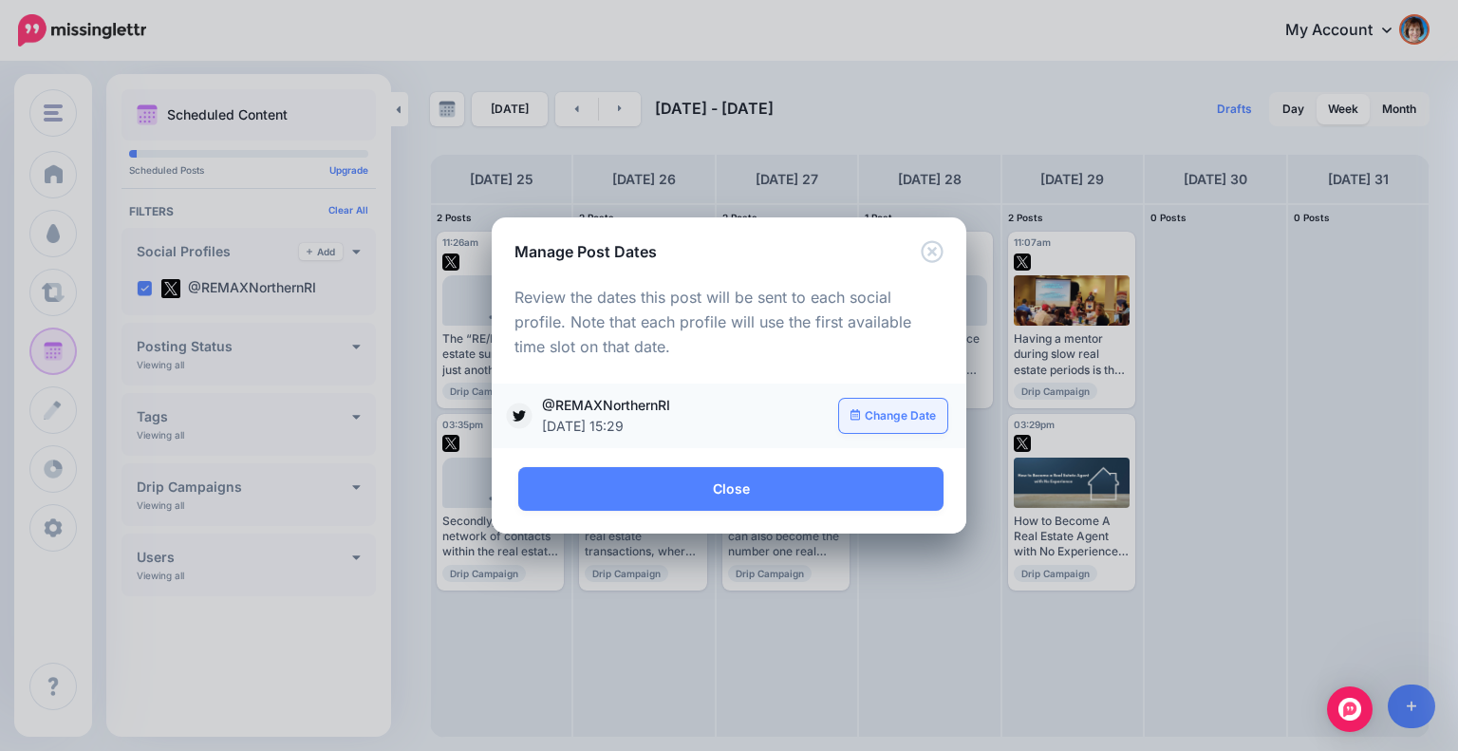
click at [861, 420] on link "Change Date" at bounding box center [893, 416] width 109 height 34
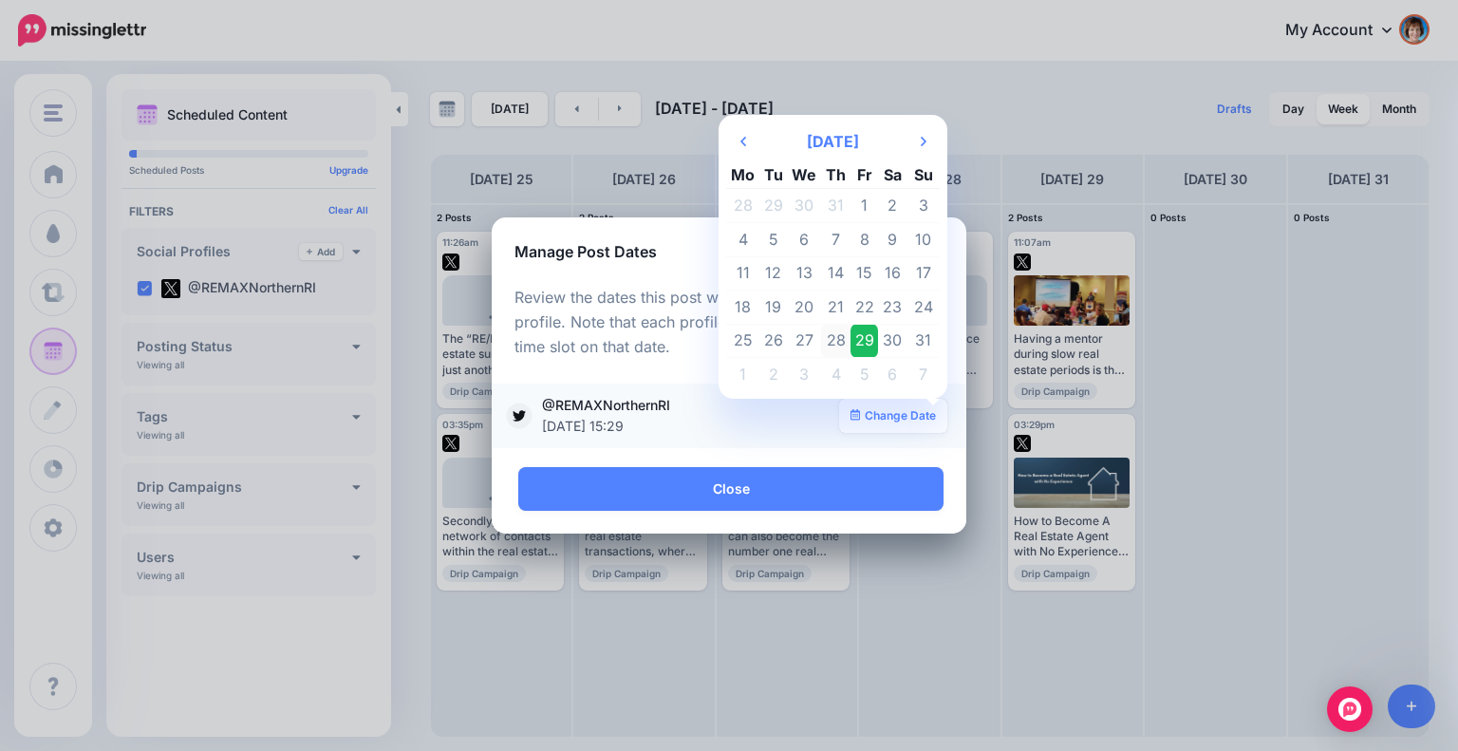
click at [835, 334] on td "28" at bounding box center [835, 341] width 29 height 34
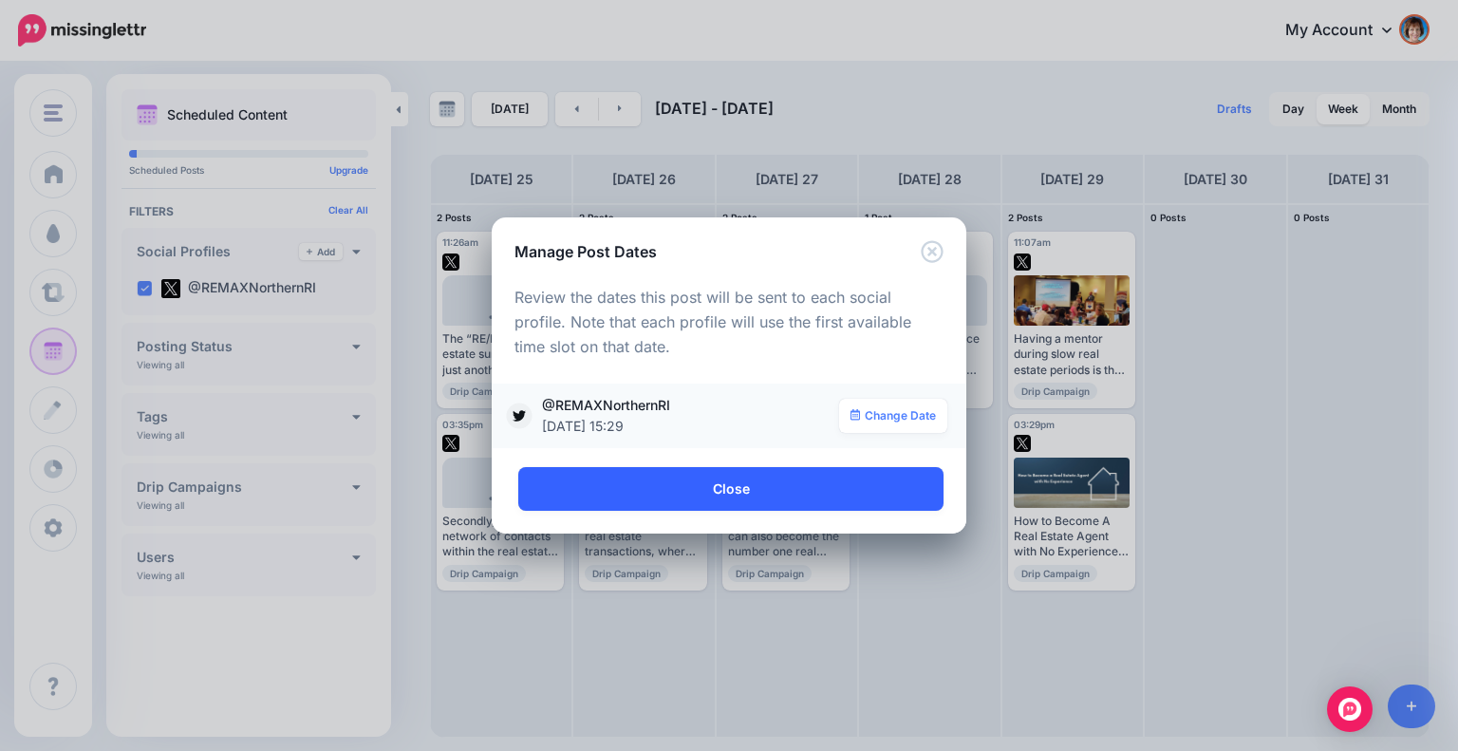
click at [781, 481] on link "Close" at bounding box center [730, 489] width 425 height 44
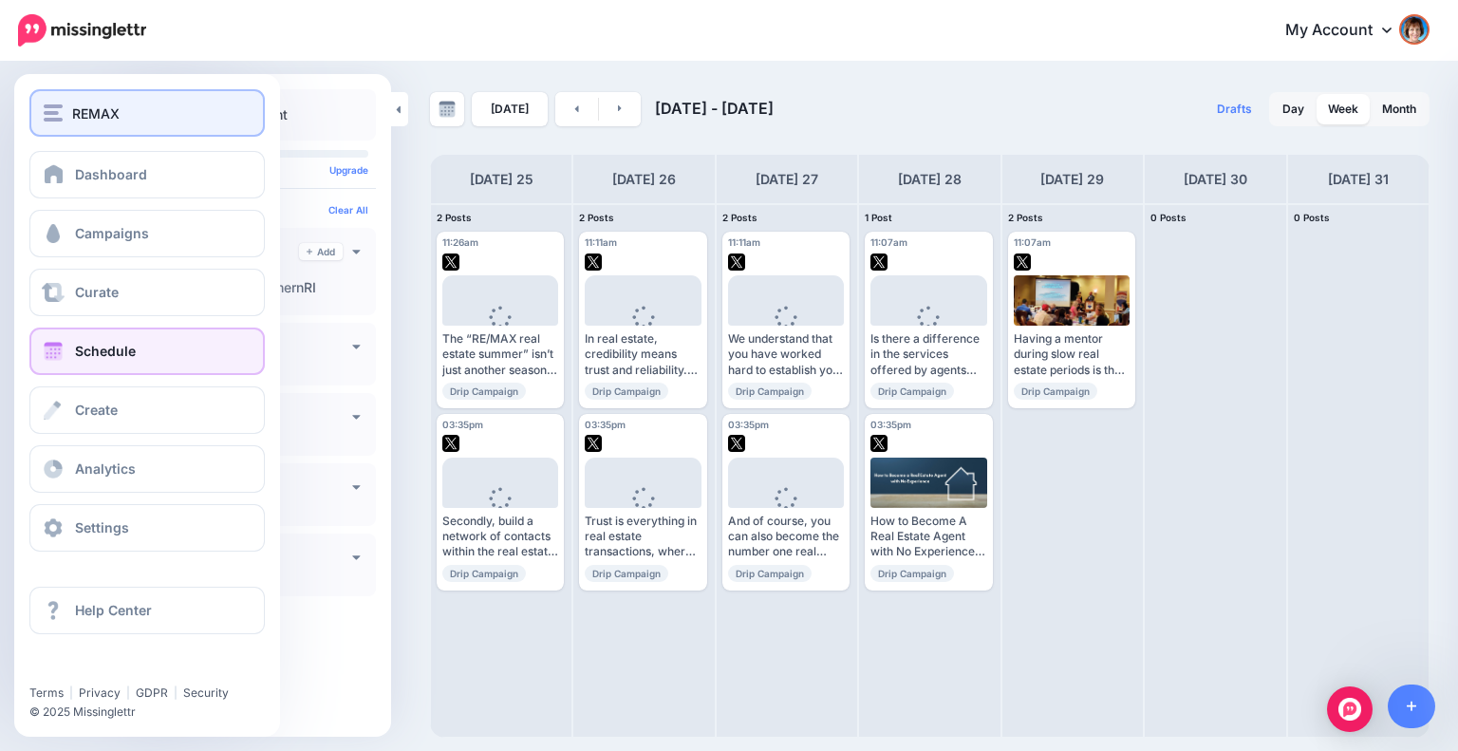
click at [103, 113] on span "REMAX" at bounding box center [95, 114] width 47 height 22
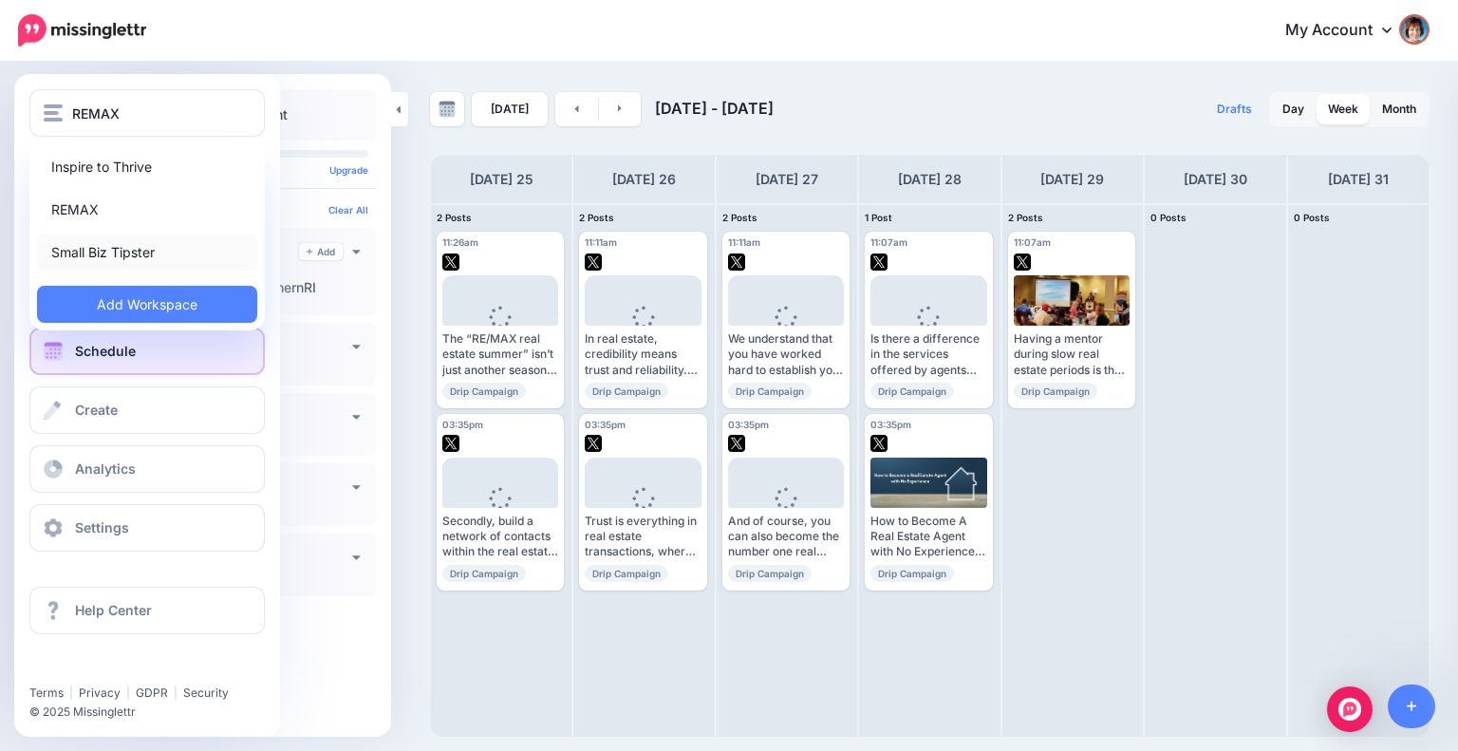
click at [93, 239] on link "Small Biz Tipster" at bounding box center [147, 252] width 220 height 37
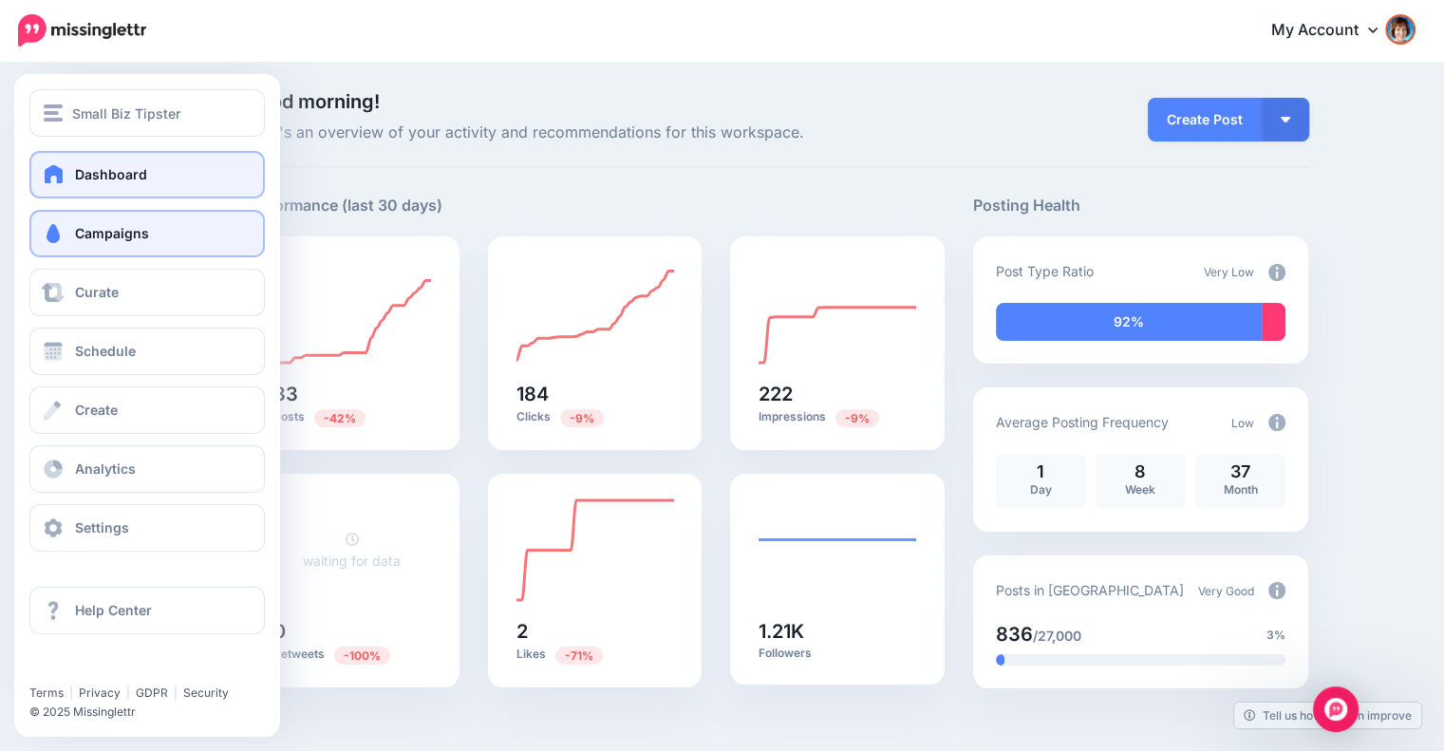
click at [53, 238] on span at bounding box center [53, 233] width 25 height 19
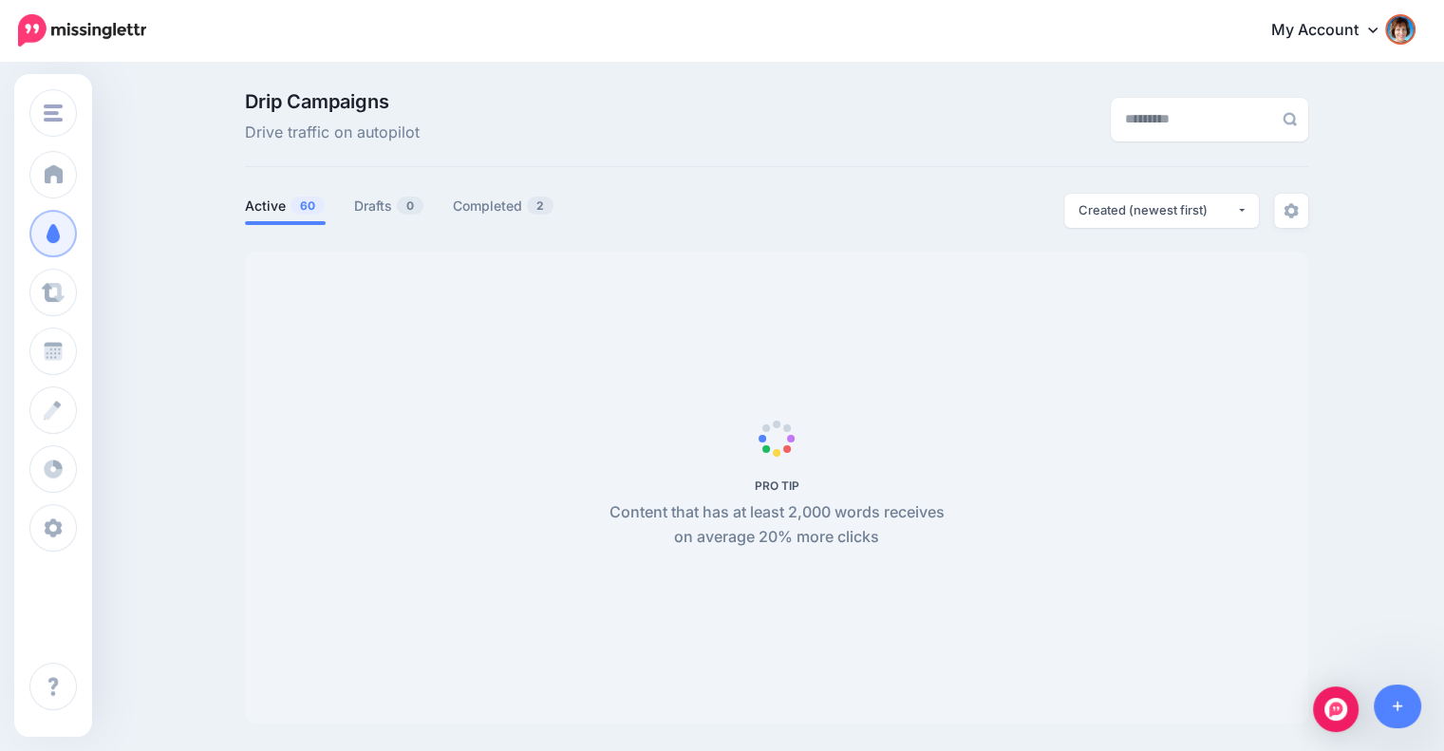
click at [301, 203] on span "60" at bounding box center [307, 205] width 34 height 18
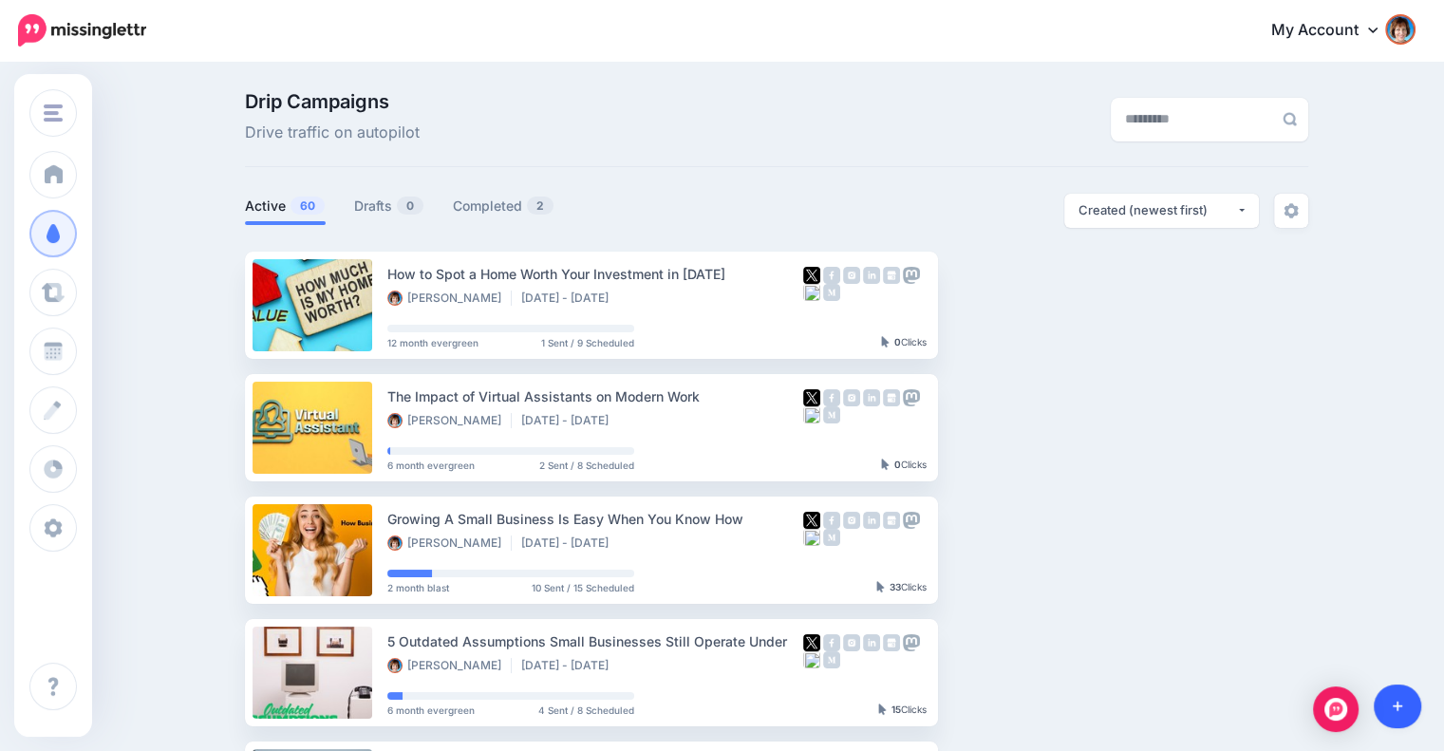
click at [1411, 706] on link at bounding box center [1398, 706] width 48 height 44
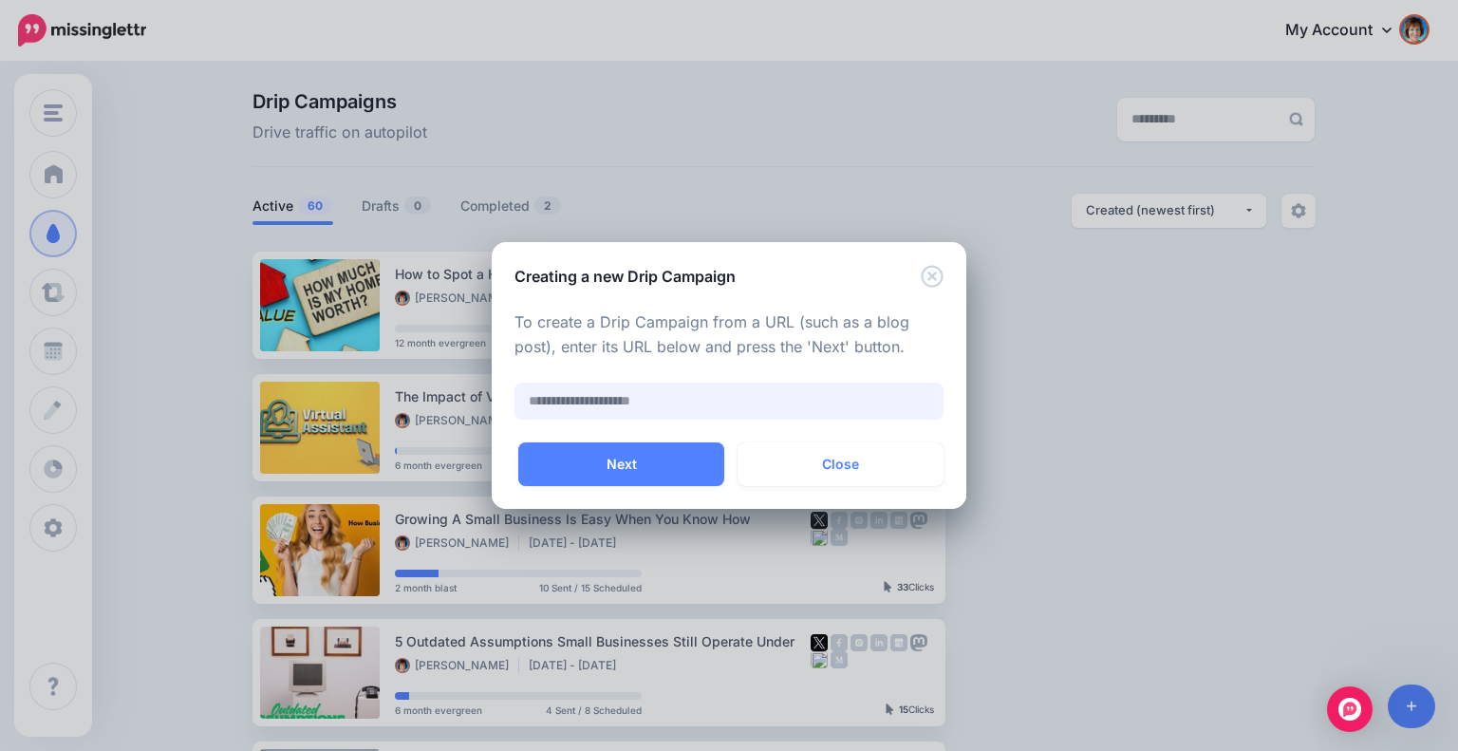
paste input "**********"
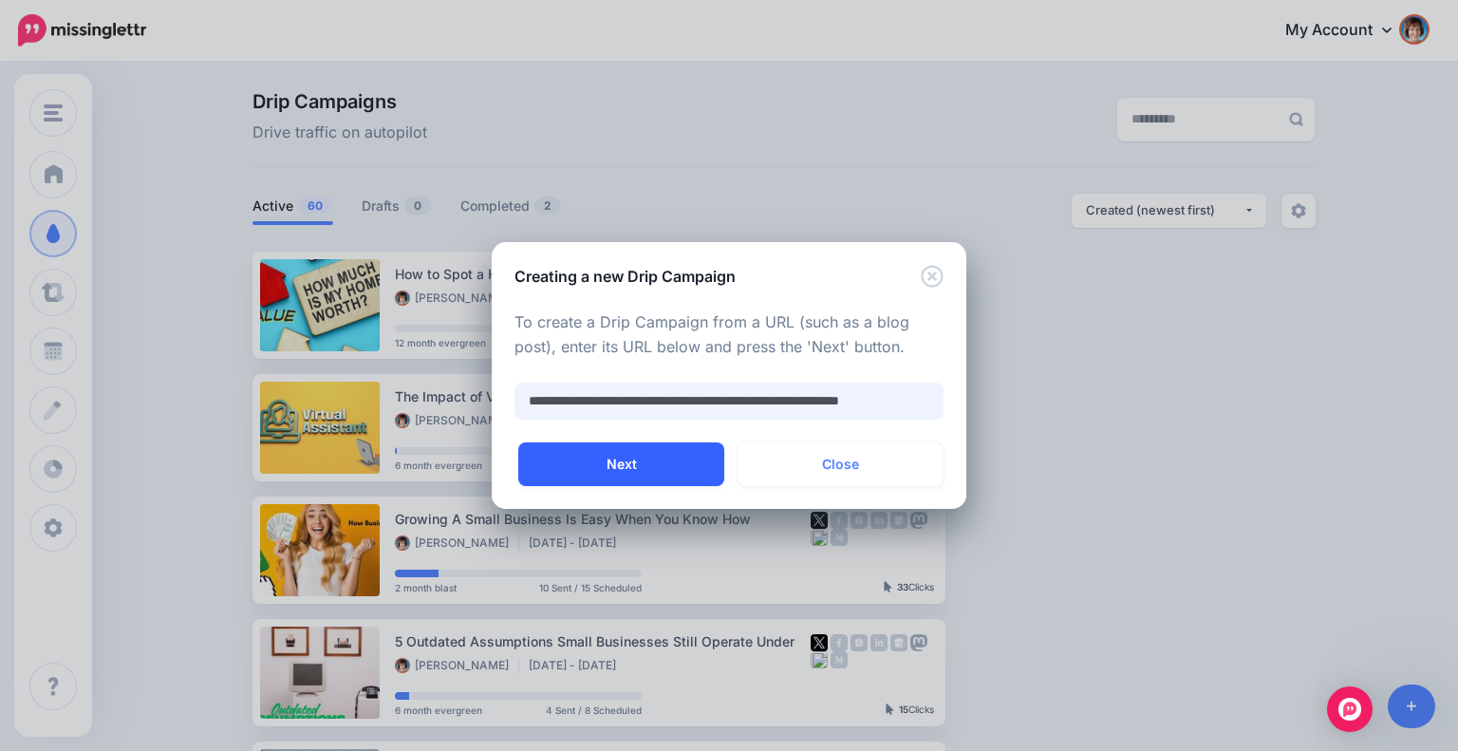
type input "**********"
click at [614, 453] on button "Next" at bounding box center [621, 464] width 206 height 44
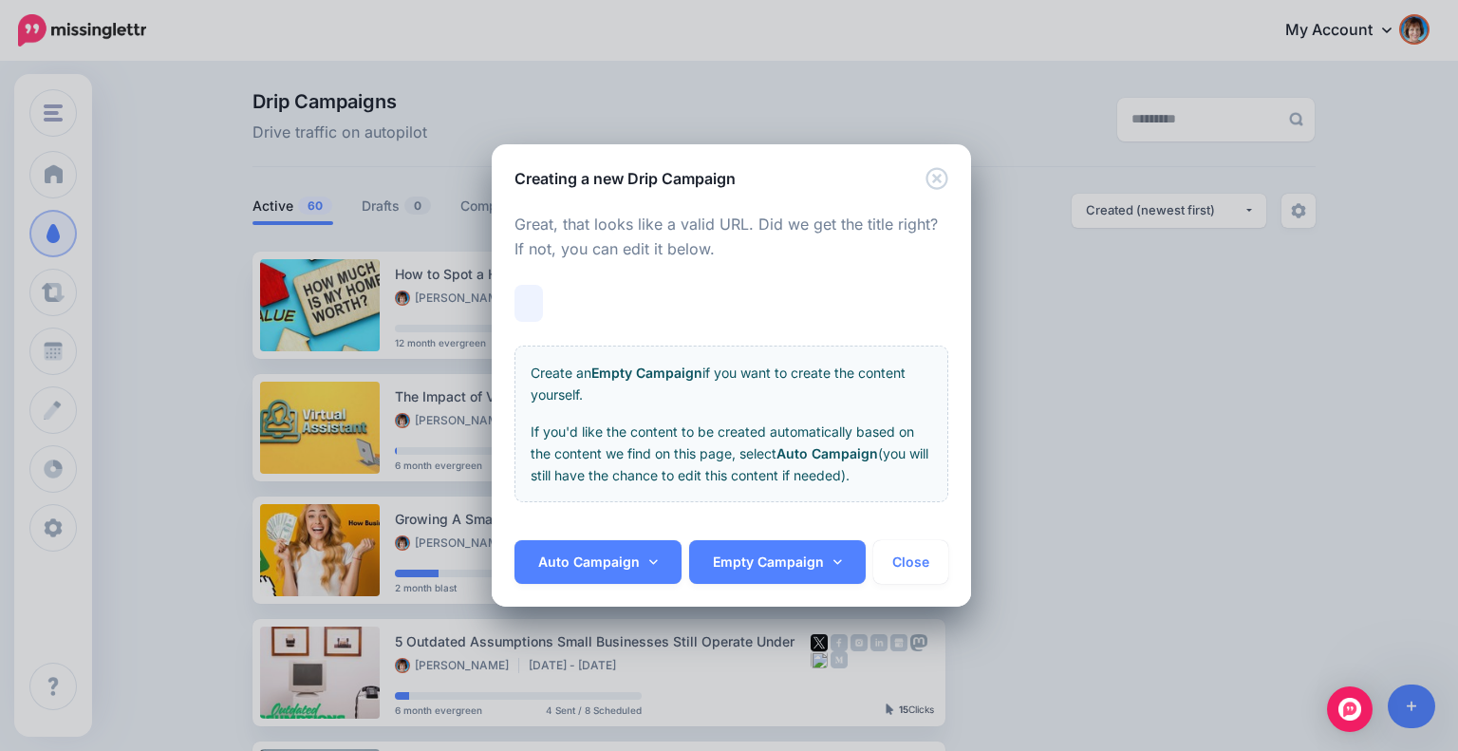
scroll to position [0, 4]
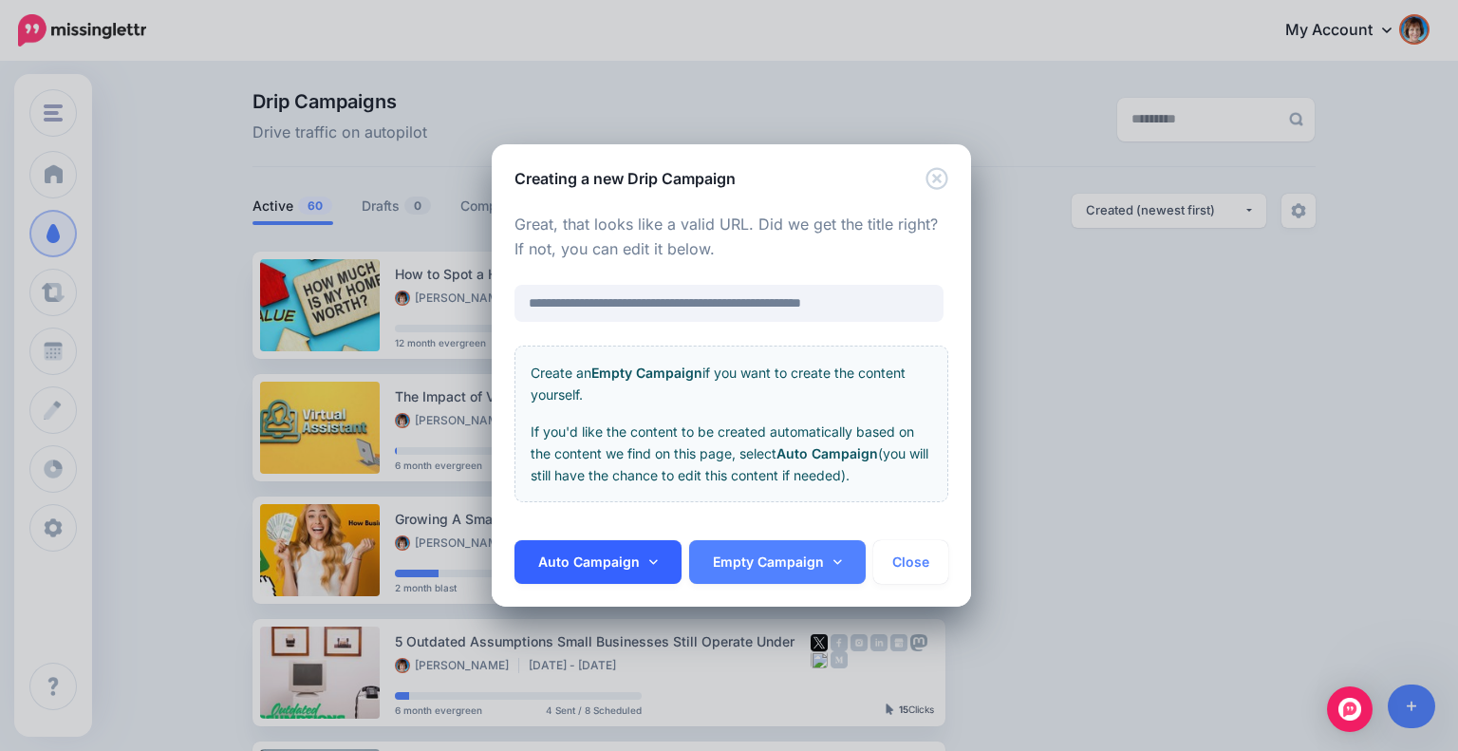
click at [604, 551] on link "Auto Campaign" at bounding box center [597, 562] width 167 height 44
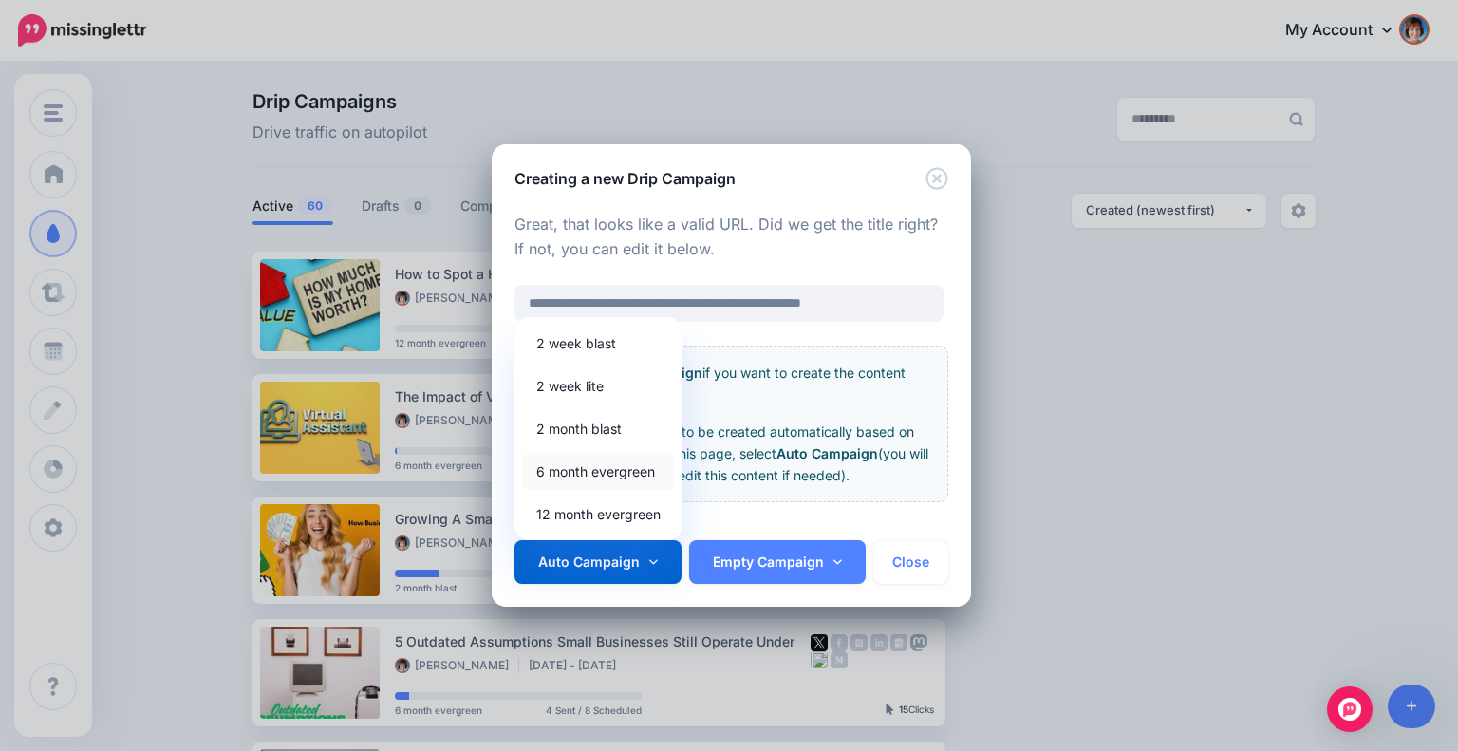
click at [573, 472] on link "6 month evergreen" at bounding box center [598, 471] width 153 height 37
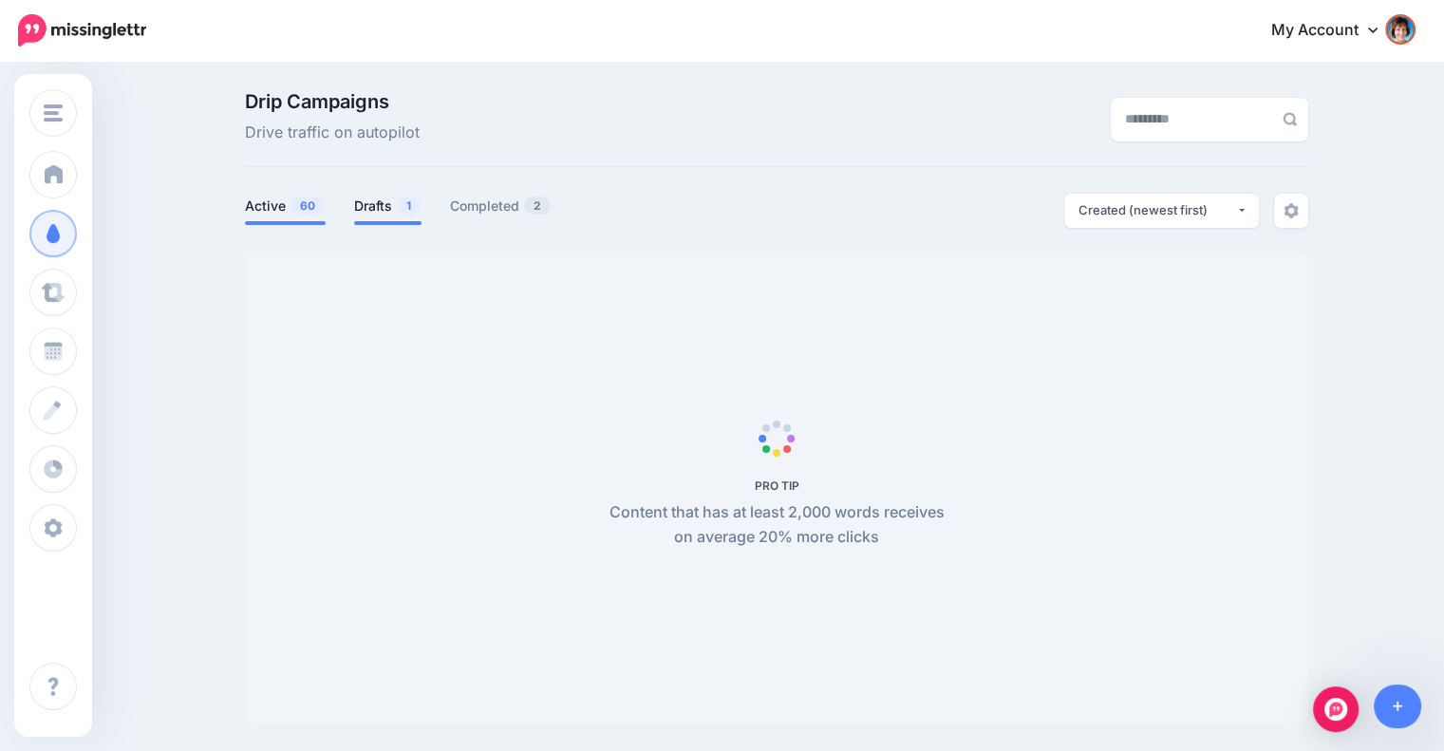
click at [397, 209] on link "Drafts 1" at bounding box center [387, 206] width 67 height 23
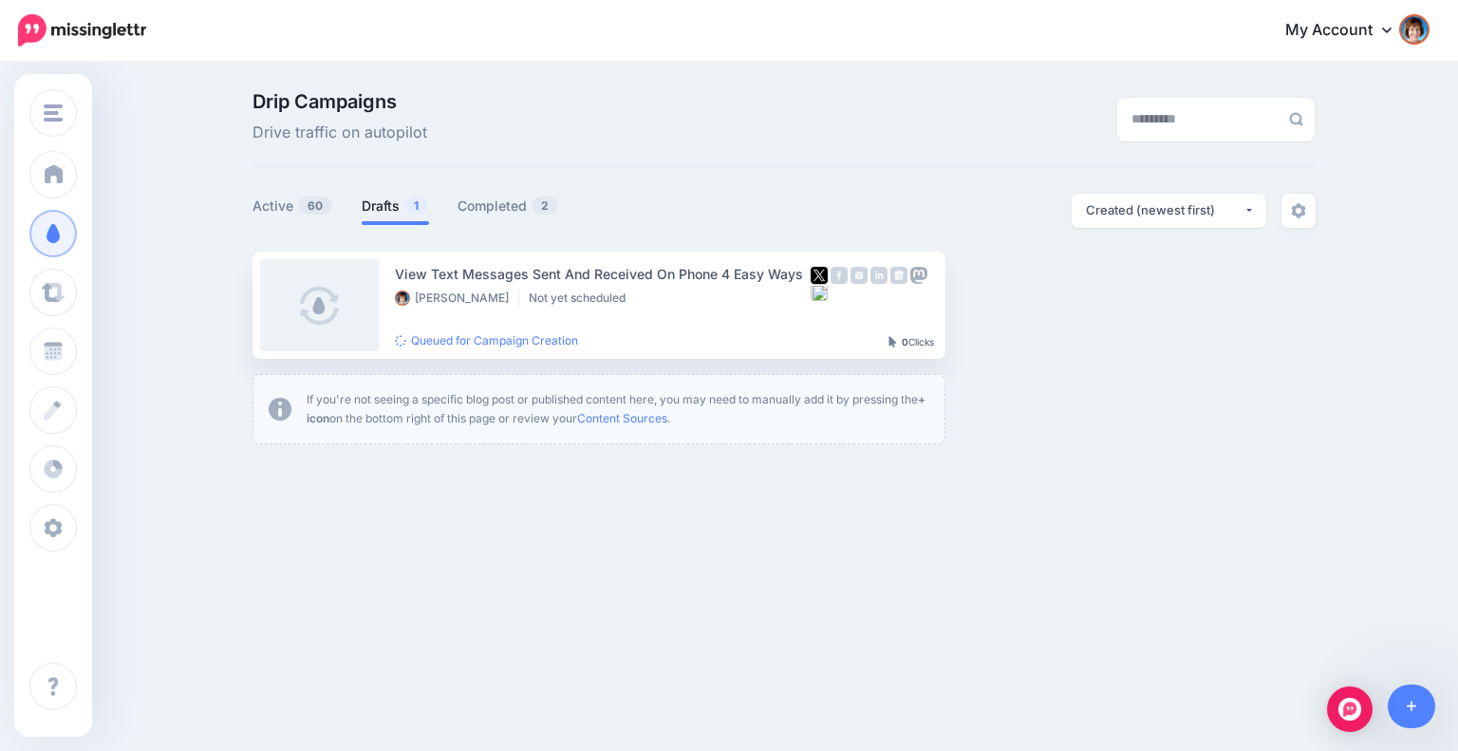
click at [397, 209] on link "Drafts 1" at bounding box center [395, 206] width 67 height 23
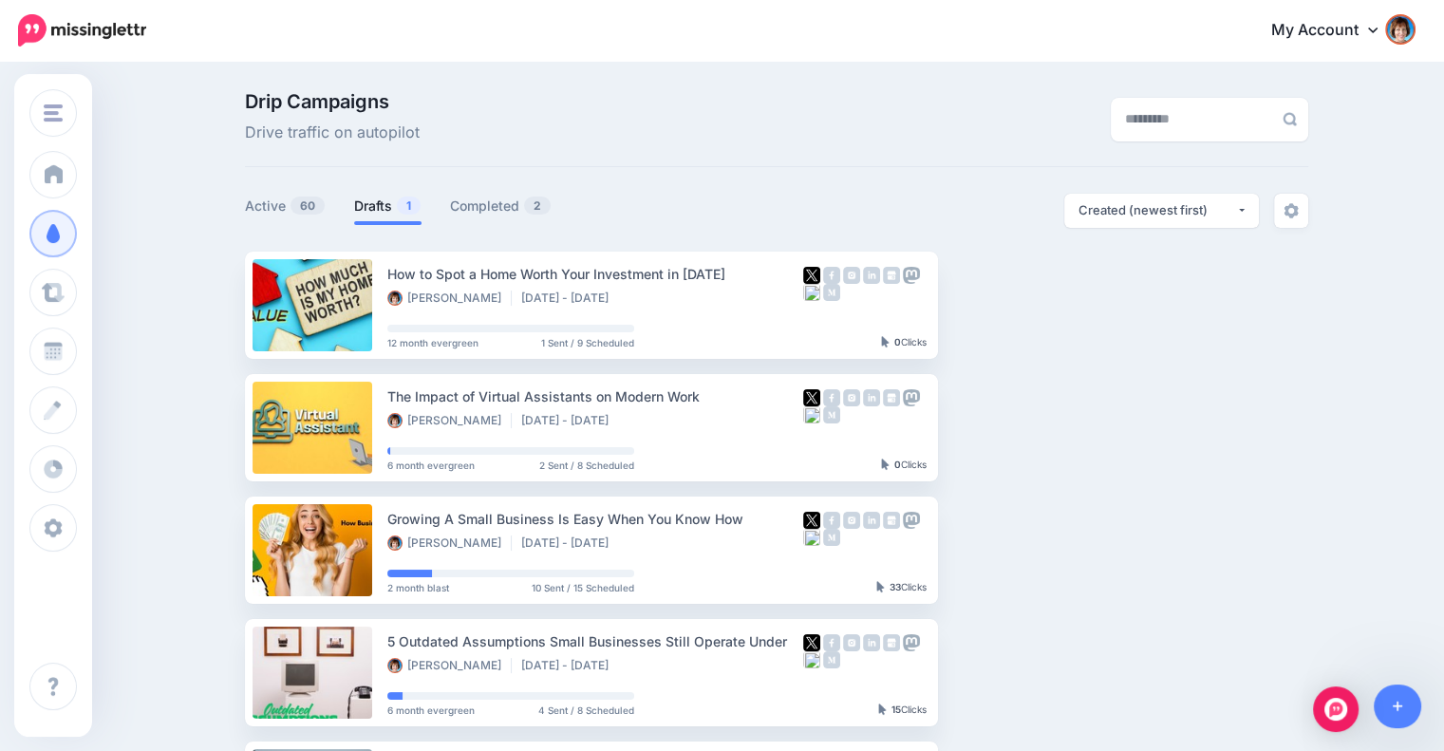
click at [397, 209] on link "Drafts 1" at bounding box center [387, 206] width 67 height 23
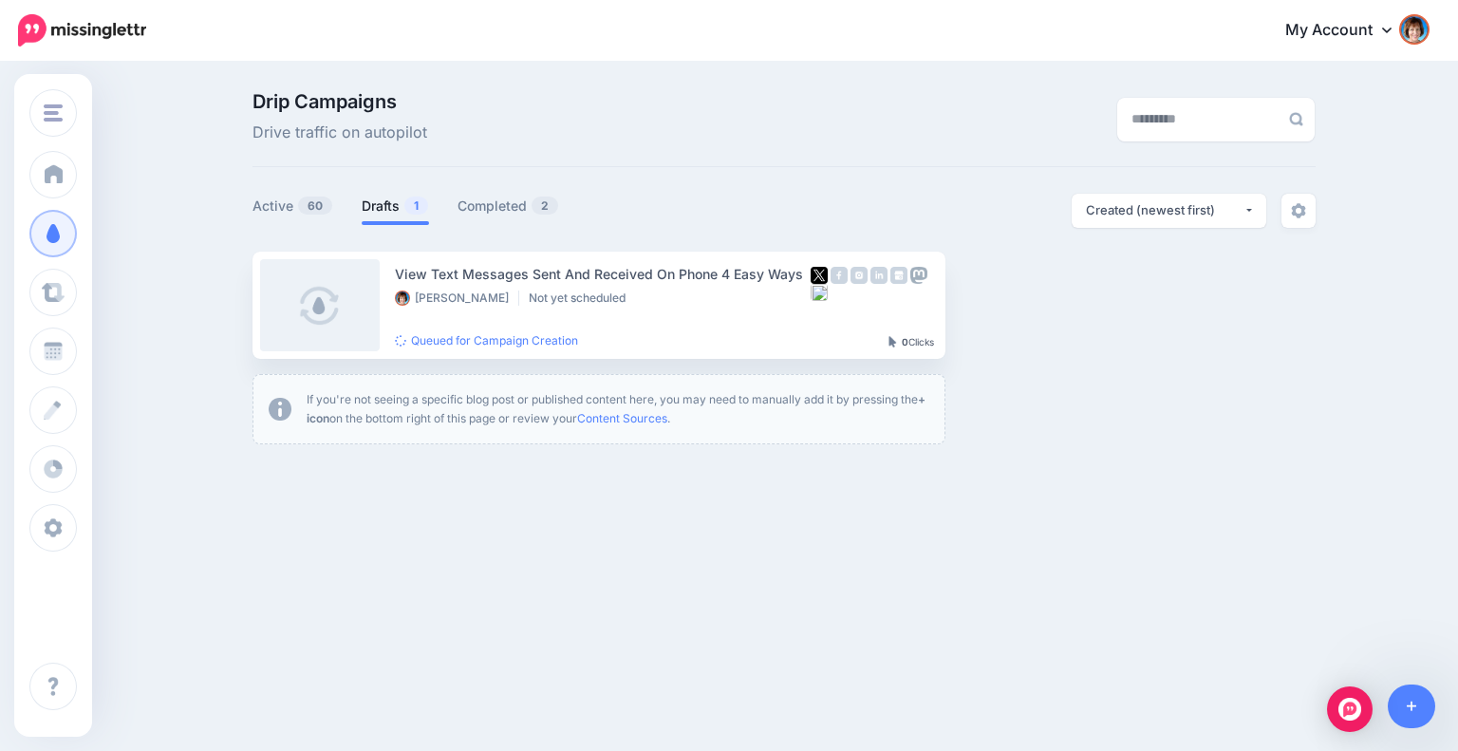
click at [397, 209] on link "Drafts 1" at bounding box center [395, 206] width 67 height 23
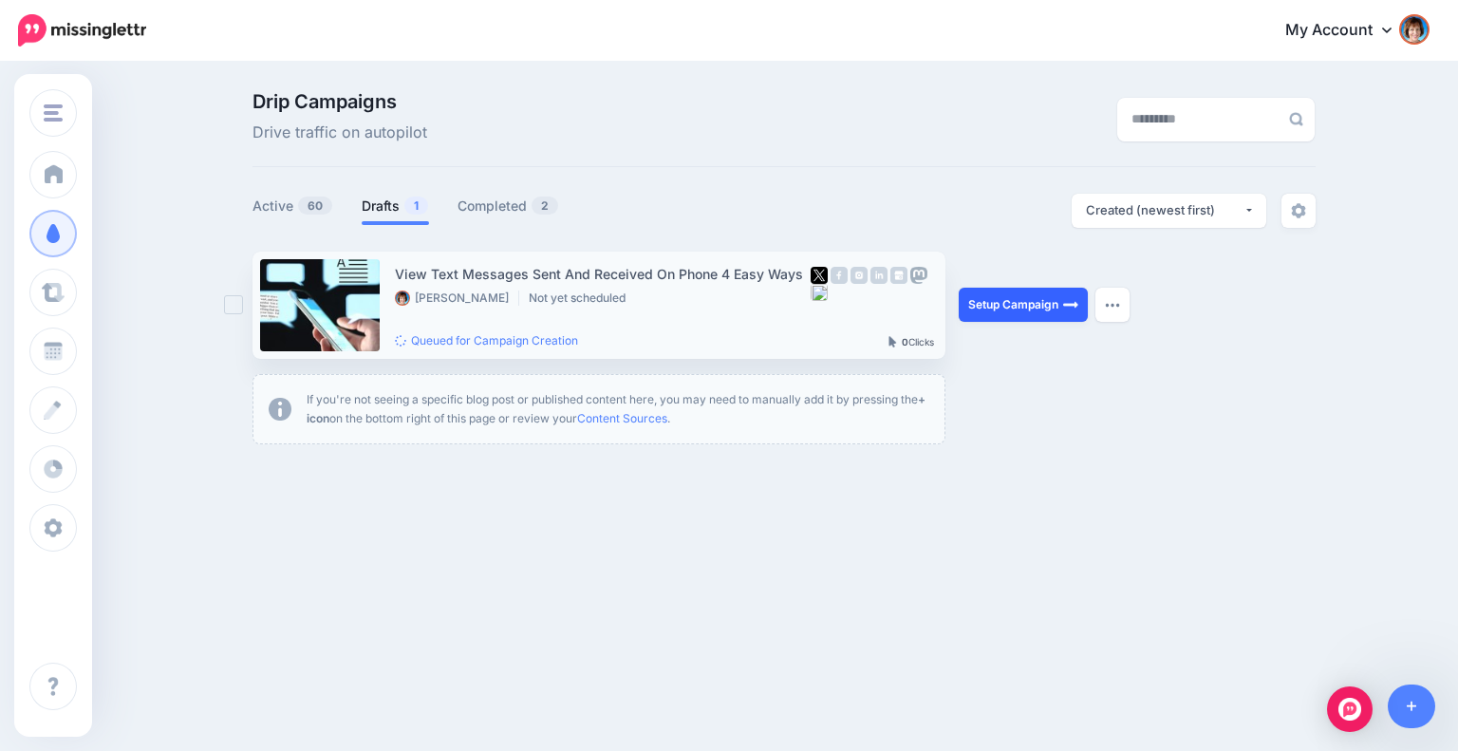
click at [987, 301] on link "Setup Campaign" at bounding box center [1023, 305] width 129 height 34
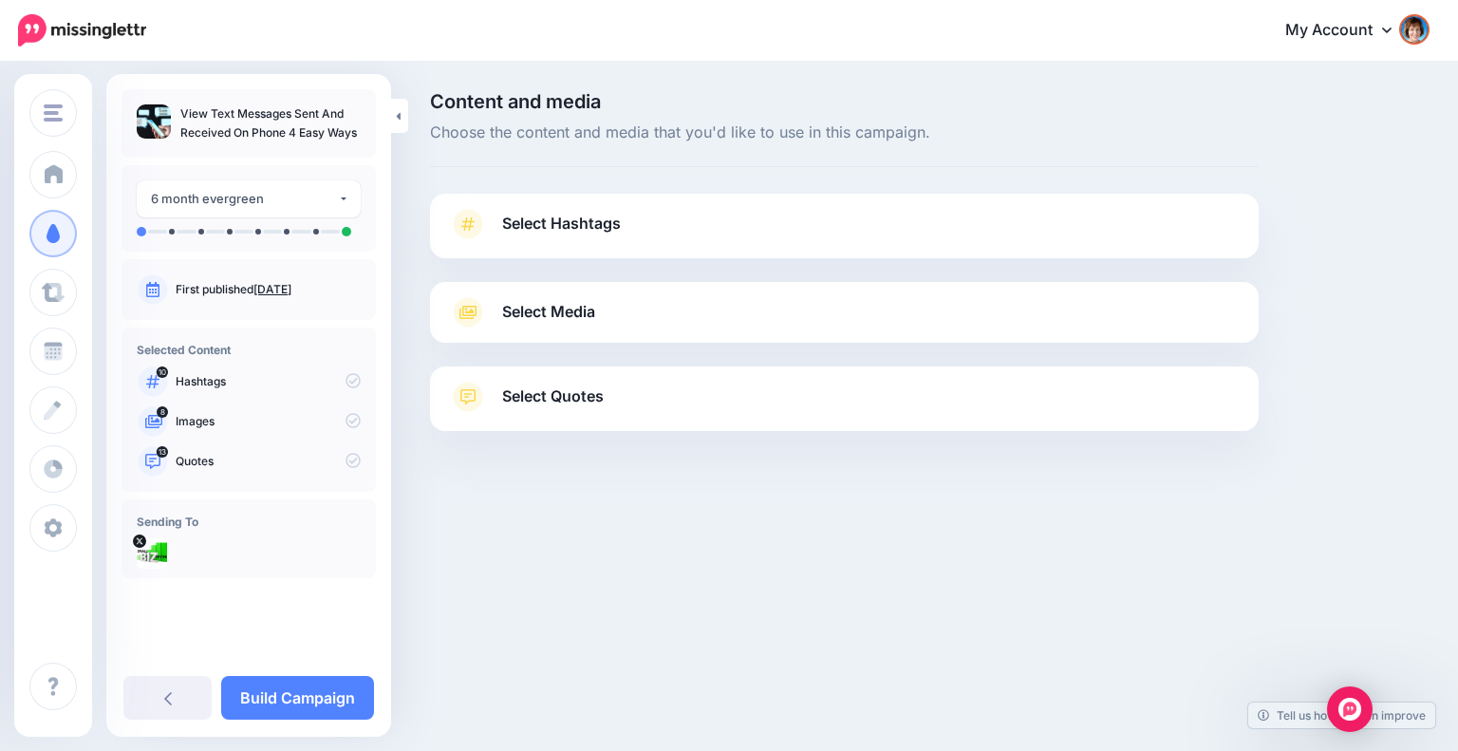
click at [689, 223] on link "Select Hashtags" at bounding box center [844, 233] width 791 height 49
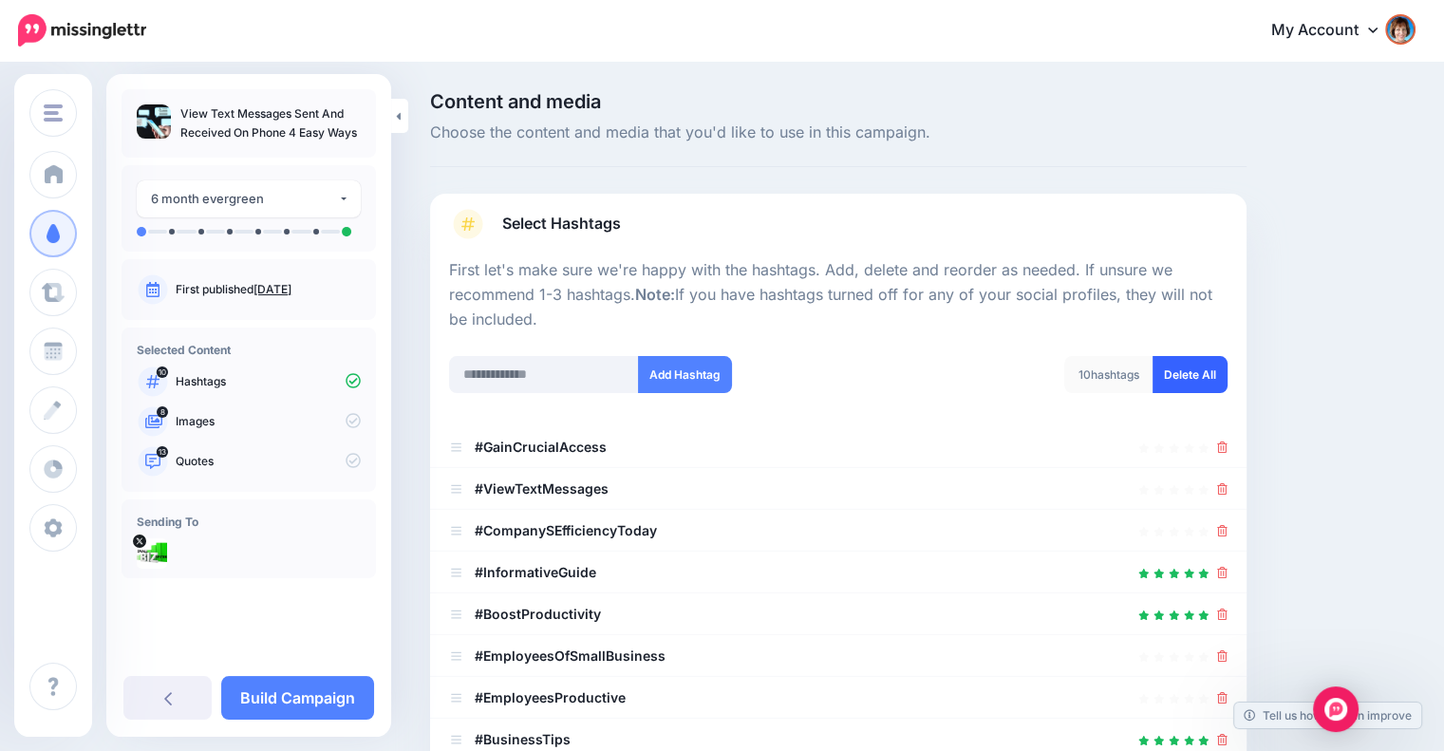
click at [1207, 376] on link "Delete All" at bounding box center [1189, 374] width 75 height 37
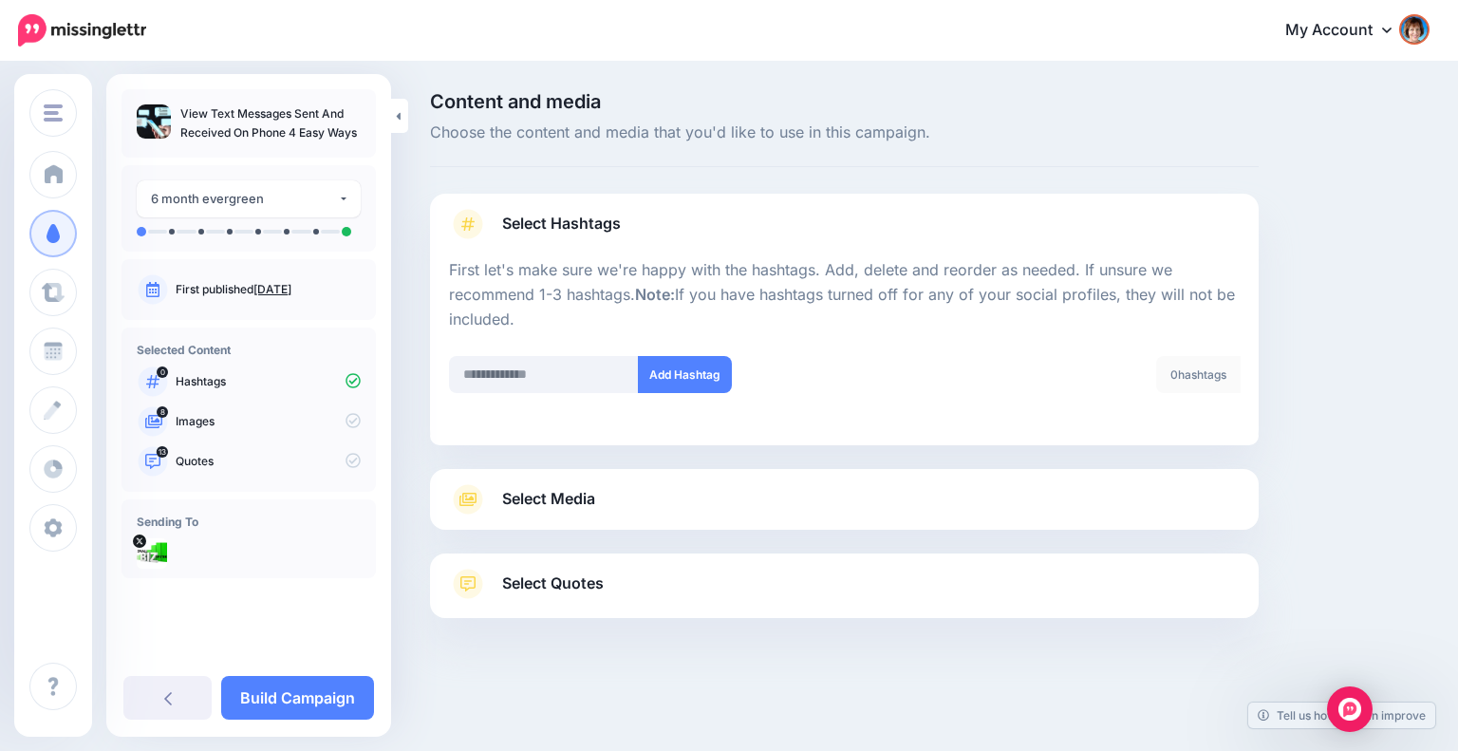
click at [939, 512] on link "Select Media" at bounding box center [844, 499] width 791 height 30
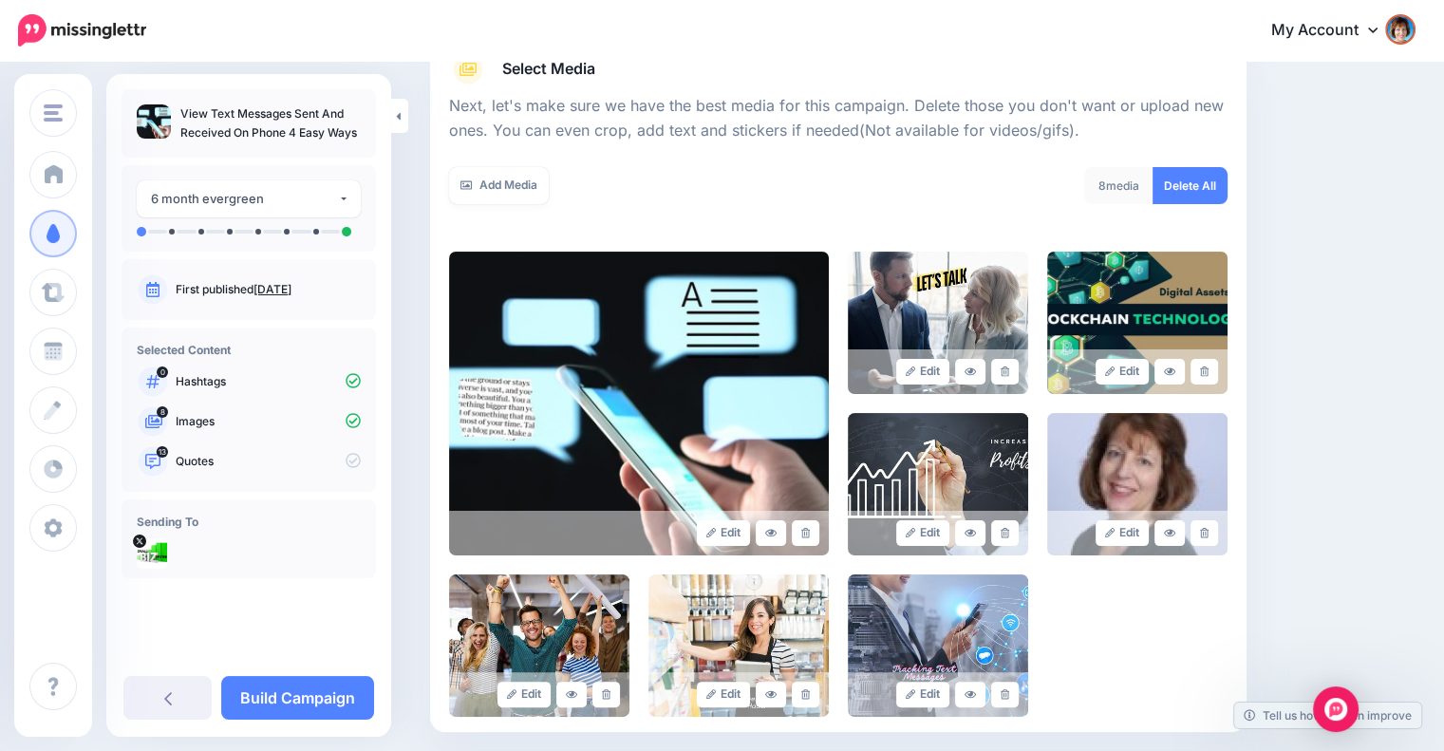
scroll to position [316, 0]
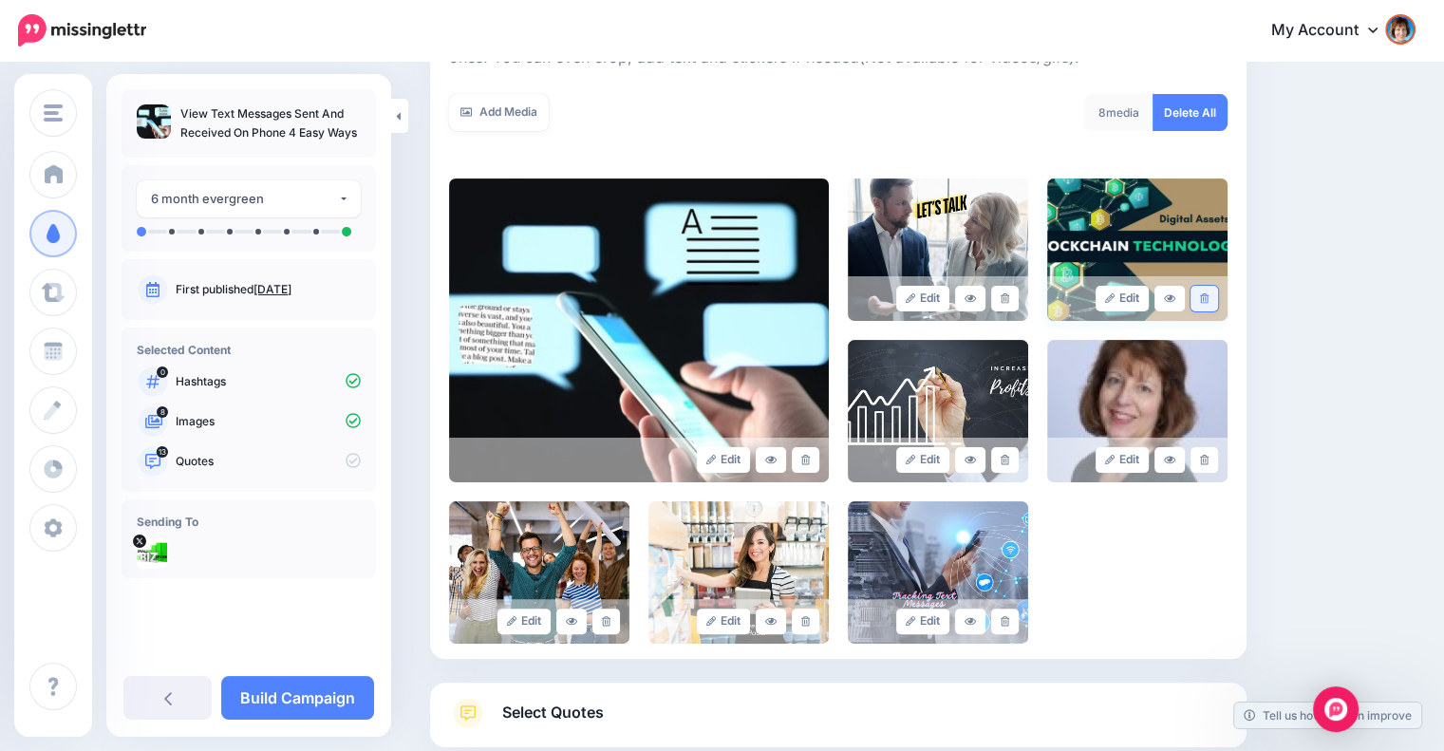
click at [1211, 304] on link at bounding box center [1204, 299] width 28 height 26
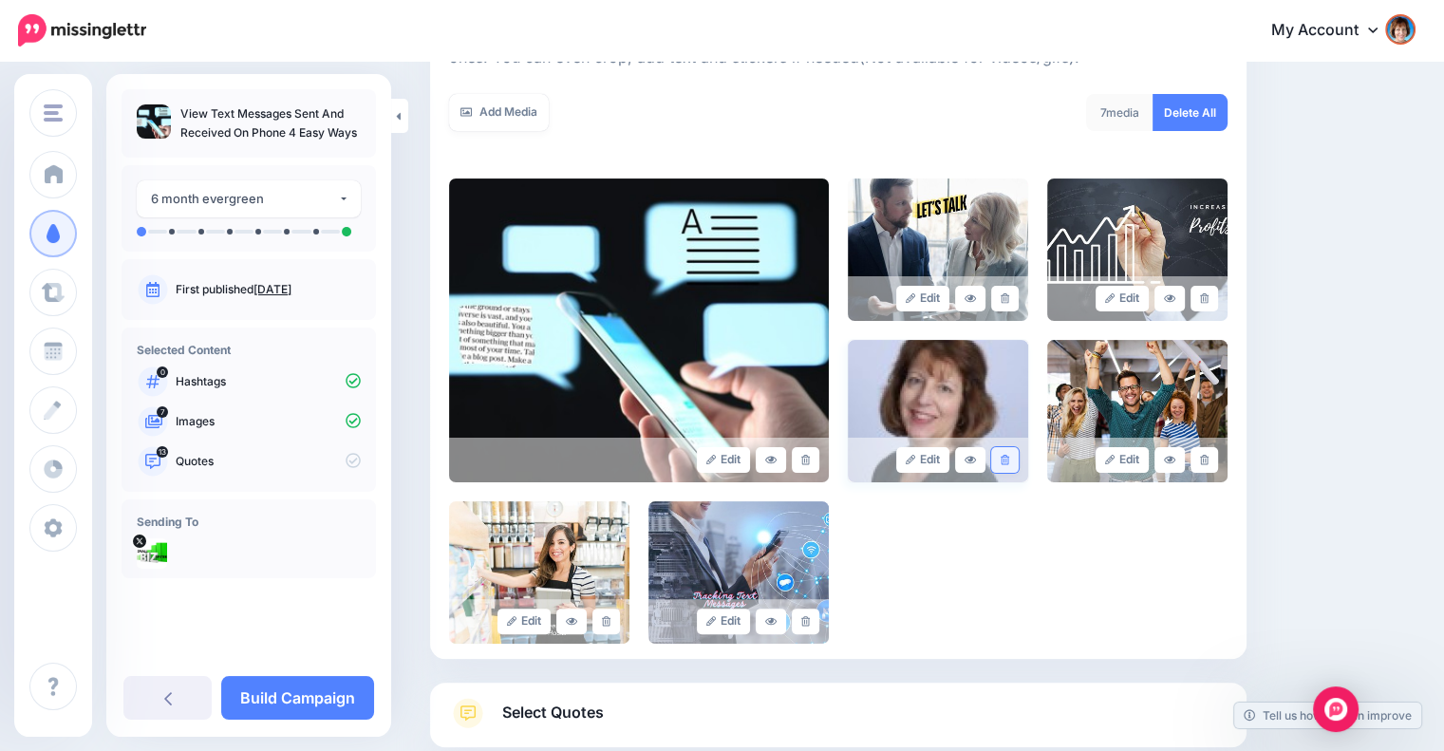
click at [1009, 455] on icon at bounding box center [1005, 460] width 9 height 10
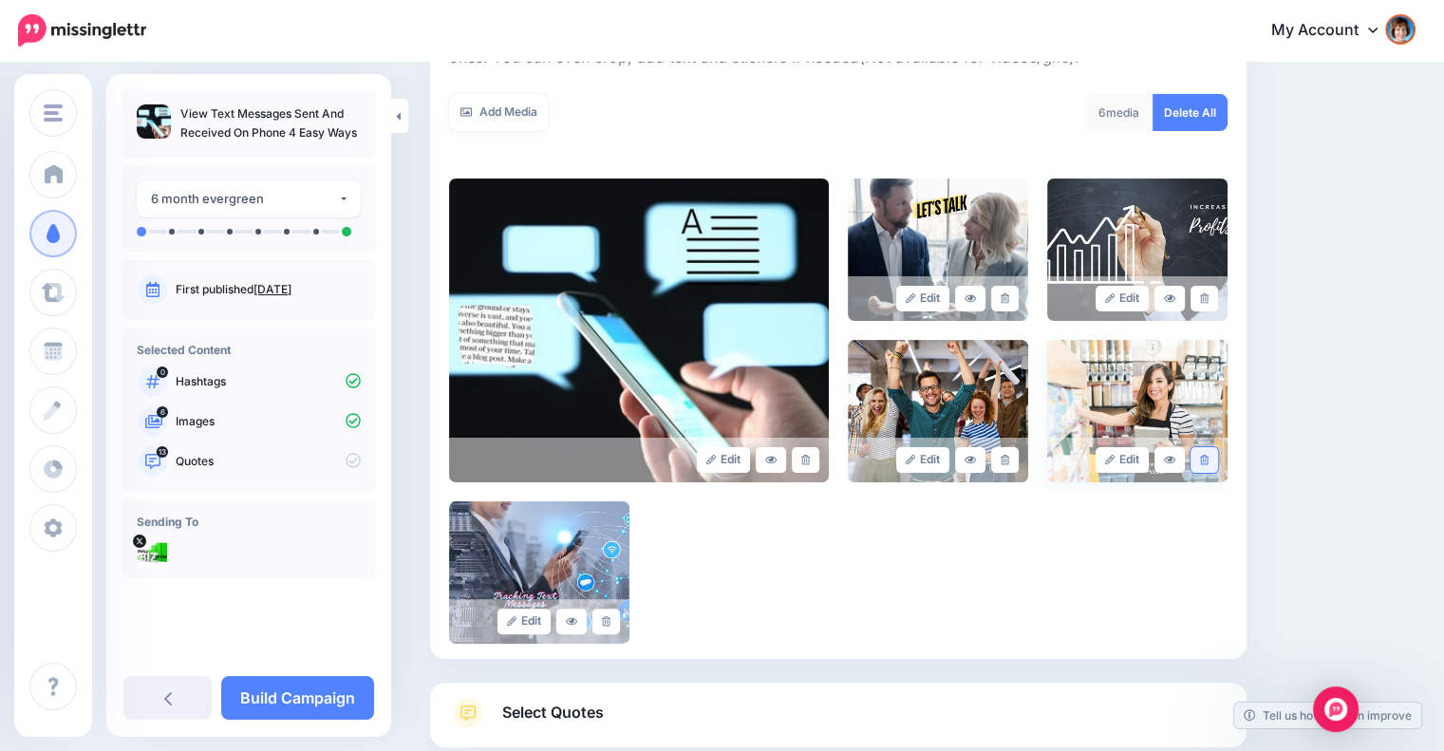
click at [1212, 450] on link at bounding box center [1204, 460] width 28 height 26
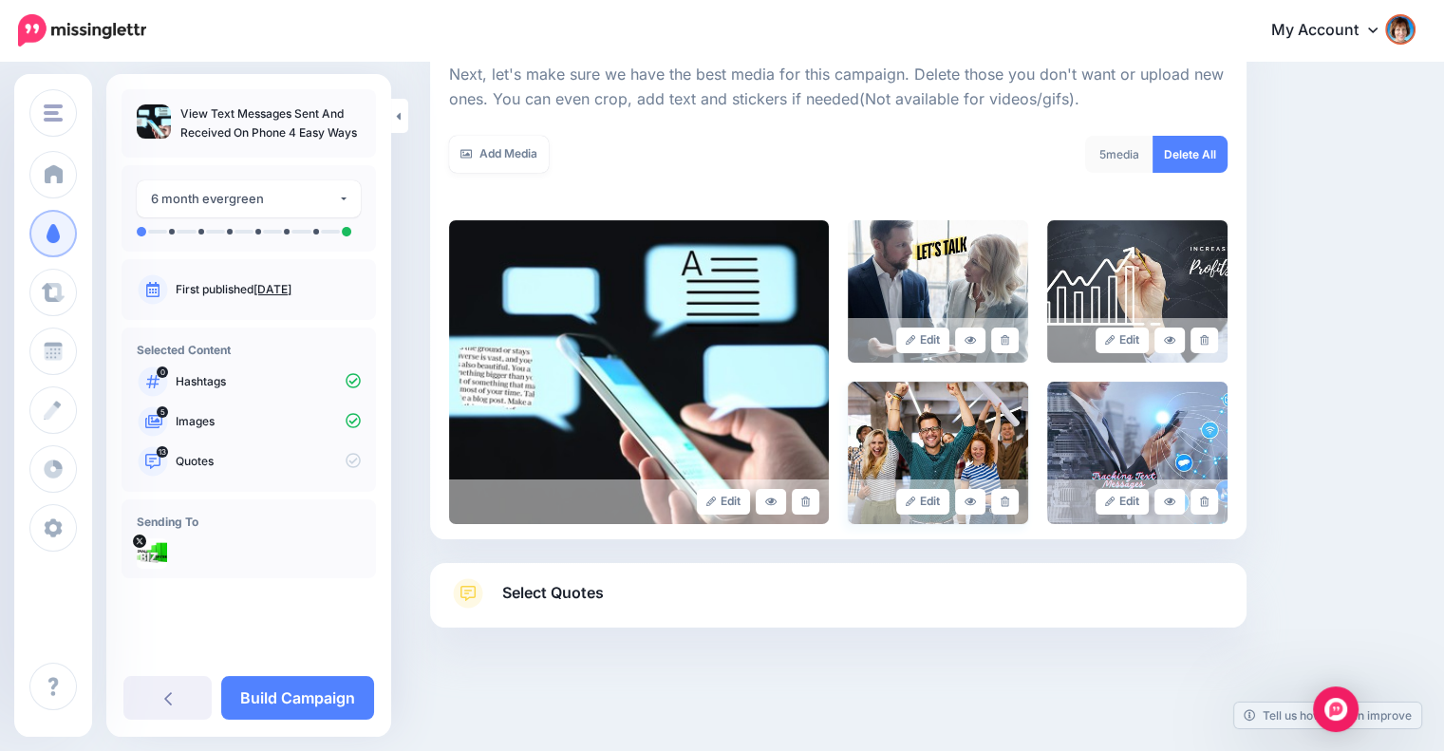
scroll to position [273, 0]
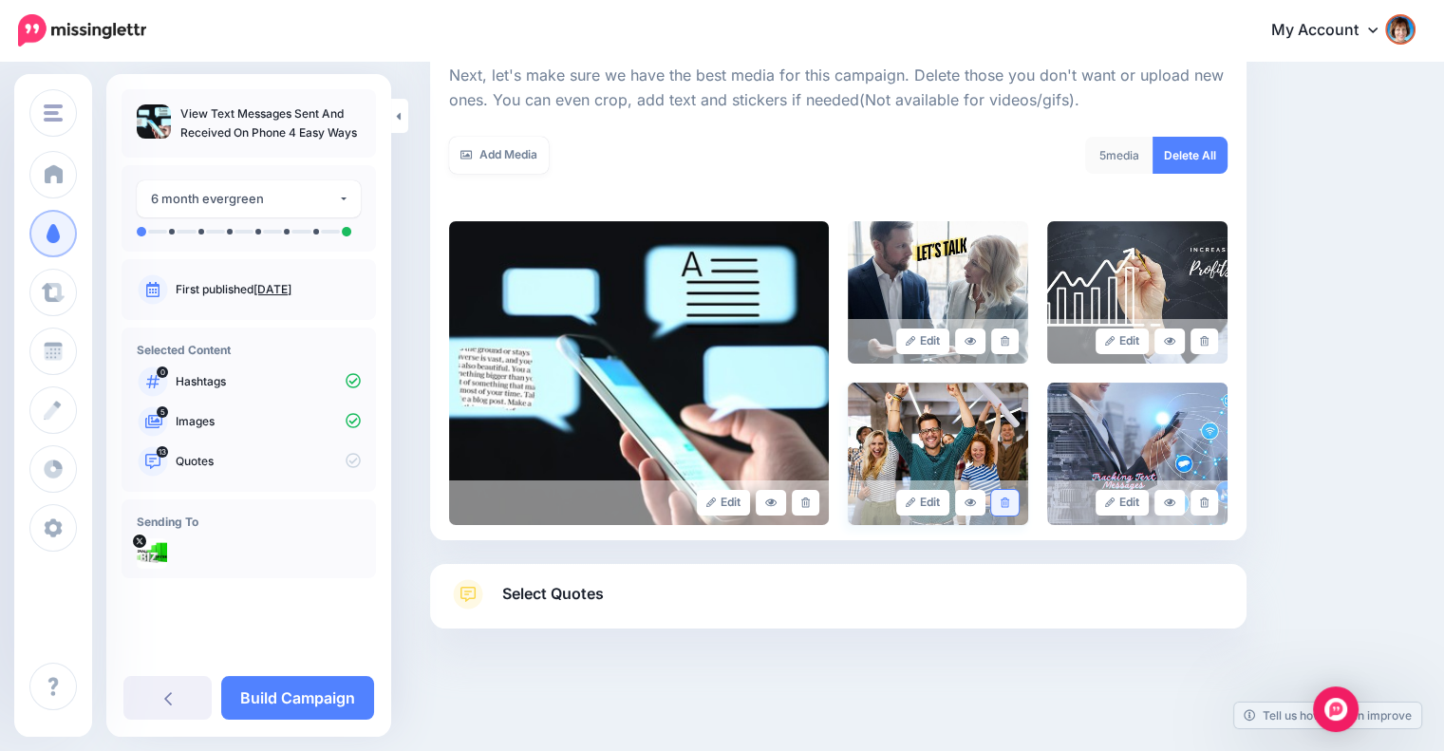
click at [1006, 492] on link at bounding box center [1005, 503] width 28 height 26
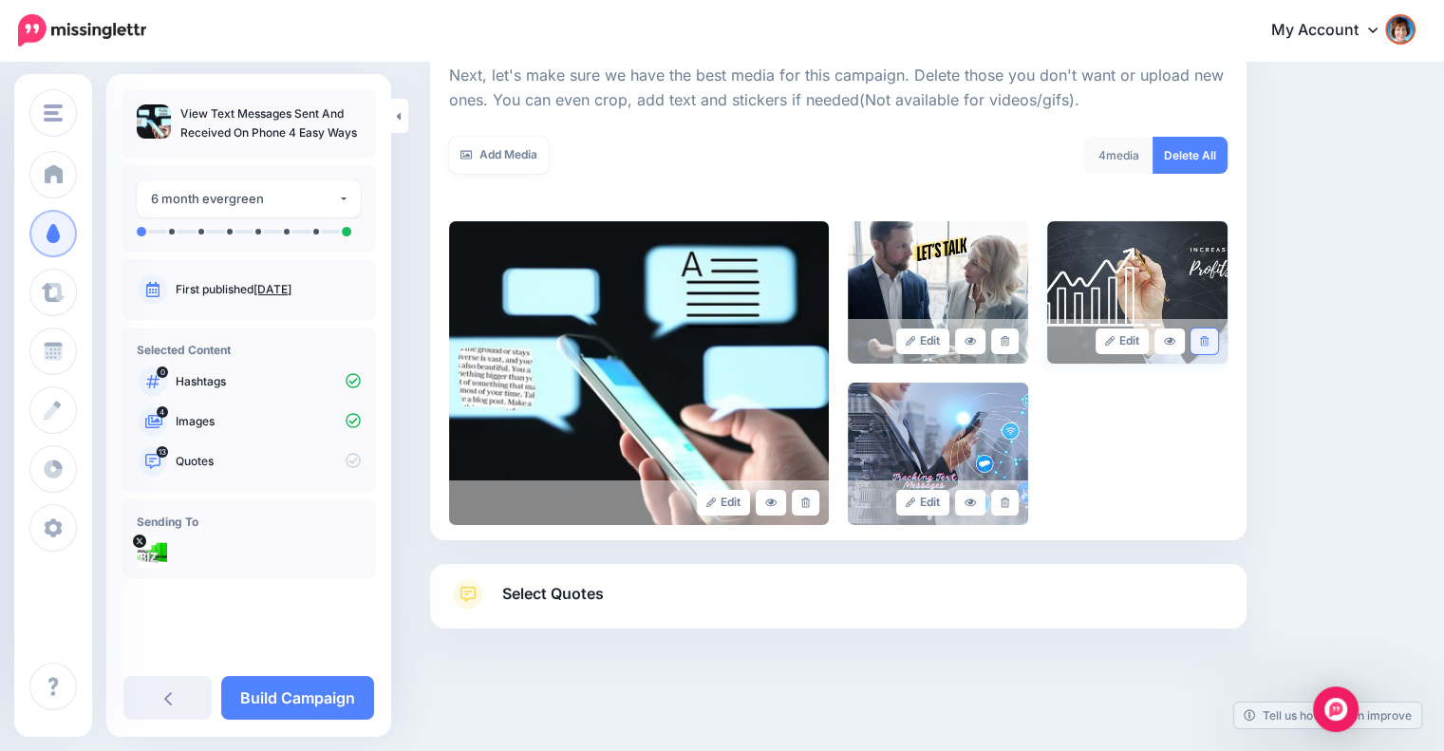
click at [1208, 345] on icon at bounding box center [1204, 341] width 9 height 10
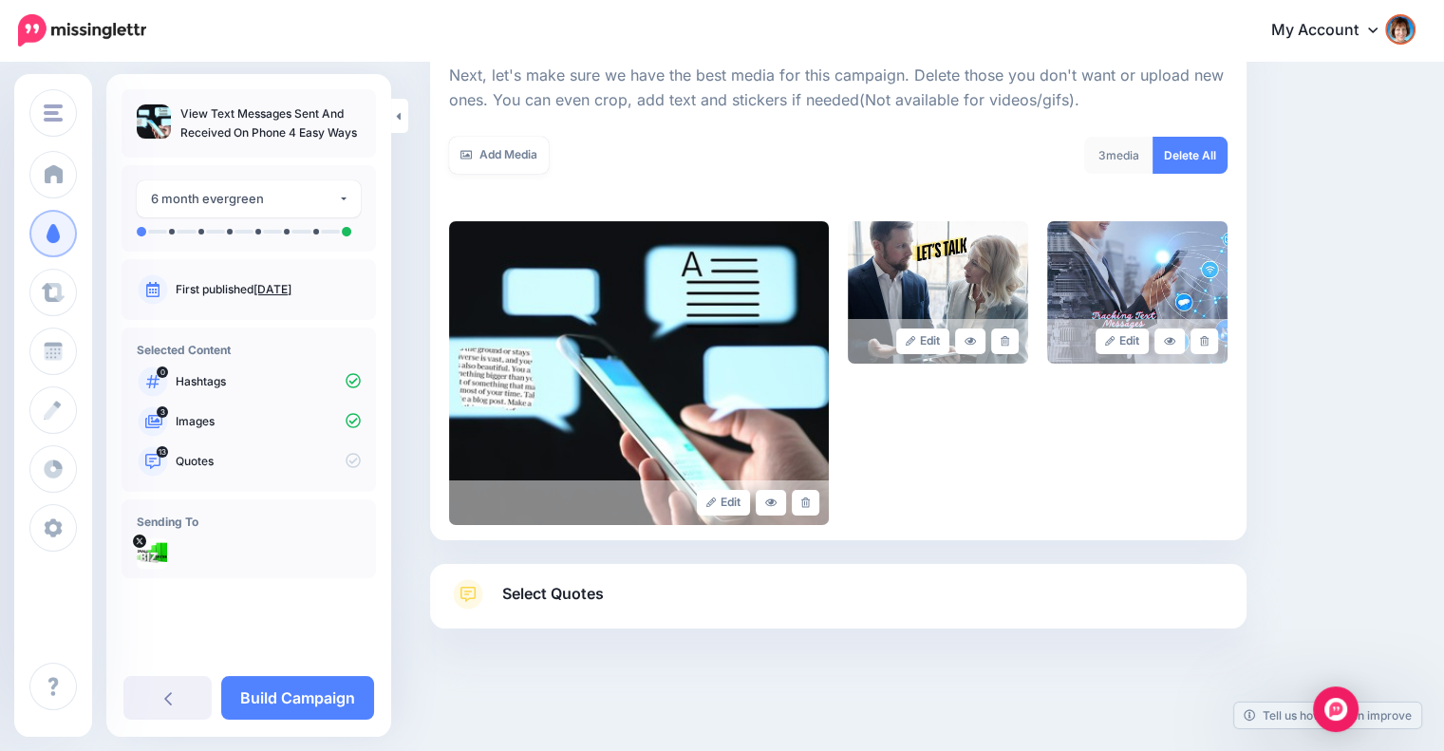
click at [795, 577] on div "Select Quotes Choose your favourite quotes or go with our recommendations. The …" at bounding box center [838, 596] width 816 height 65
click at [786, 588] on link "Select Quotes" at bounding box center [838, 603] width 778 height 49
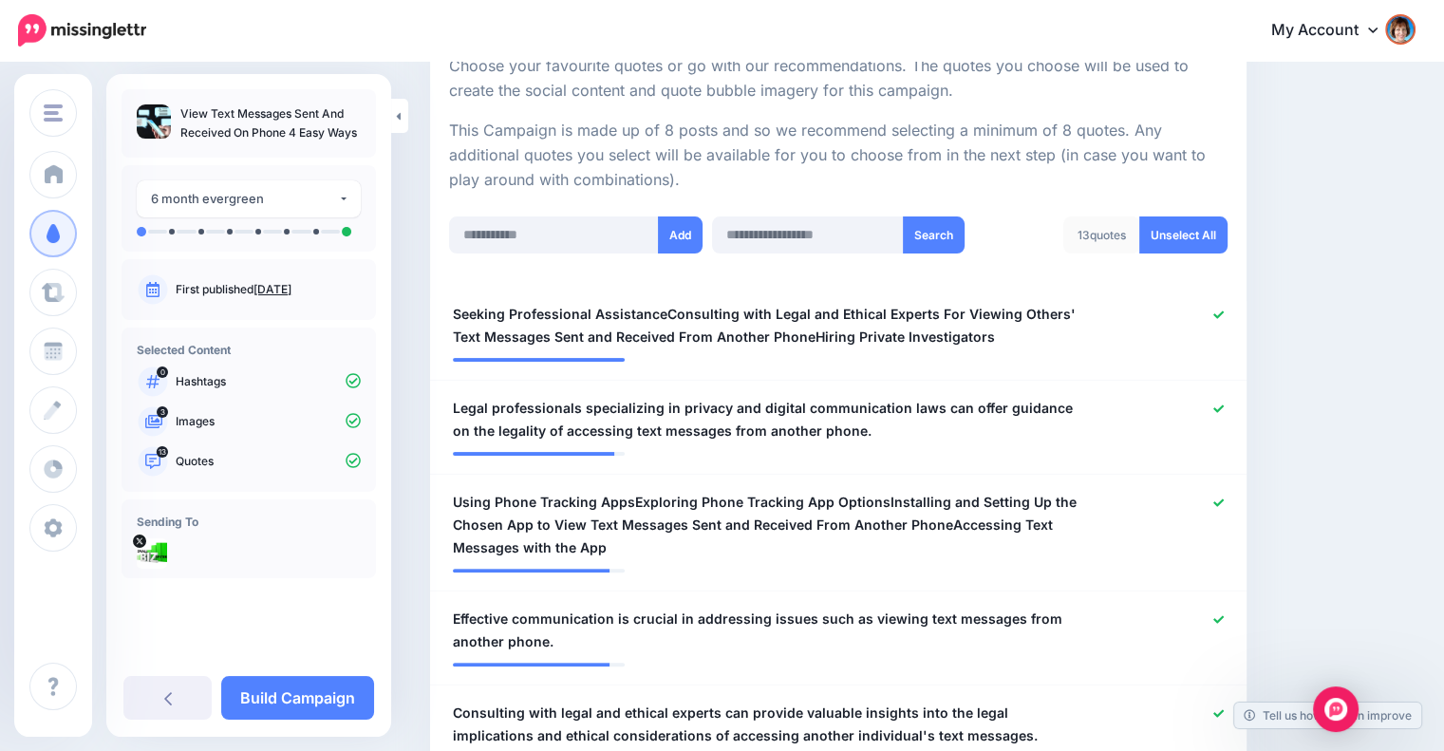
scroll to position [431, 0]
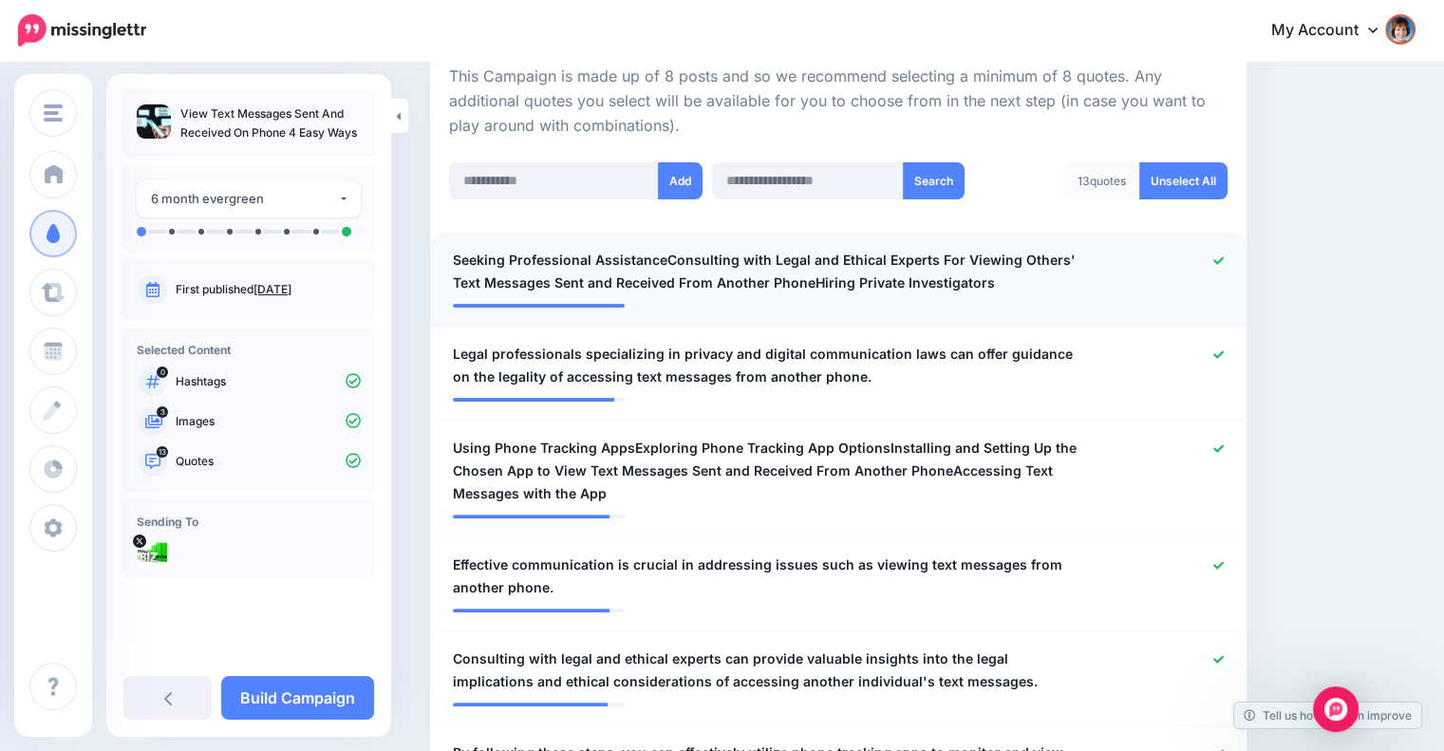
click at [687, 249] on span "Seeking Professional AssistanceConsulting with Legal and Ethical Experts For Vi…" at bounding box center [772, 272] width 638 height 46
click at [972, 246] on li "**********" at bounding box center [838, 280] width 816 height 94
click at [956, 256] on span "Seeking Professional AssistanceConsulting with Legal and Ethical Experts For Vi…" at bounding box center [772, 272] width 638 height 46
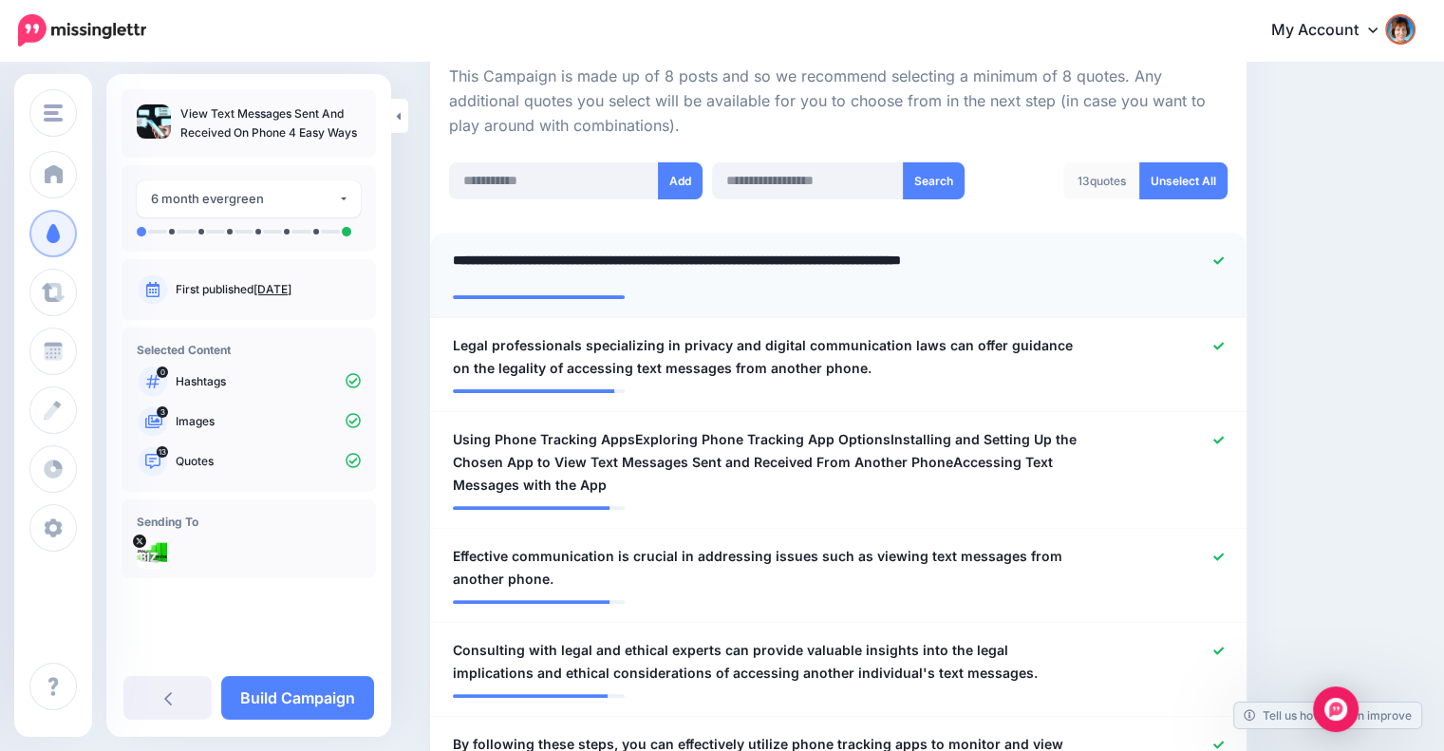
drag, startPoint x: 954, startPoint y: 253, endPoint x: 986, endPoint y: 303, distance: 59.8
click at [998, 307] on li "**********" at bounding box center [838, 275] width 816 height 85
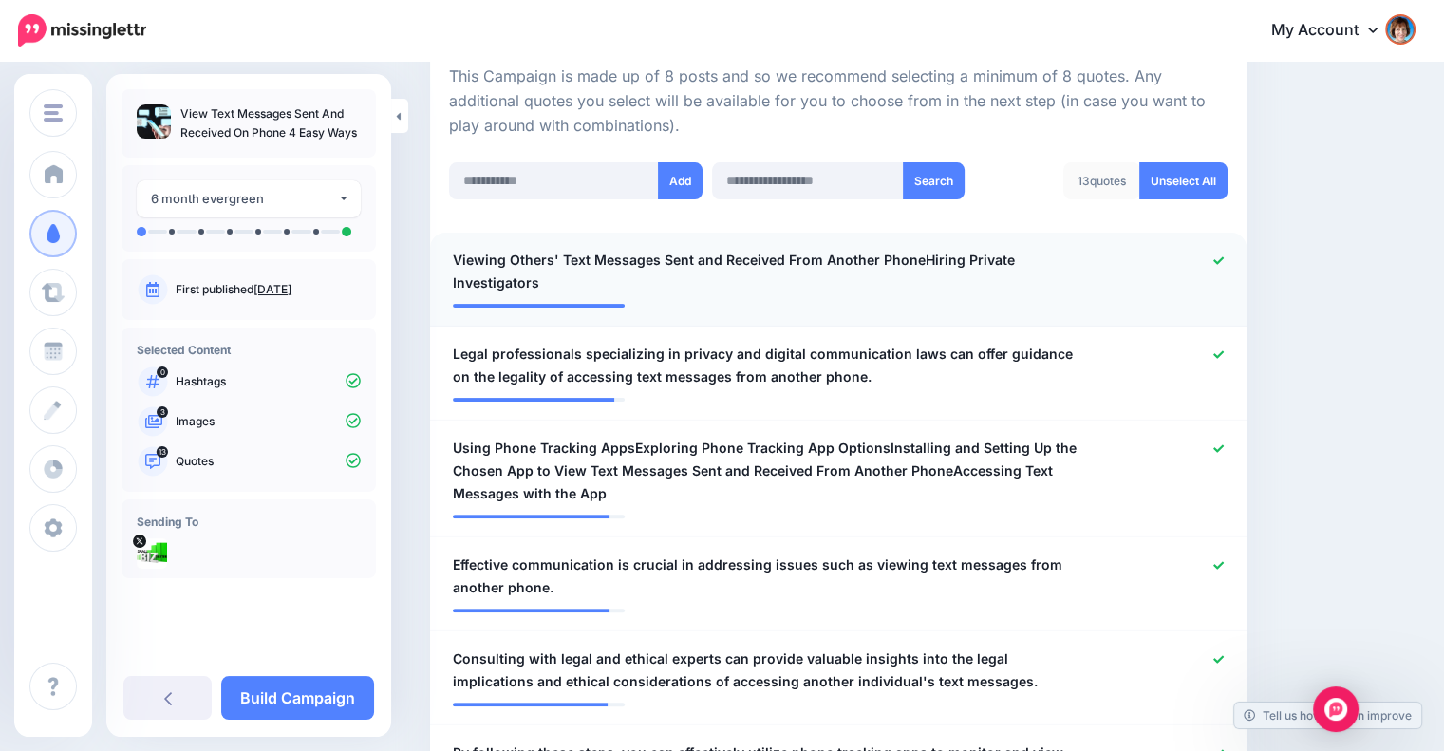
click at [960, 286] on li "**********" at bounding box center [838, 280] width 816 height 94
drag, startPoint x: 914, startPoint y: 253, endPoint x: 1113, endPoint y: 263, distance: 198.6
click at [1105, 263] on div "**********" at bounding box center [772, 272] width 666 height 46
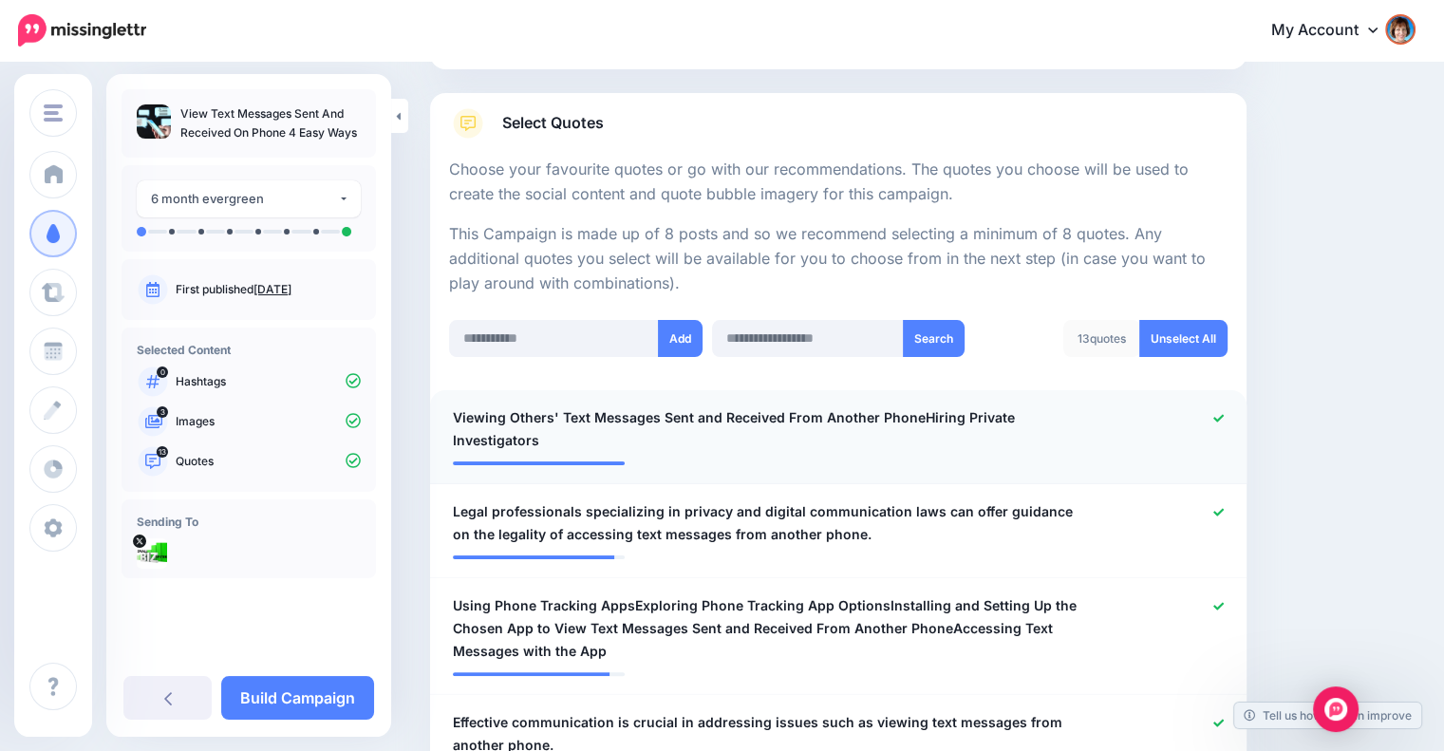
click at [1113, 263] on p "This Campaign is made up of 8 posts and so we recommend selecting a minimum of …" at bounding box center [838, 259] width 778 height 74
drag, startPoint x: 912, startPoint y: 410, endPoint x: 1088, endPoint y: 417, distance: 175.7
click at [1089, 417] on div "**********" at bounding box center [772, 429] width 666 height 46
click at [1088, 417] on div "**********" at bounding box center [772, 429] width 666 height 46
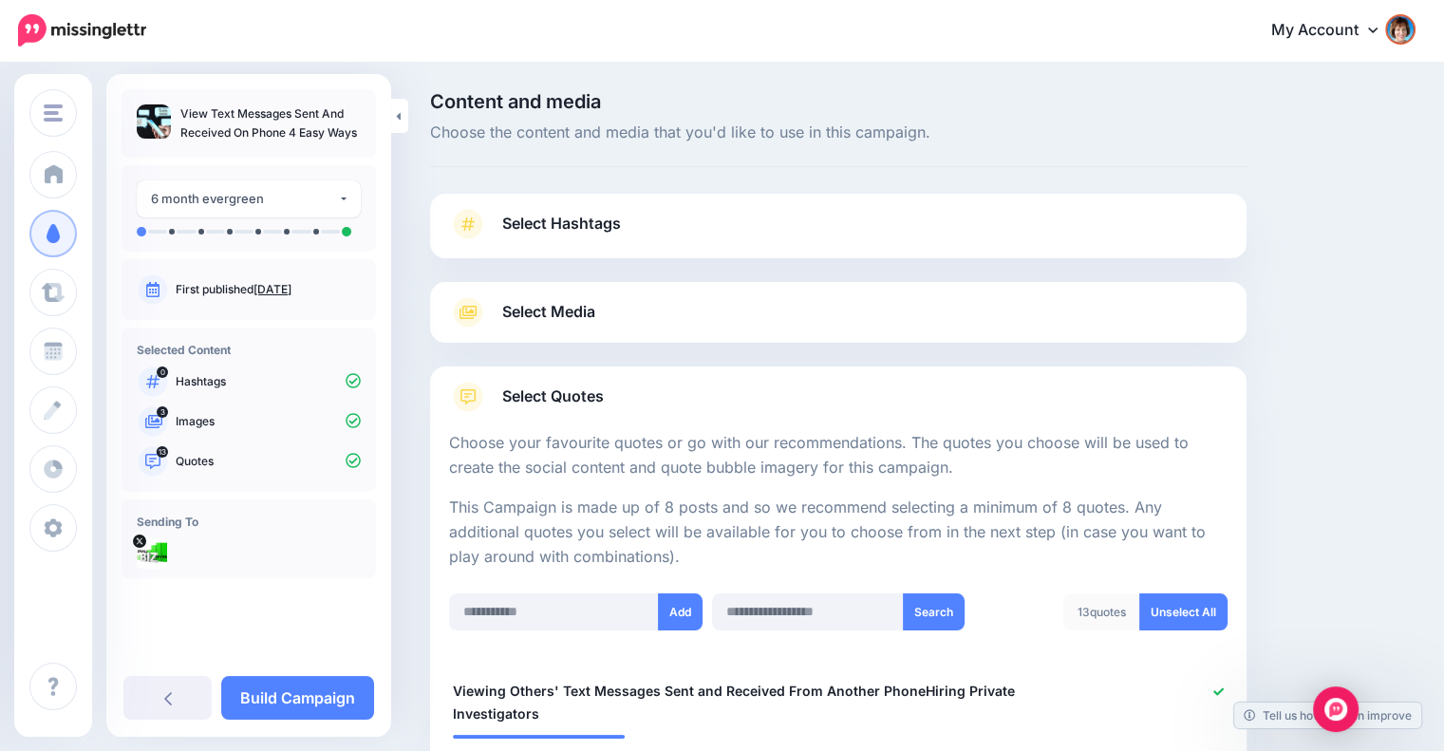
scroll to position [316, 0]
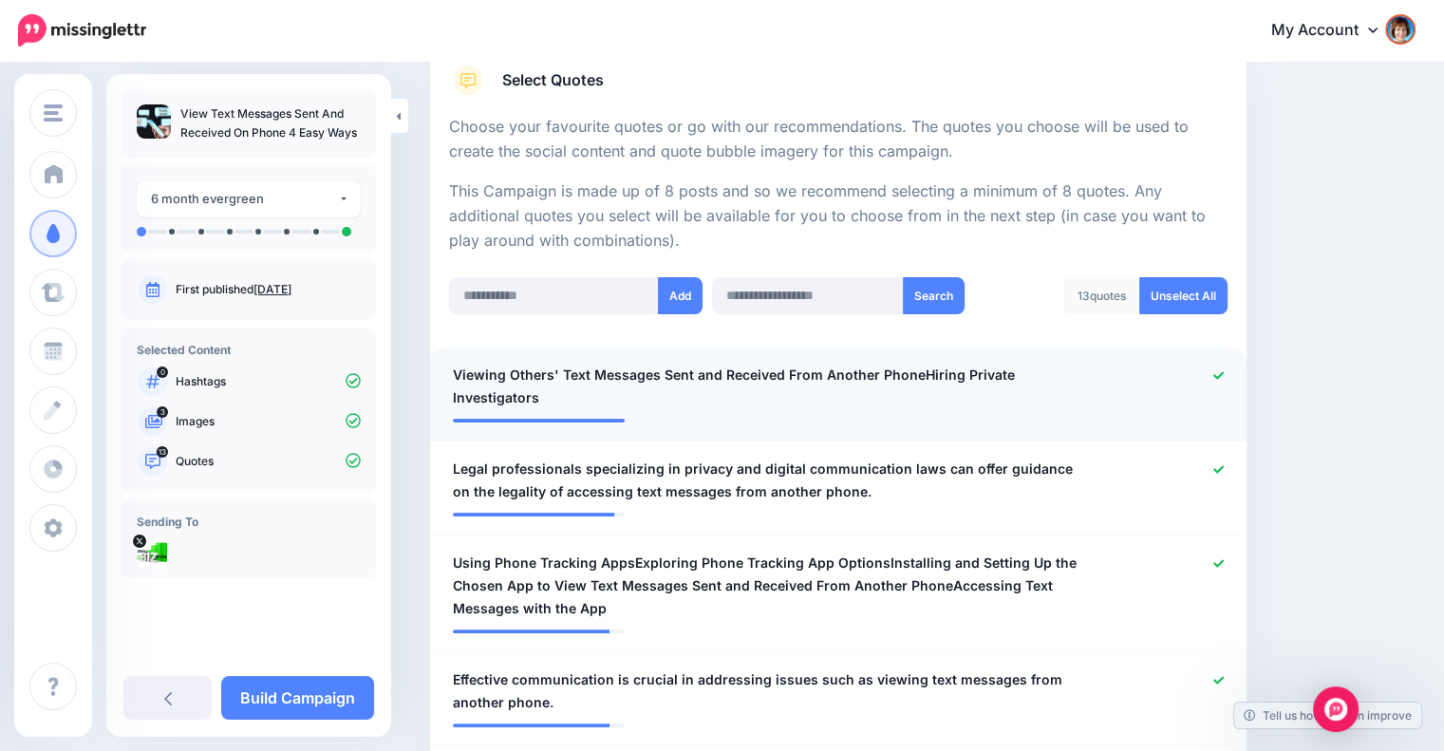
click at [916, 373] on span "Viewing Others' Text Messages Sent and Received From Another PhoneHiring Privat…" at bounding box center [772, 387] width 638 height 46
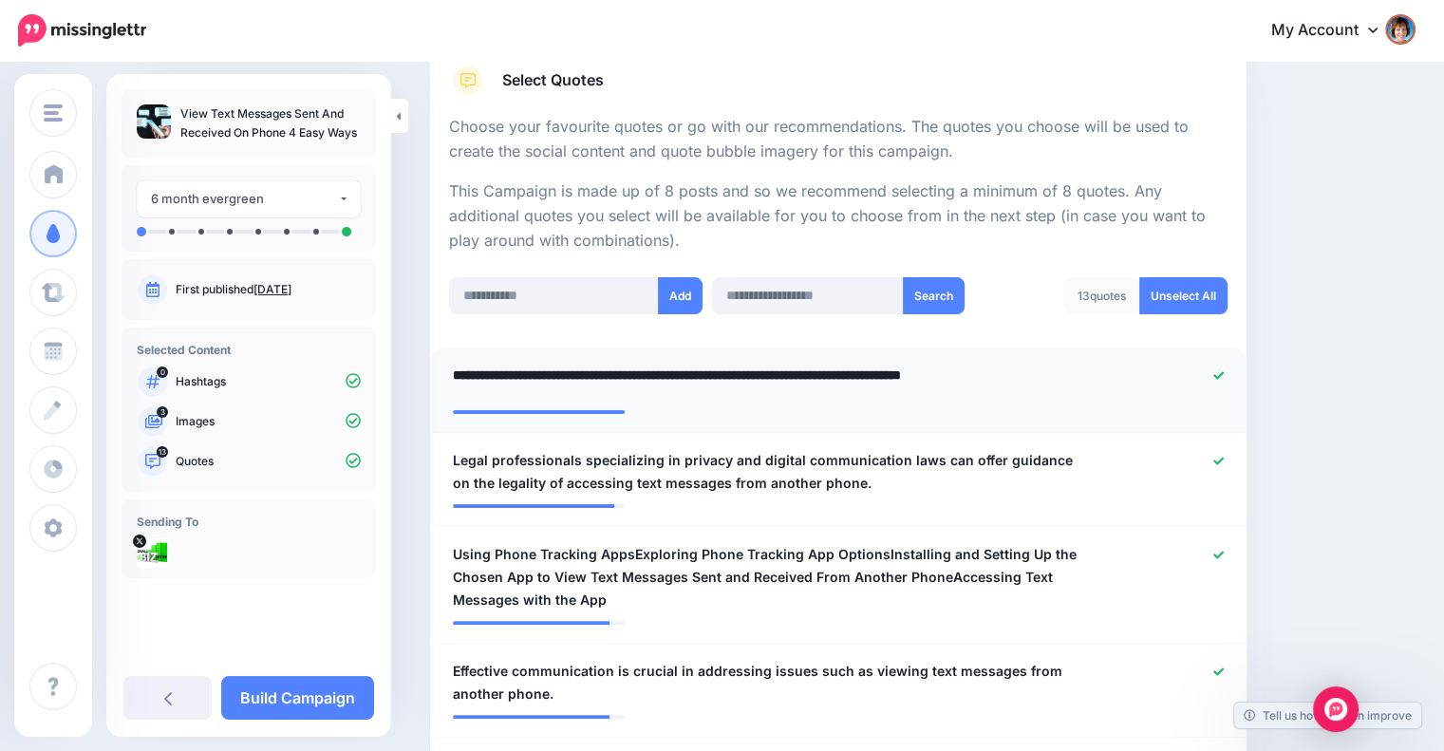
click at [919, 371] on textarea "**********" at bounding box center [776, 382] width 647 height 37
click at [915, 371] on textarea "**********" at bounding box center [776, 382] width 647 height 37
type textarea "**********"
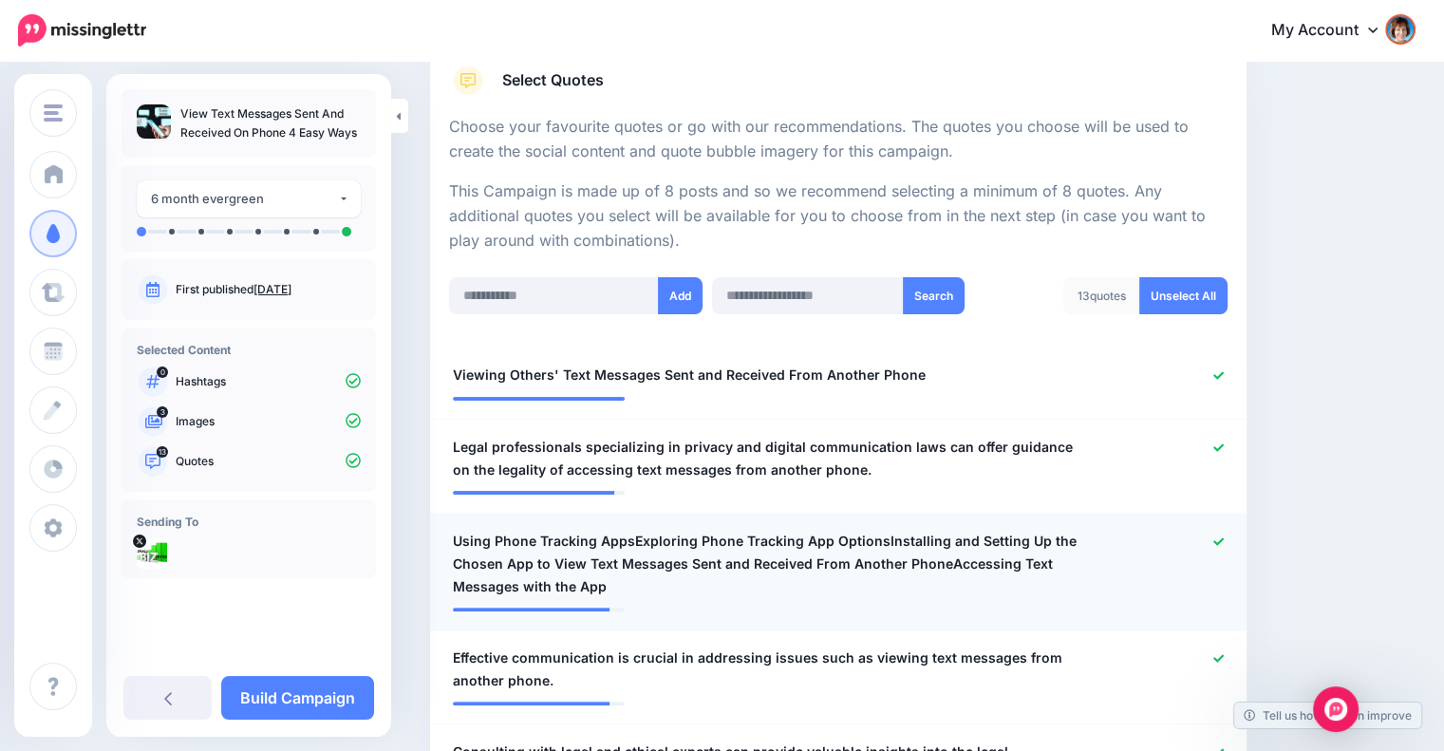
click at [1226, 553] on div at bounding box center [1171, 564] width 133 height 68
click at [1224, 539] on icon at bounding box center [1218, 541] width 10 height 8
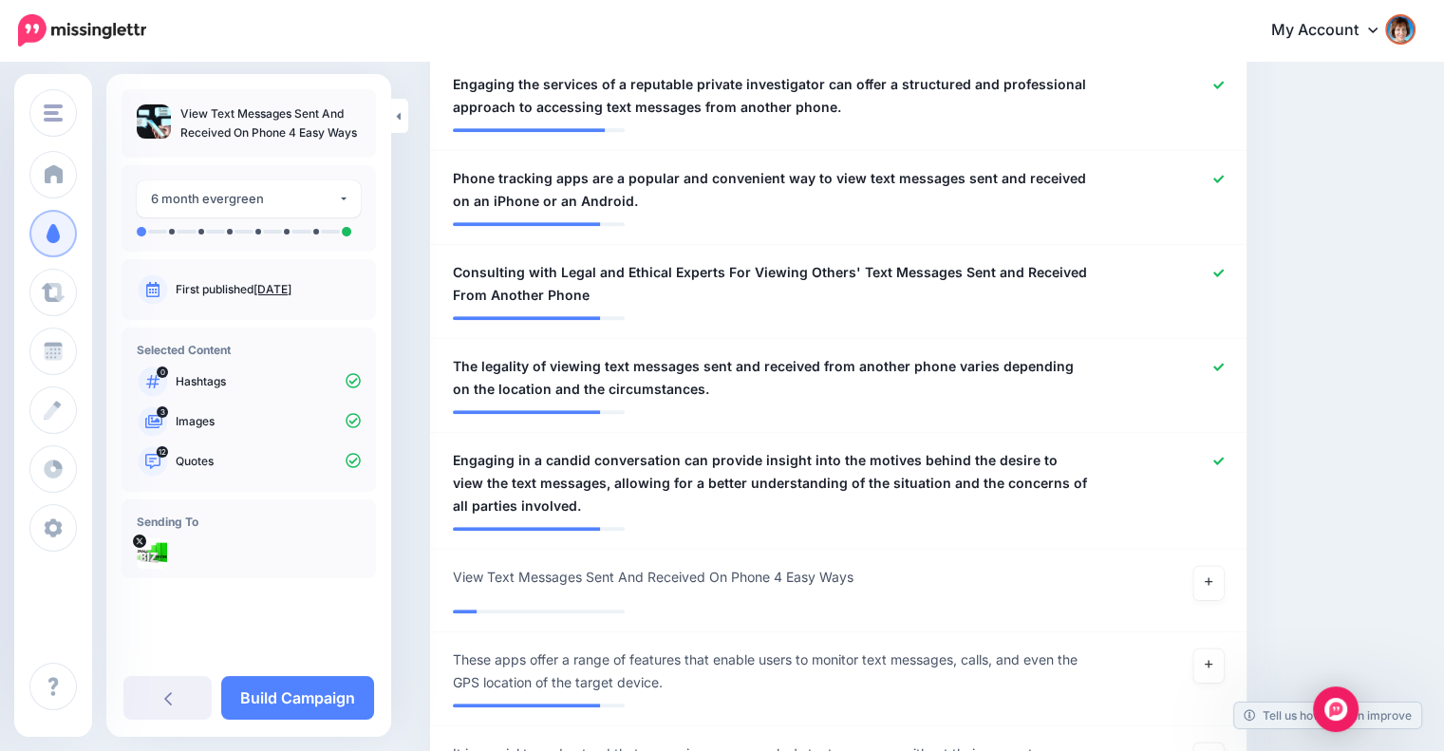
scroll to position [1424, 0]
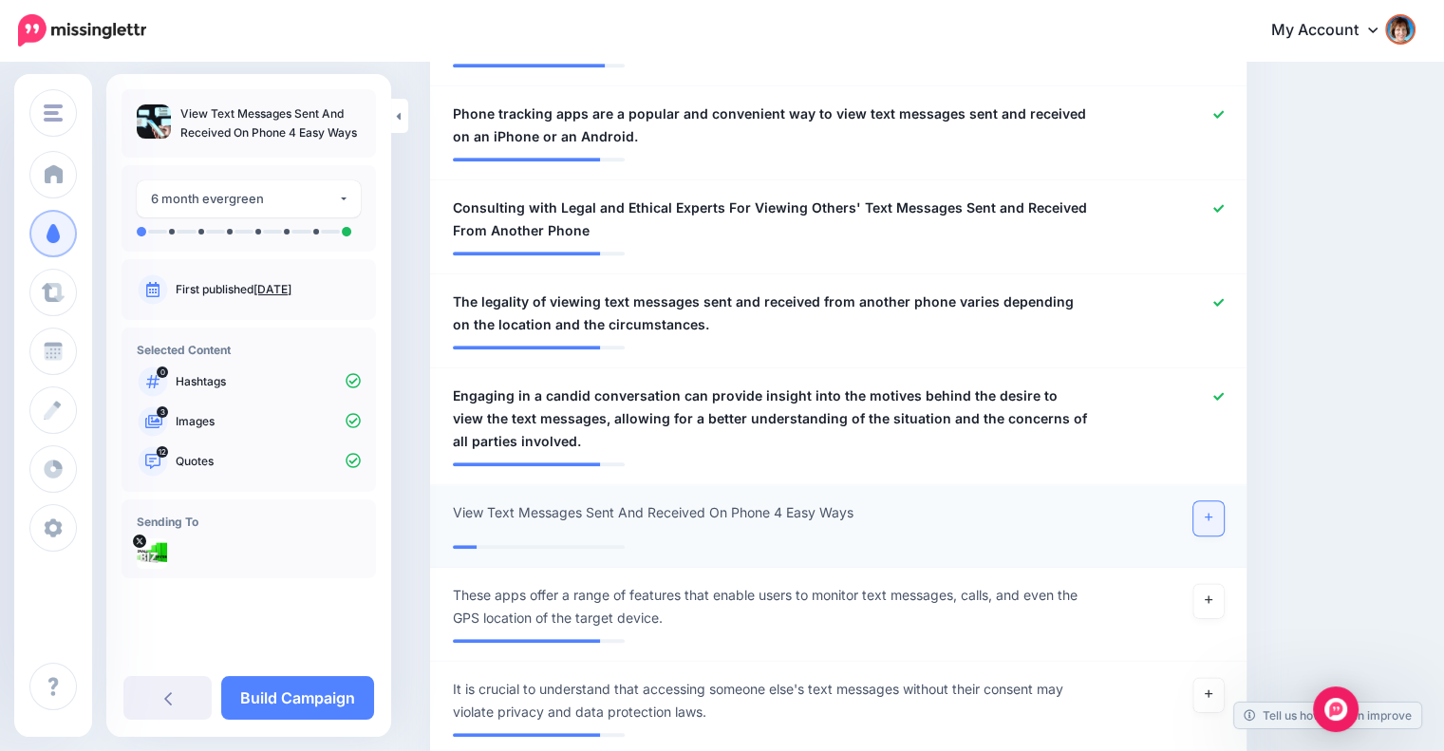
click at [1212, 512] on icon at bounding box center [1209, 517] width 8 height 10
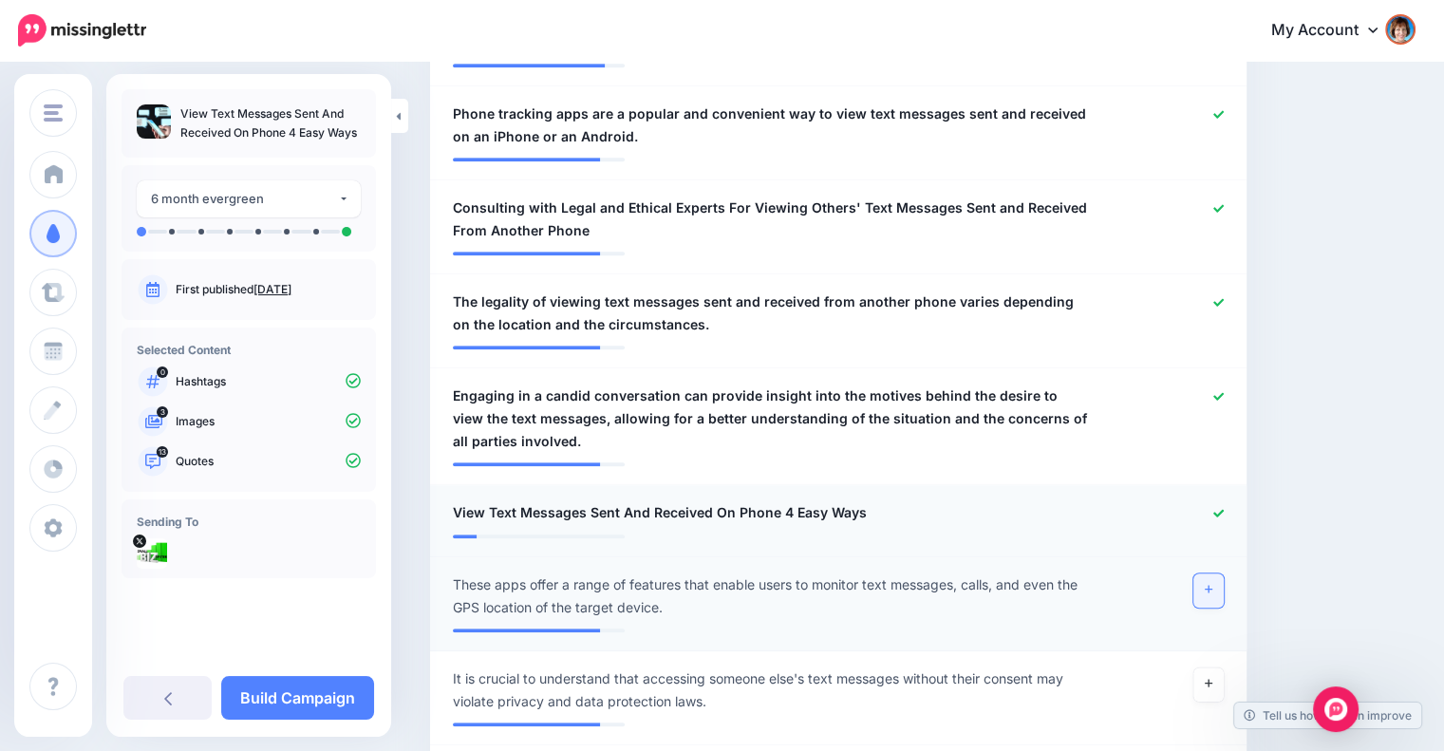
click at [1224, 573] on link at bounding box center [1208, 590] width 30 height 34
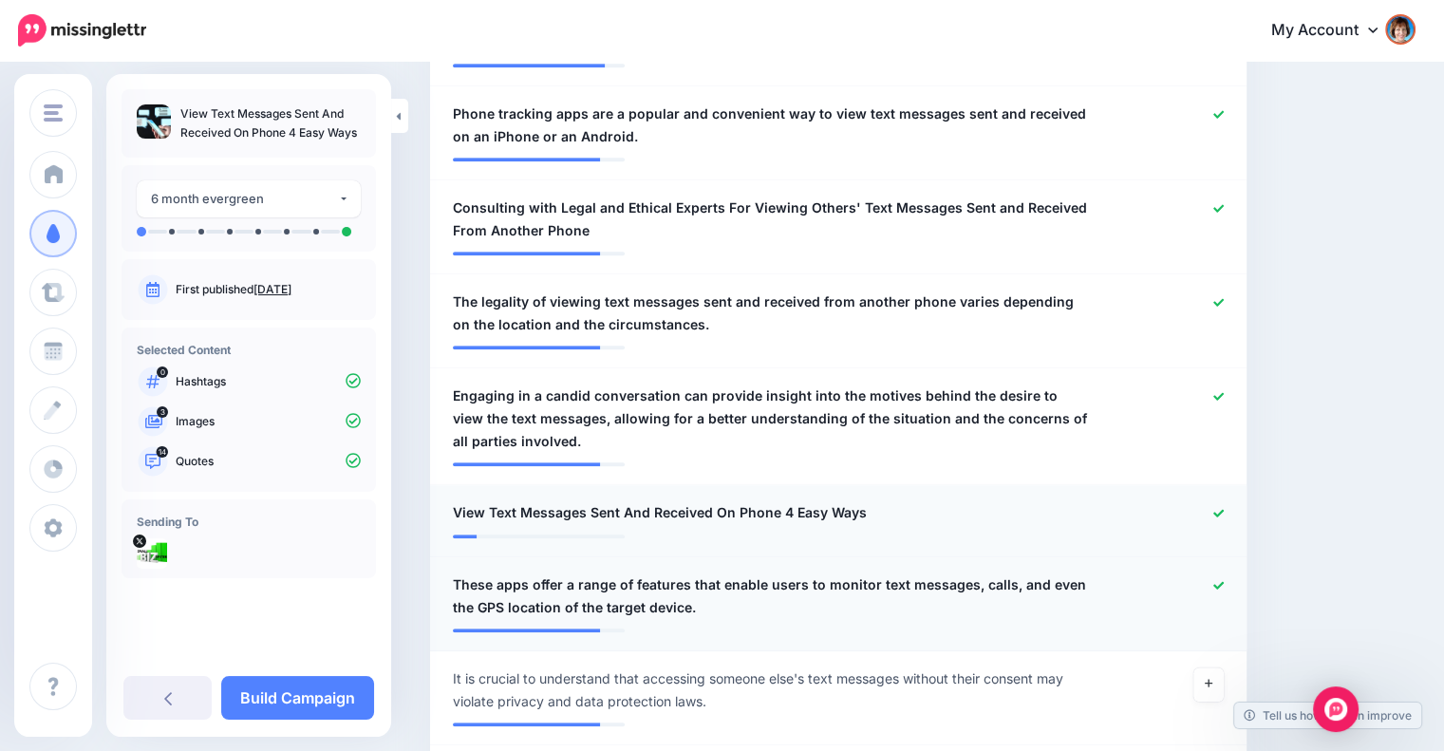
scroll to position [1740, 0]
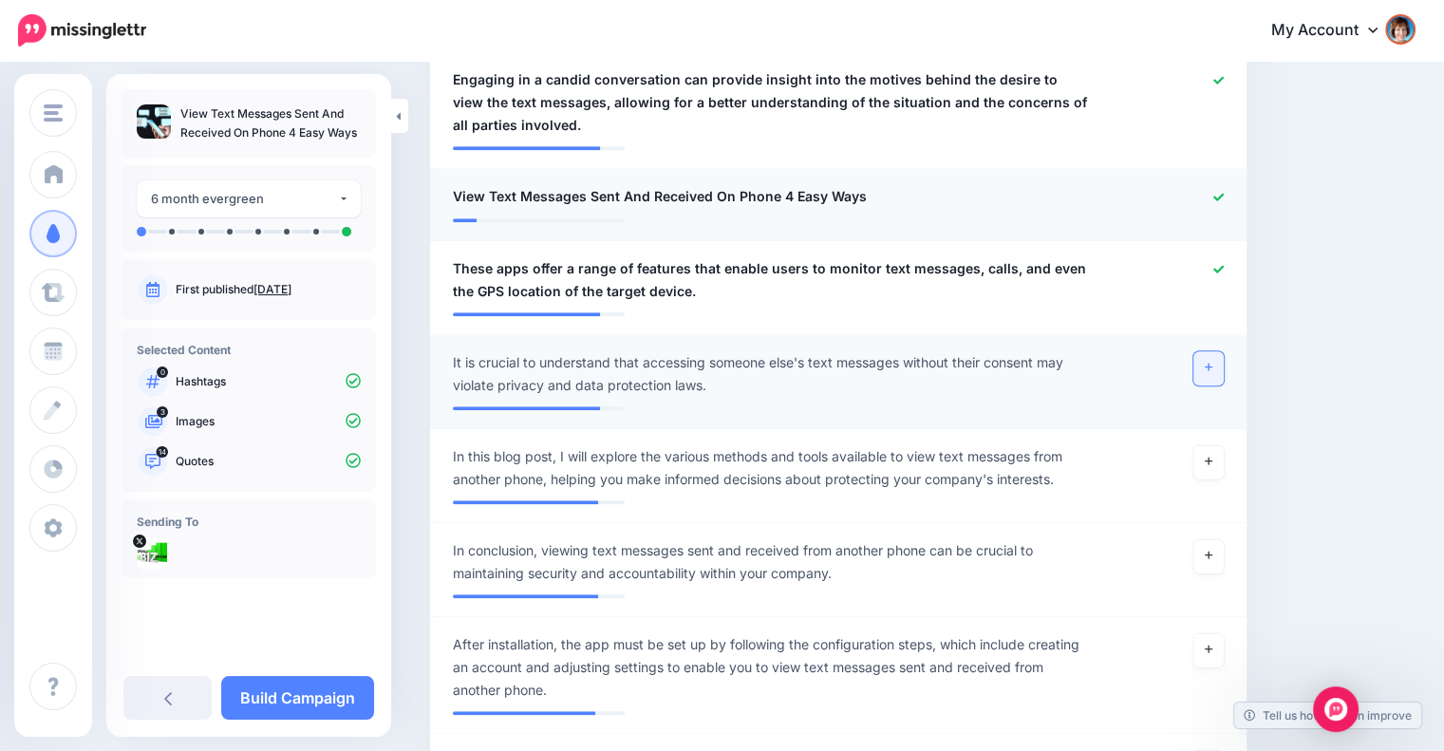
click at [1215, 351] on link at bounding box center [1208, 368] width 30 height 34
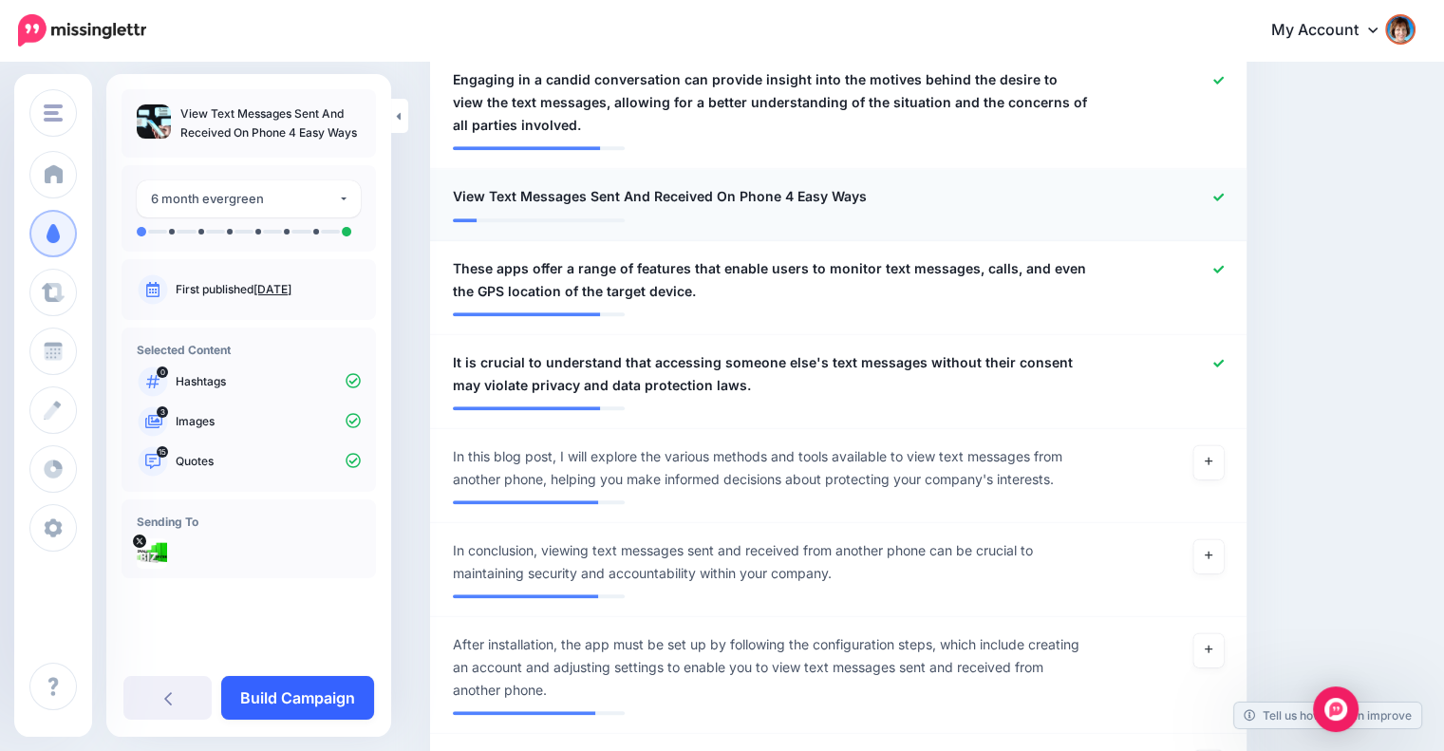
click at [265, 683] on link "Build Campaign" at bounding box center [297, 698] width 153 height 44
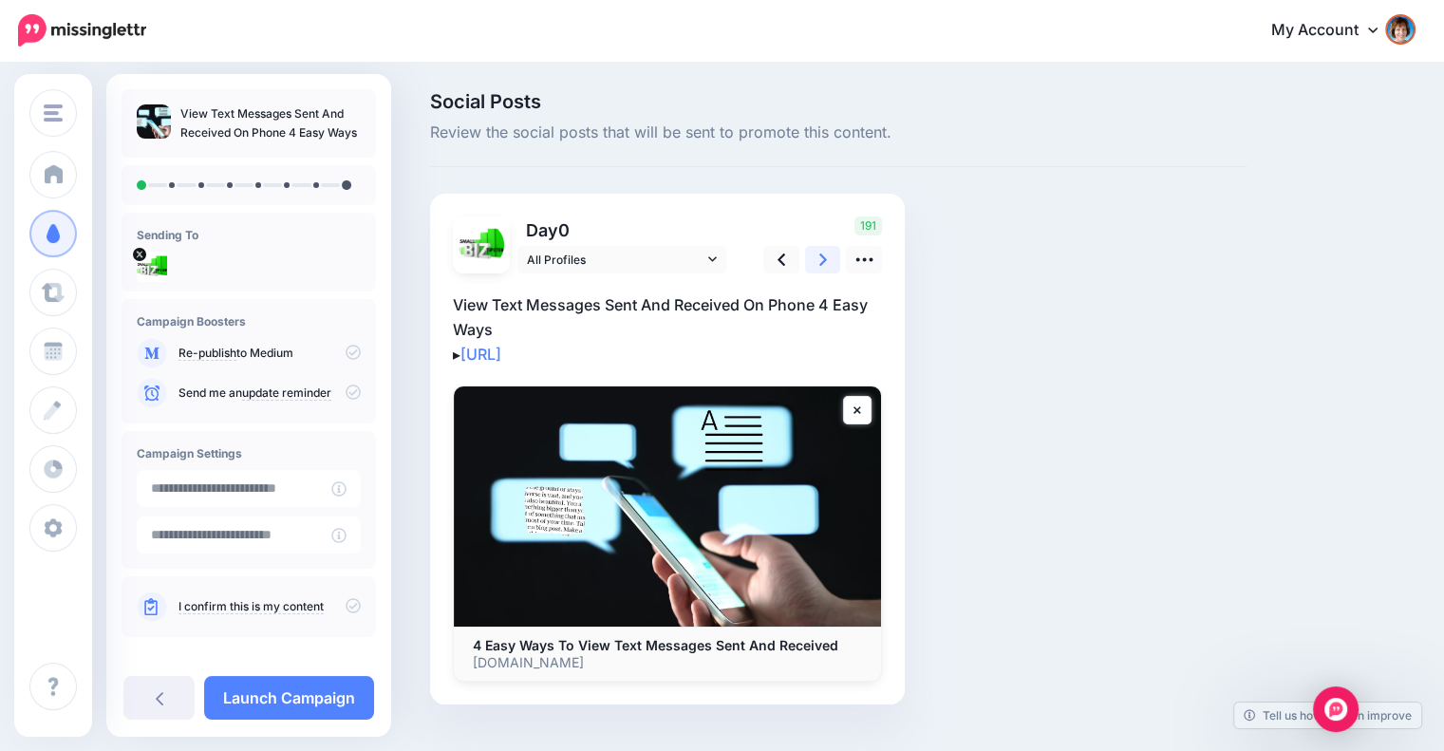
click at [814, 253] on link at bounding box center [823, 260] width 36 height 28
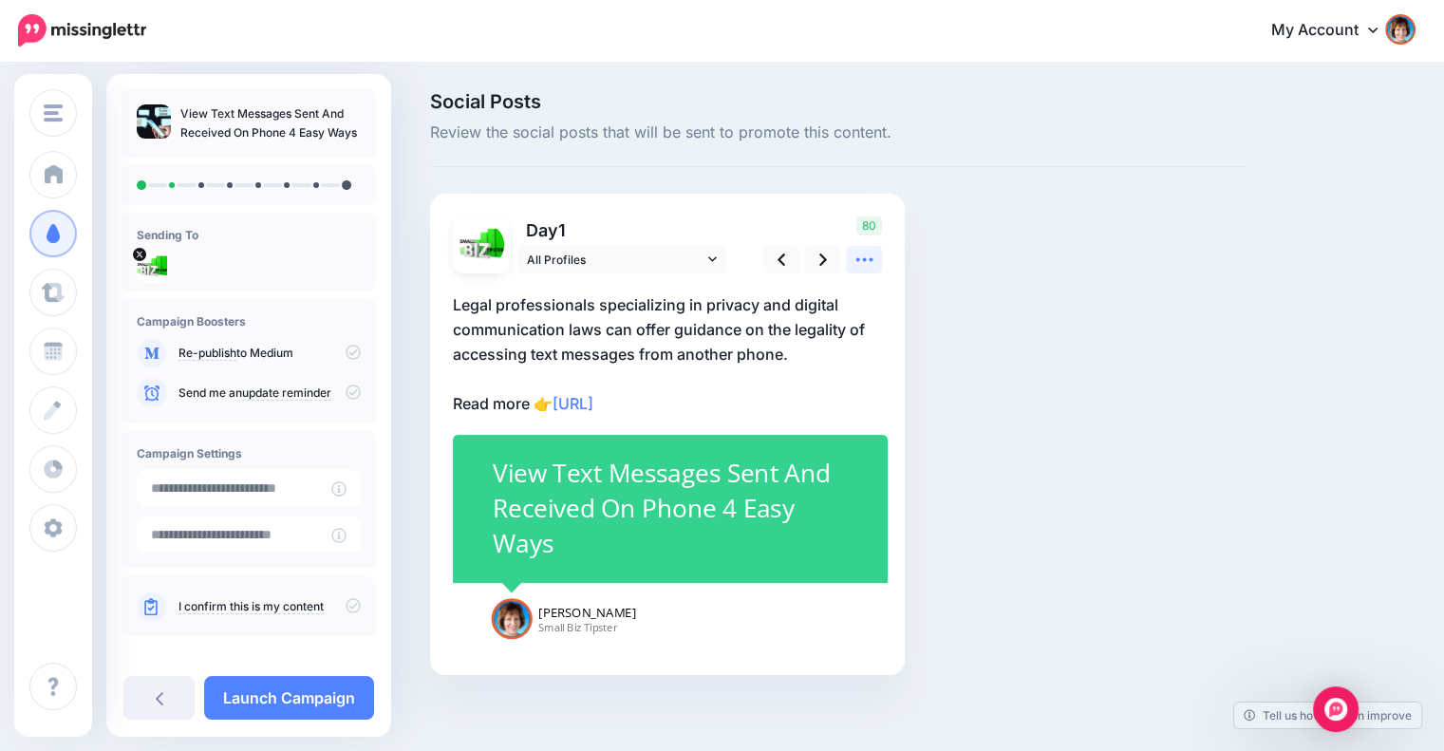
click at [861, 251] on icon at bounding box center [864, 260] width 20 height 20
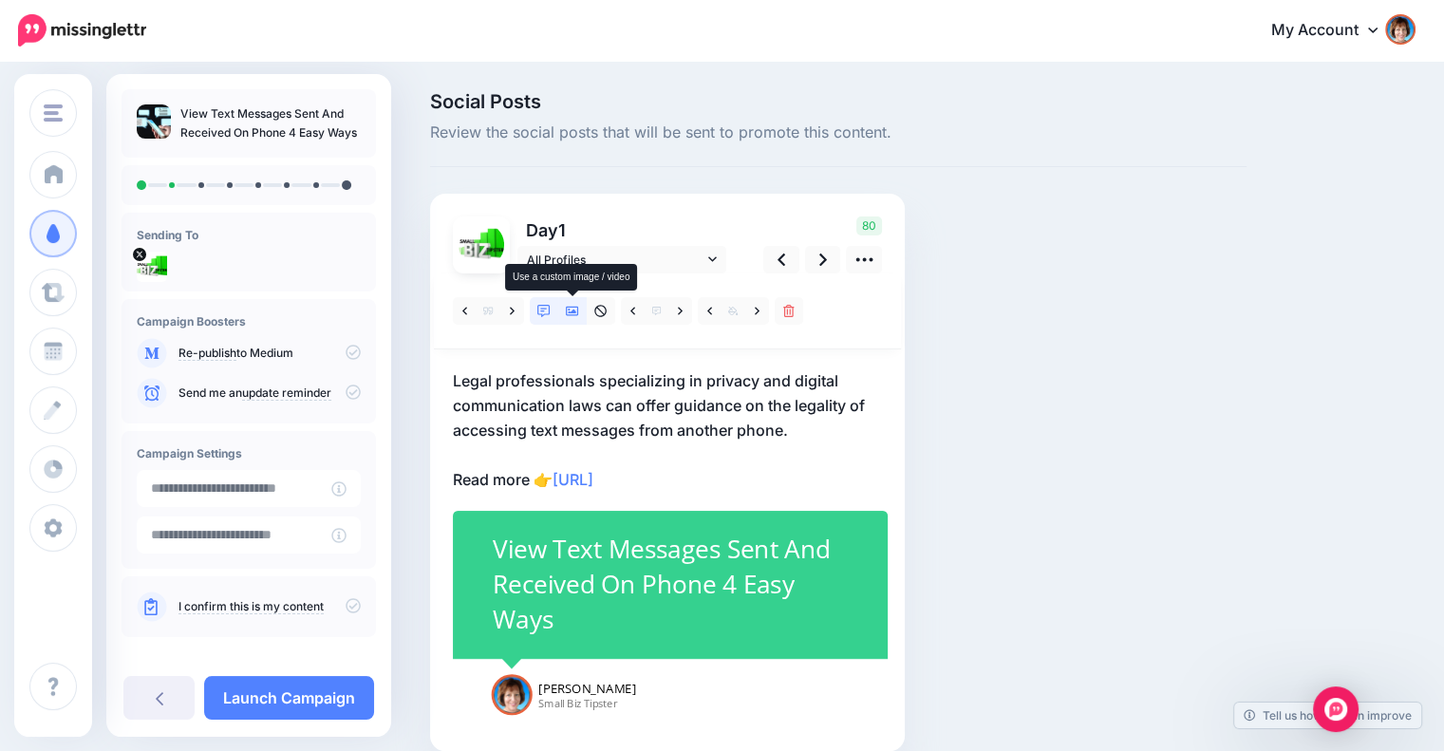
click at [573, 311] on icon at bounding box center [572, 311] width 13 height 9
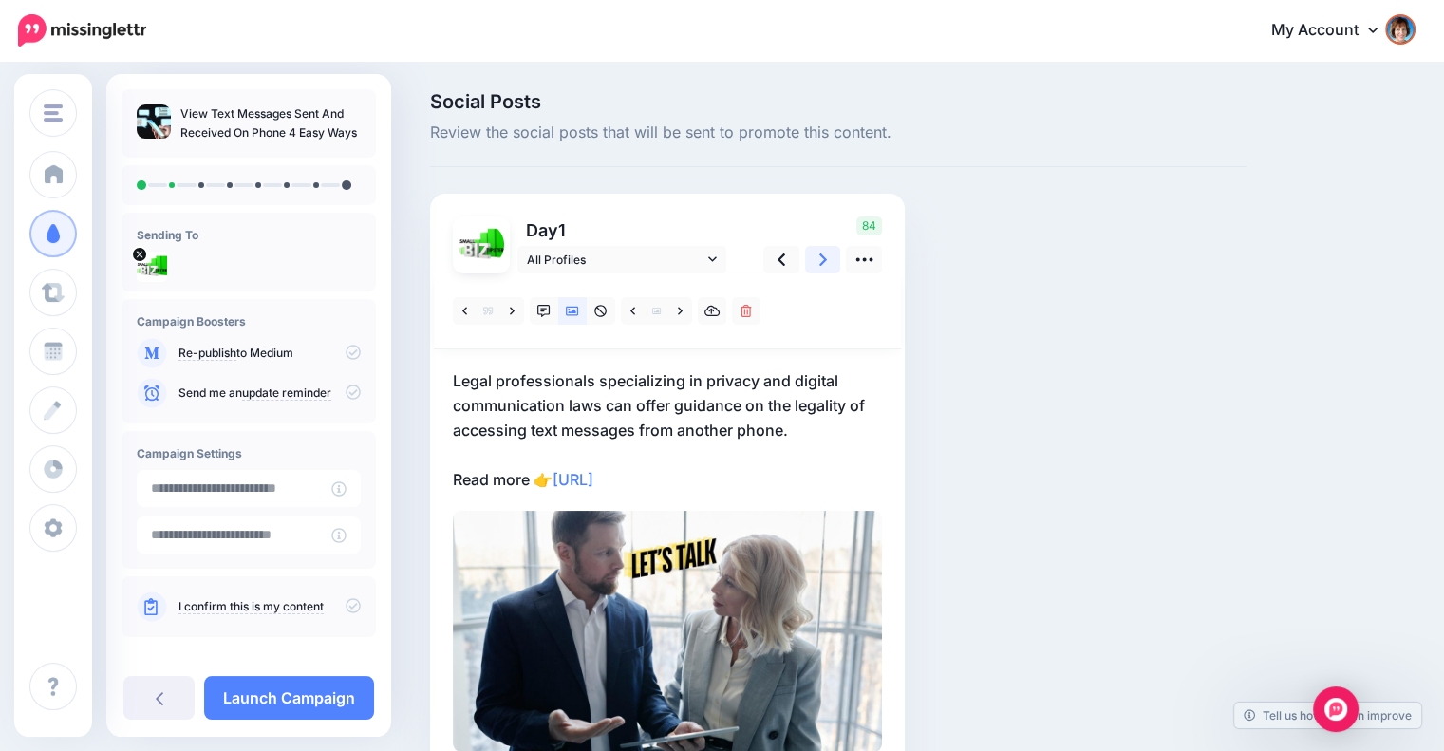
click at [823, 253] on icon at bounding box center [823, 260] width 8 height 20
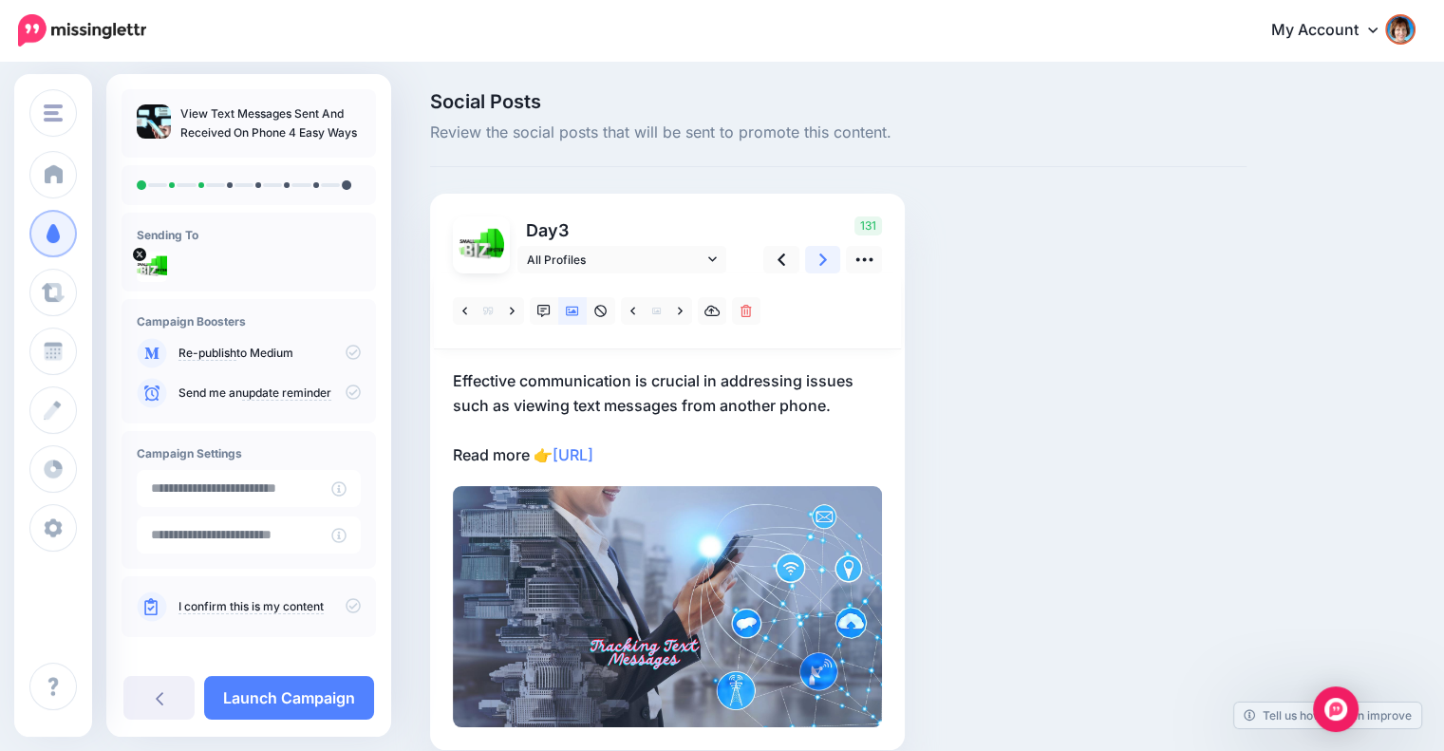
click at [823, 253] on icon at bounding box center [823, 260] width 8 height 20
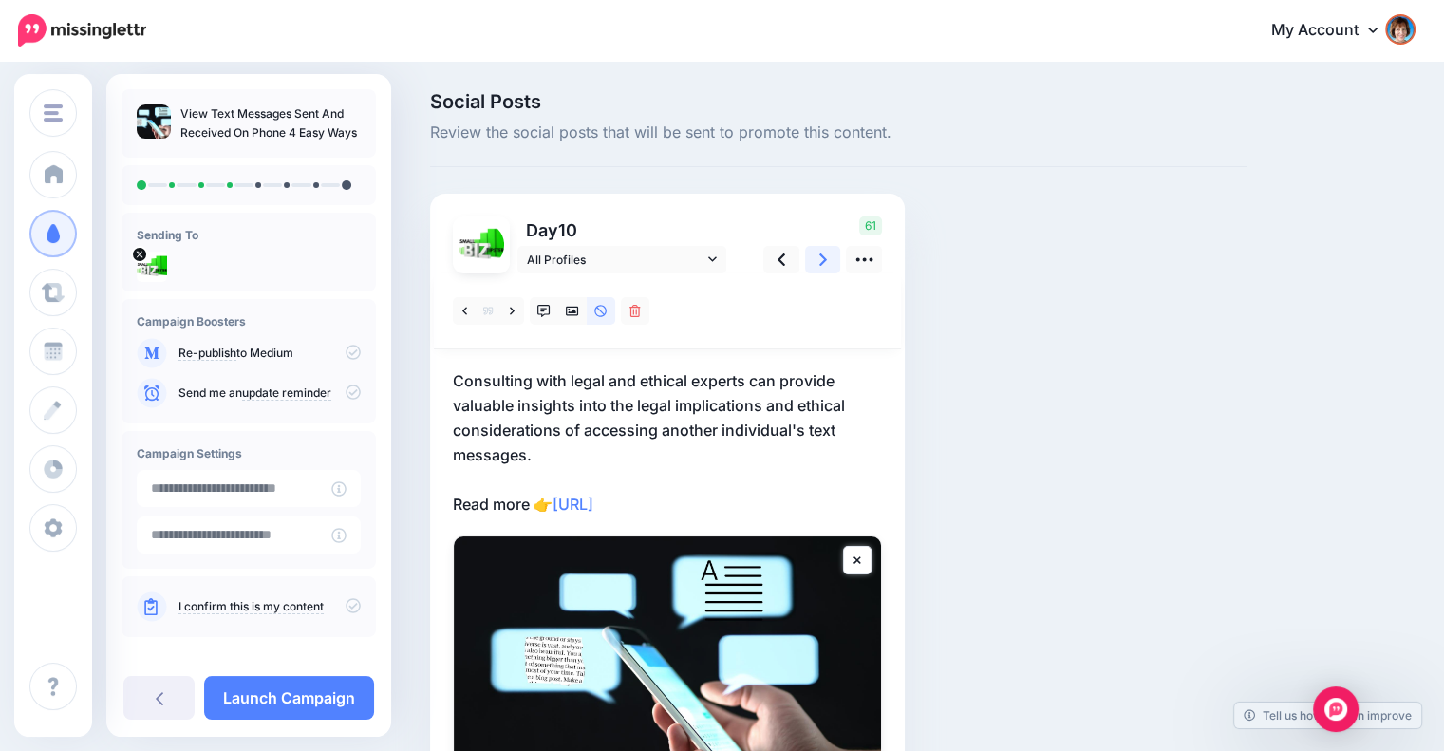
click at [823, 253] on icon at bounding box center [823, 260] width 8 height 20
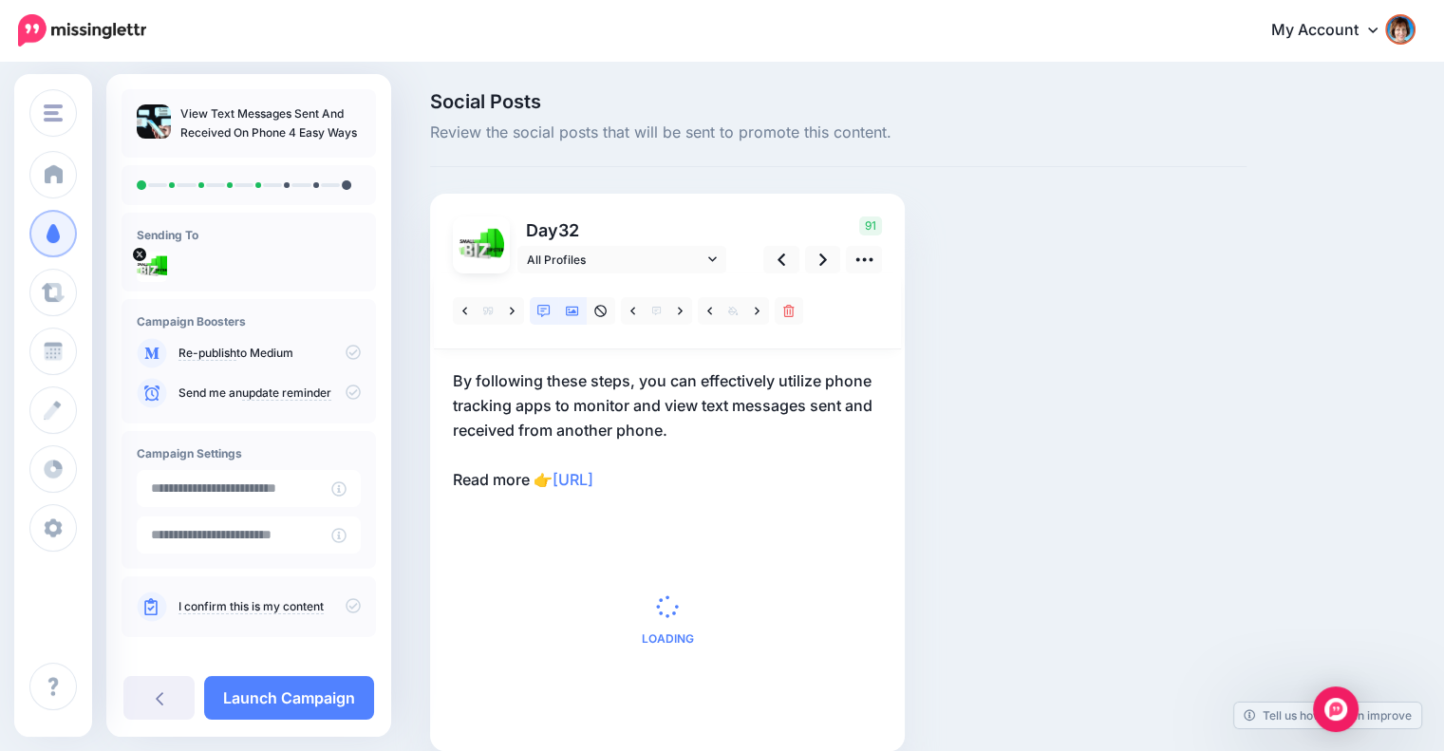
click at [572, 313] on icon at bounding box center [572, 311] width 13 height 13
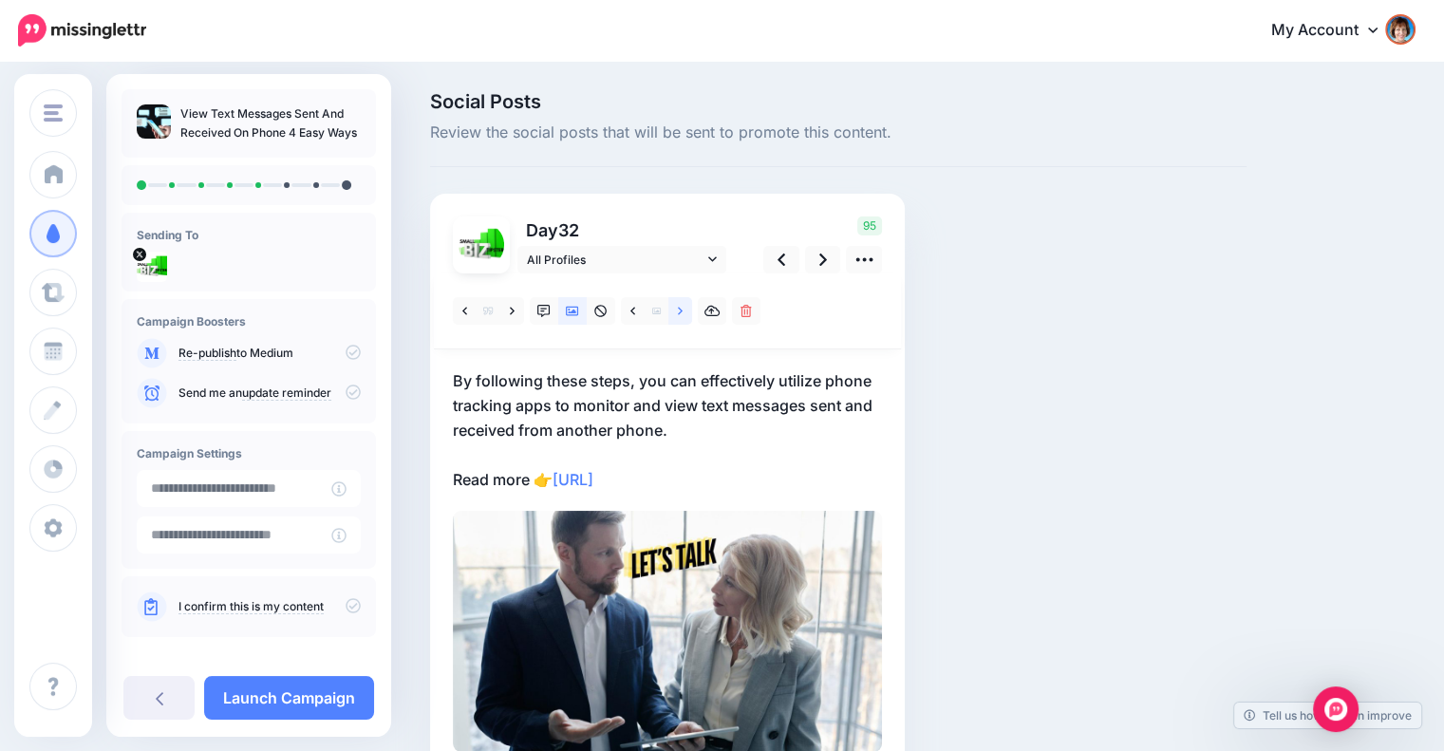
click at [676, 309] on link at bounding box center [680, 311] width 24 height 28
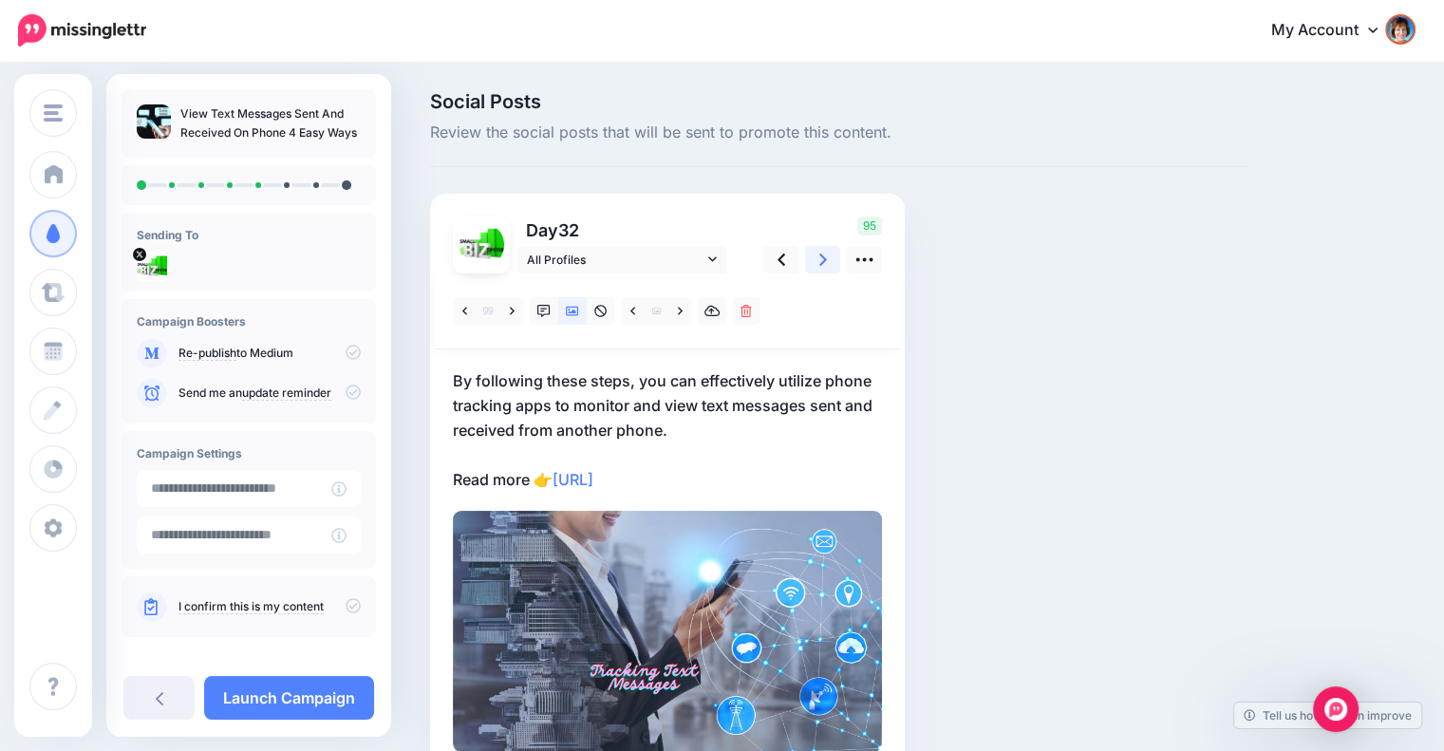
click at [817, 261] on link at bounding box center [823, 260] width 36 height 28
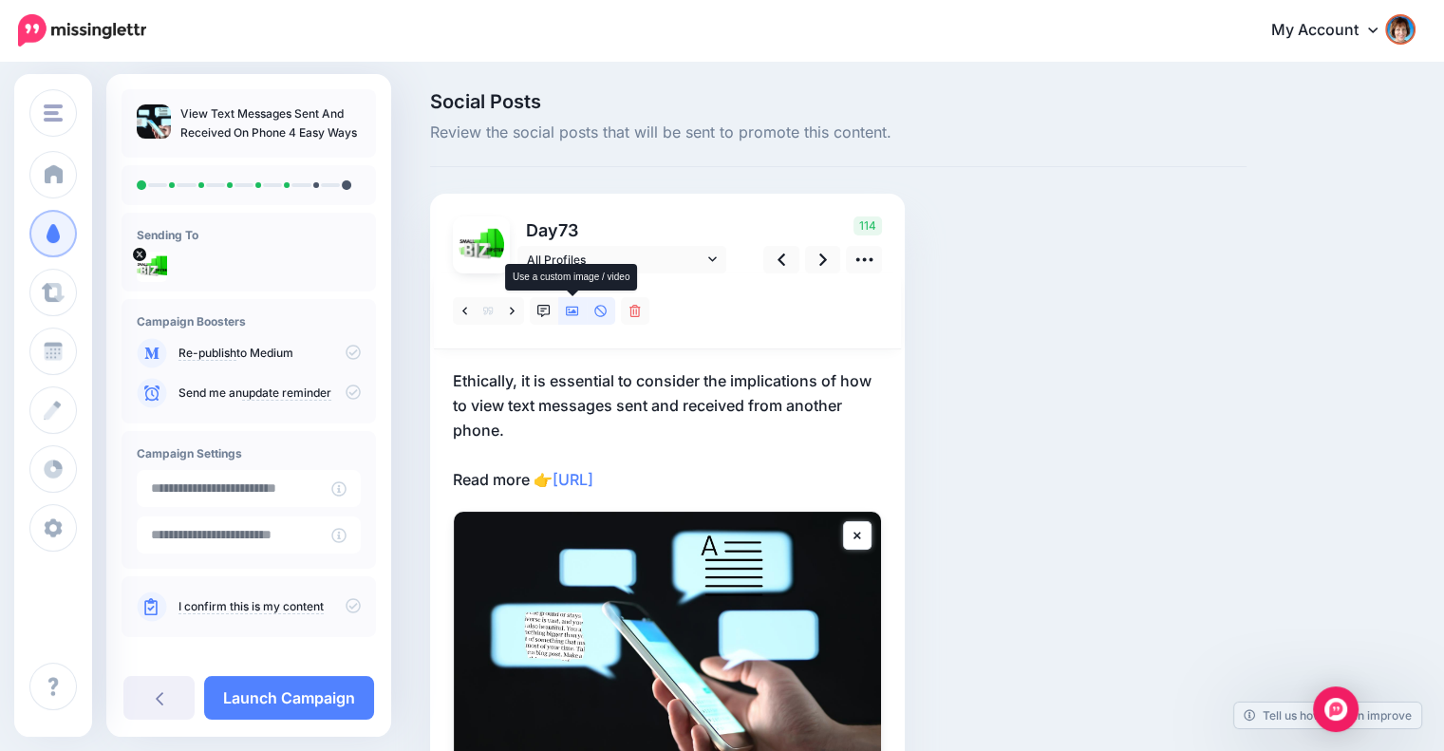
click at [575, 310] on icon at bounding box center [572, 311] width 13 height 13
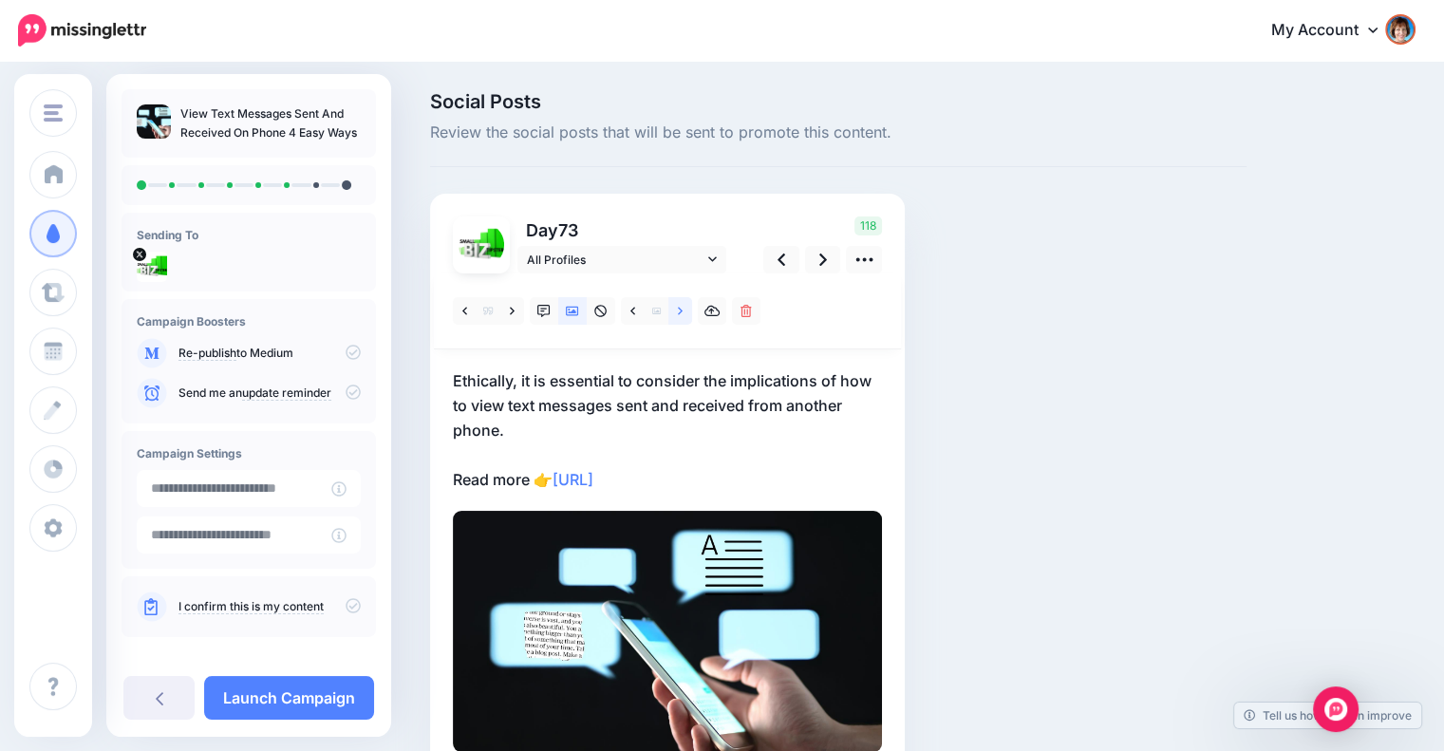
click at [683, 310] on link at bounding box center [680, 311] width 24 height 28
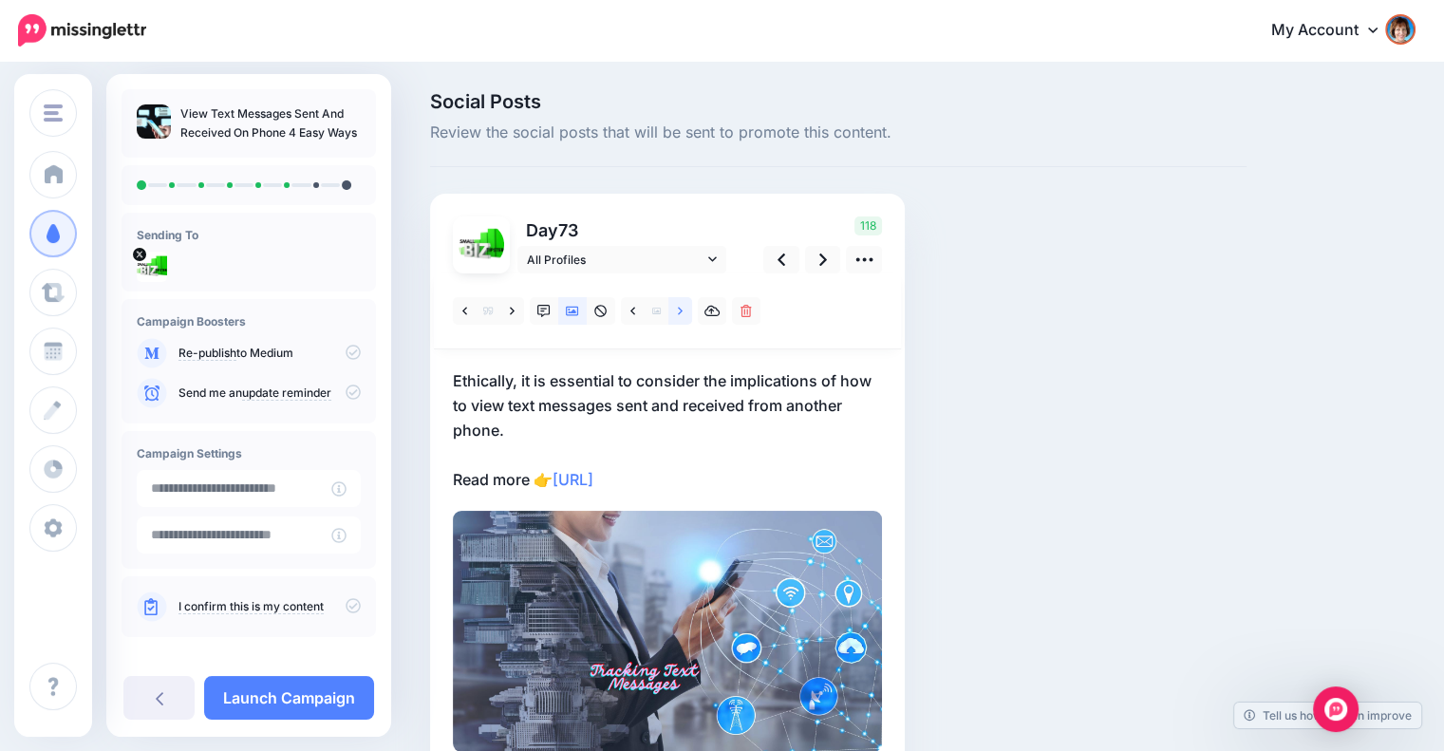
click at [678, 314] on icon at bounding box center [680, 311] width 5 height 13
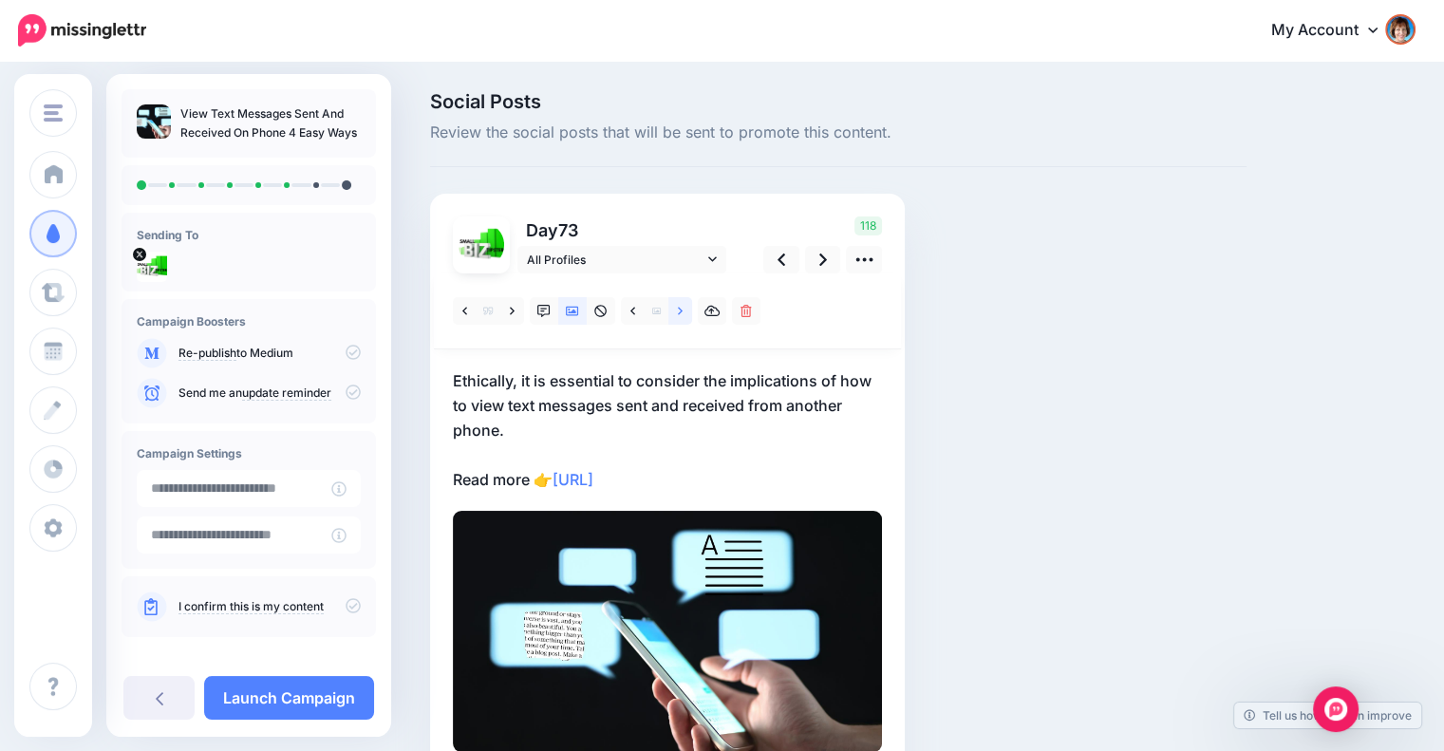
click at [678, 314] on icon at bounding box center [680, 311] width 5 height 13
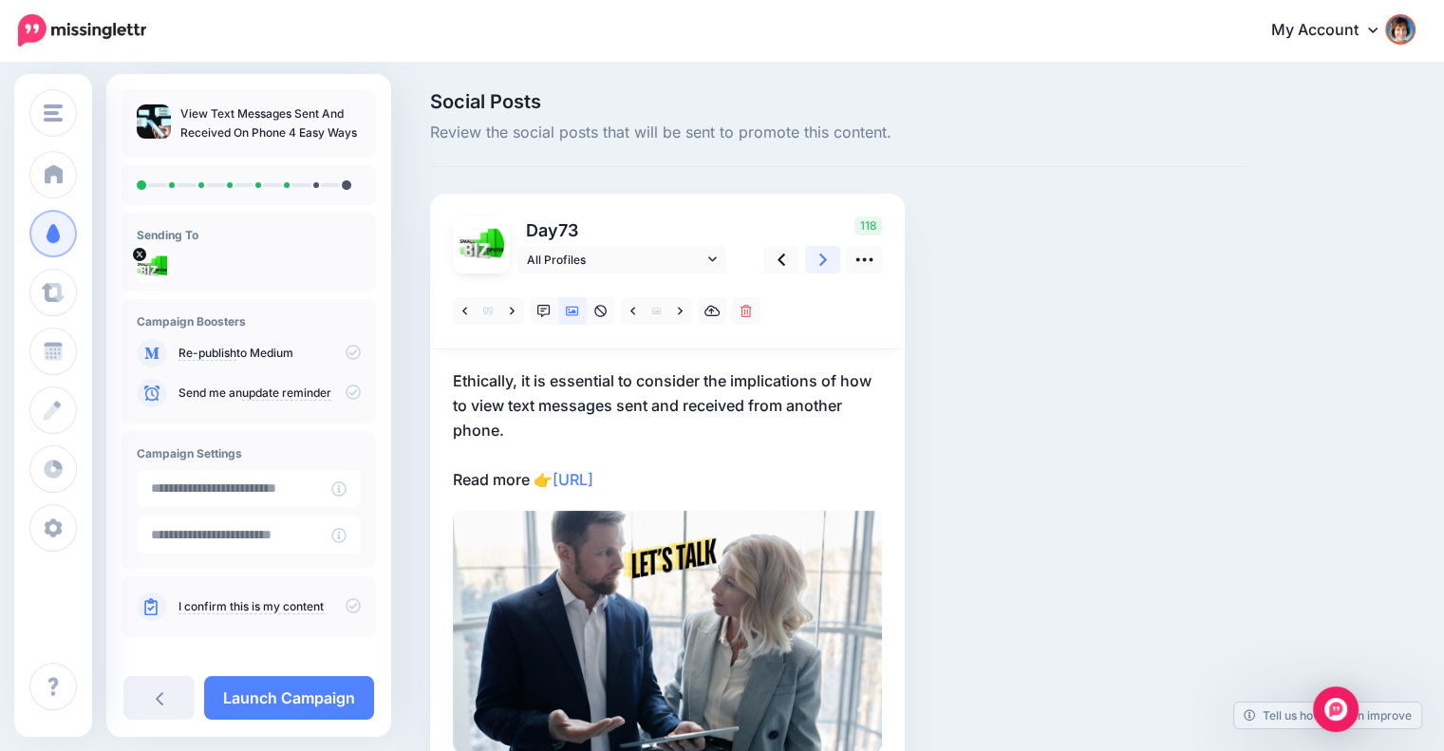
click at [821, 262] on icon at bounding box center [823, 259] width 8 height 12
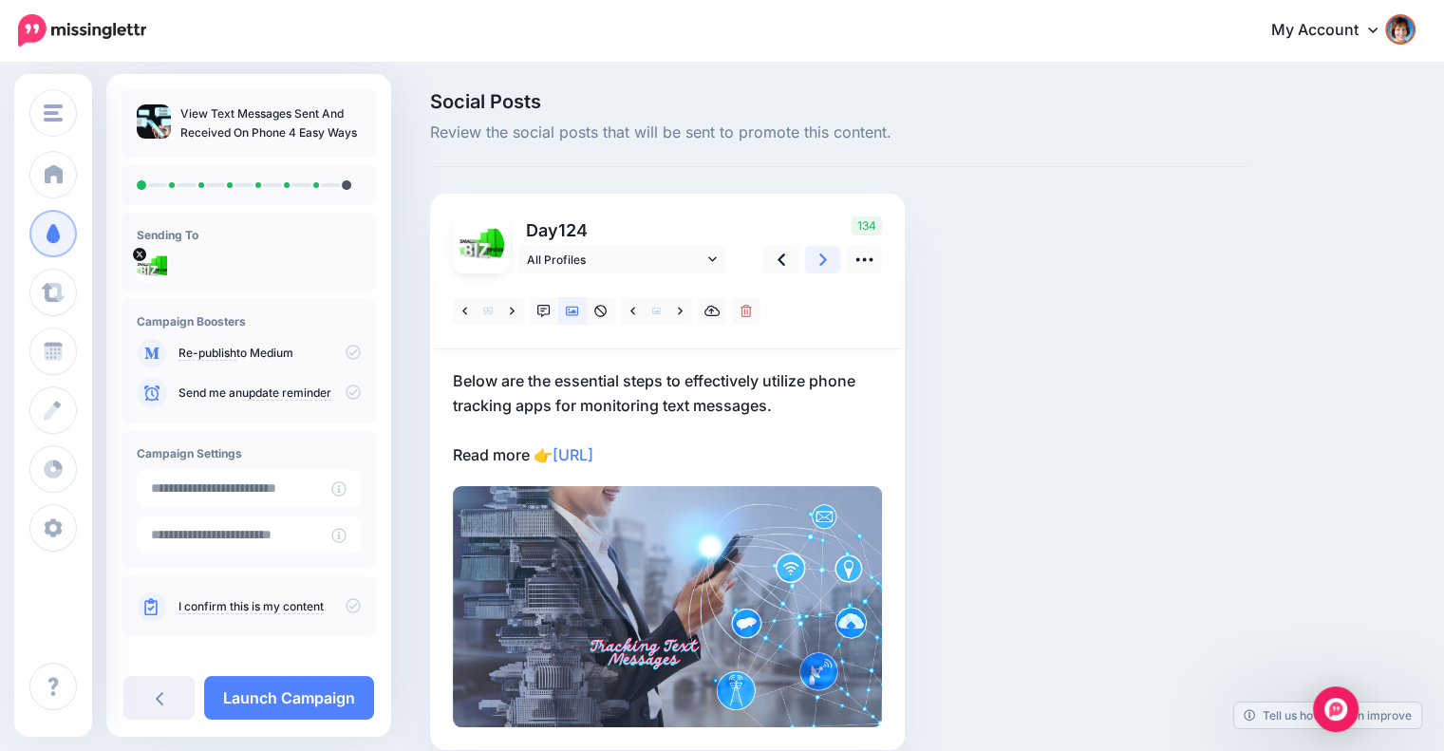
click at [821, 262] on icon at bounding box center [823, 259] width 8 height 12
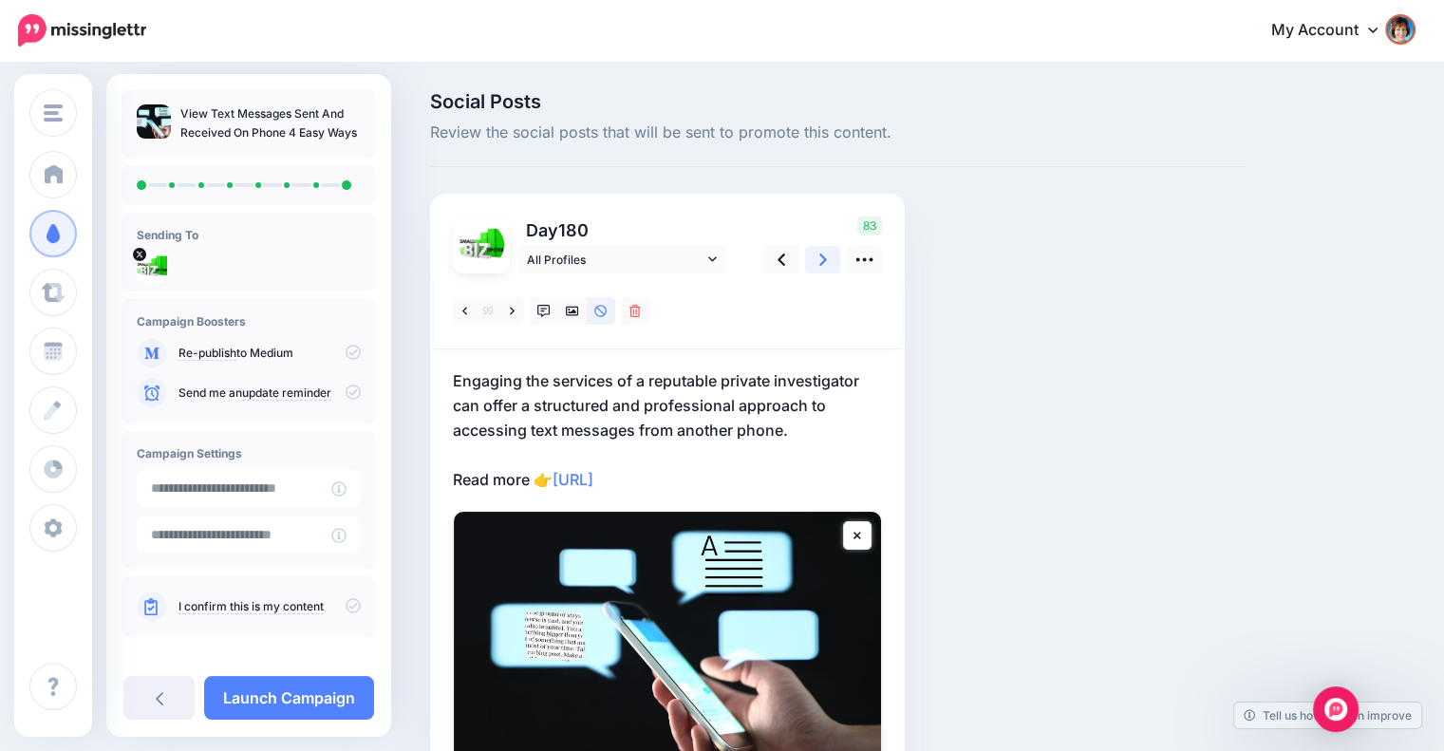
click at [821, 262] on icon at bounding box center [823, 259] width 8 height 12
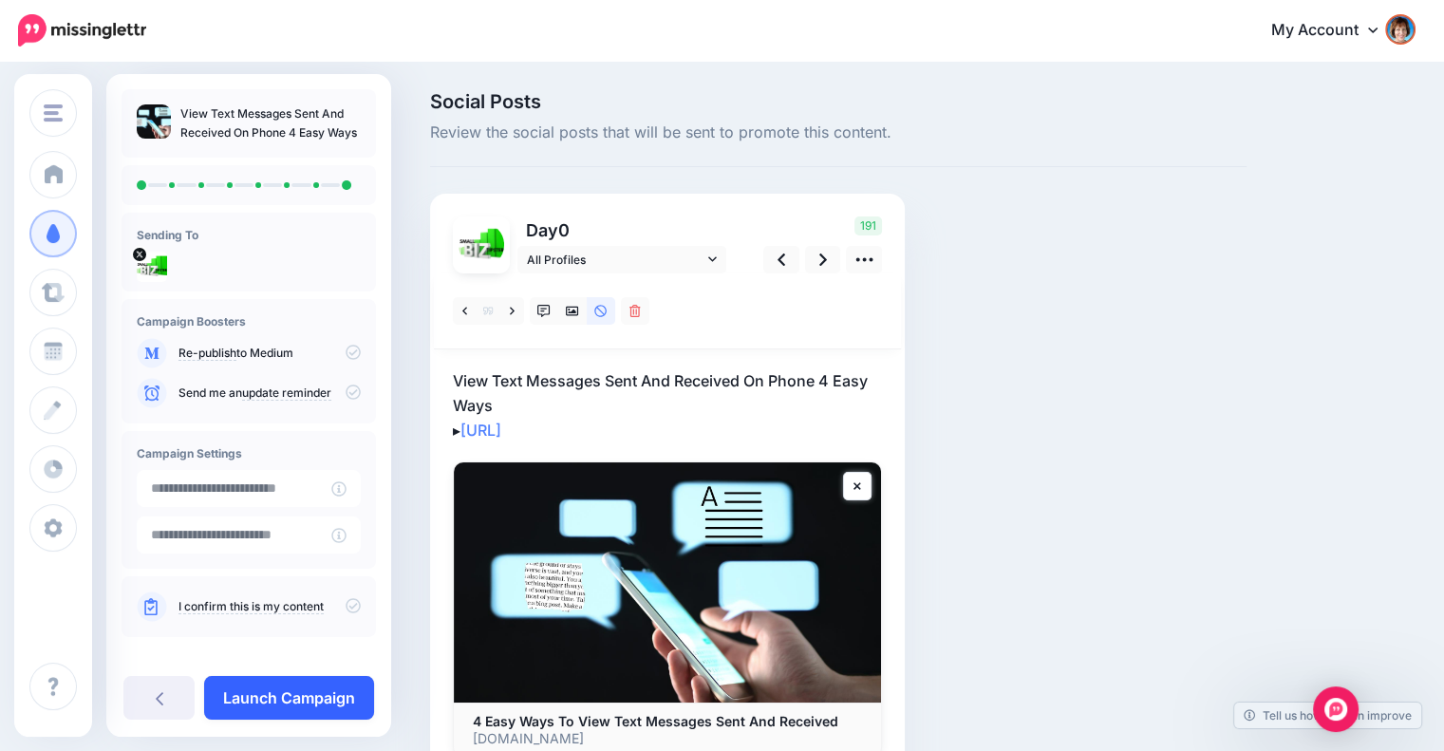
click at [255, 698] on link "Launch Campaign" at bounding box center [289, 698] width 170 height 44
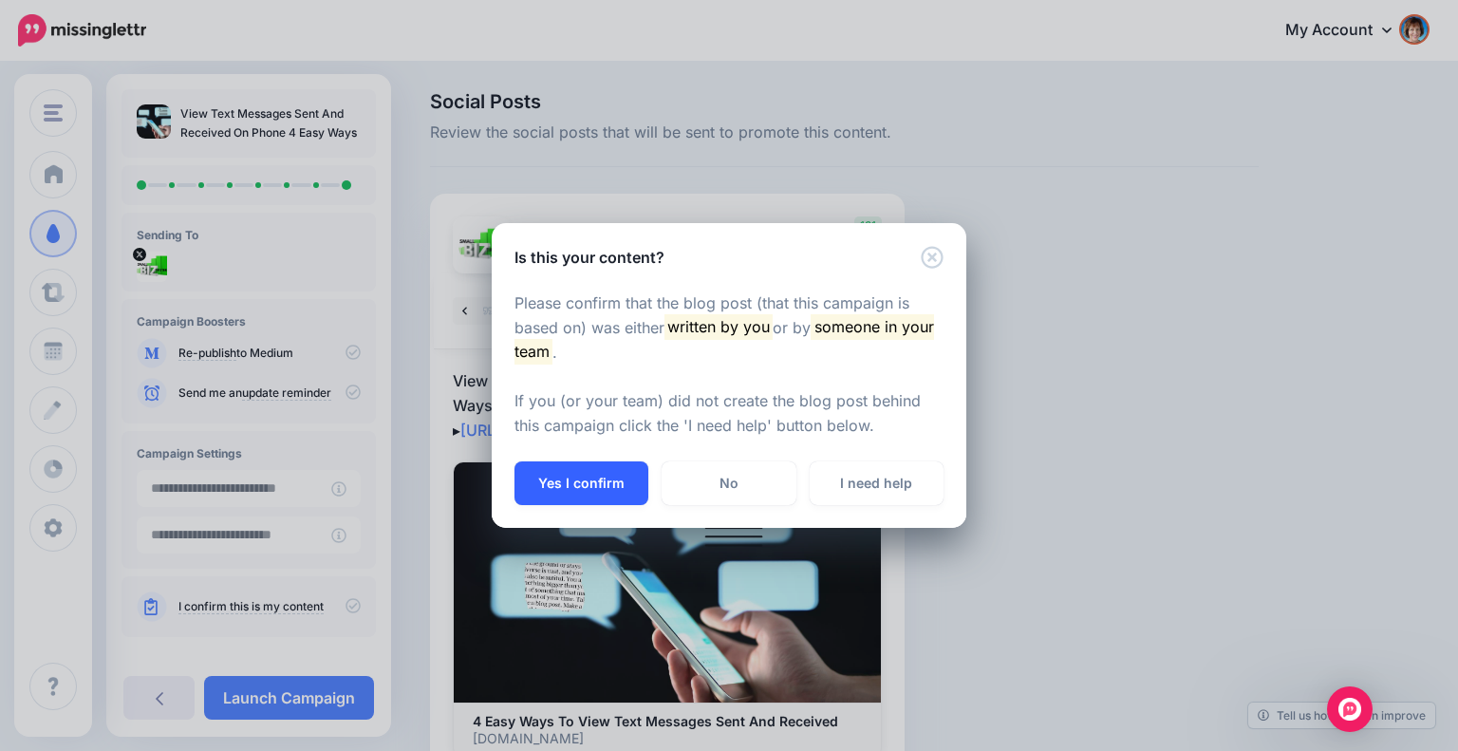
click at [536, 476] on button "Yes I confirm" at bounding box center [581, 483] width 134 height 44
